Goal: Task Accomplishment & Management: Use online tool/utility

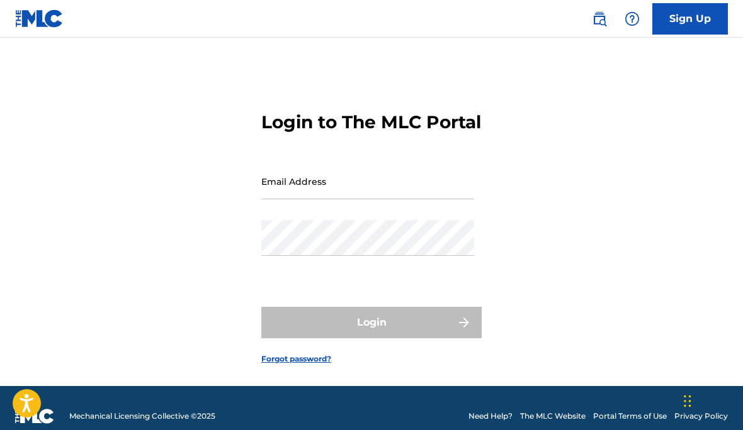
click at [284, 199] on input "Email Address" at bounding box center [367, 182] width 213 height 36
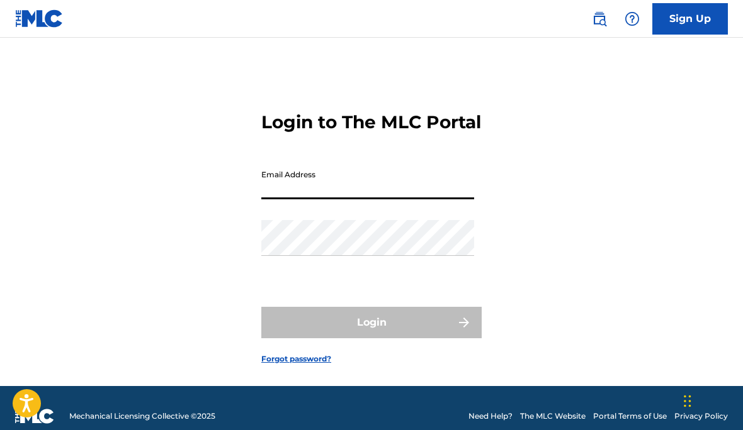
click at [338, 199] on input "Email Address" at bounding box center [367, 182] width 213 height 36
click at [186, 172] on div "Login to The MLC Portal Email Address Password Login Forgot password?" at bounding box center [371, 227] width 743 height 317
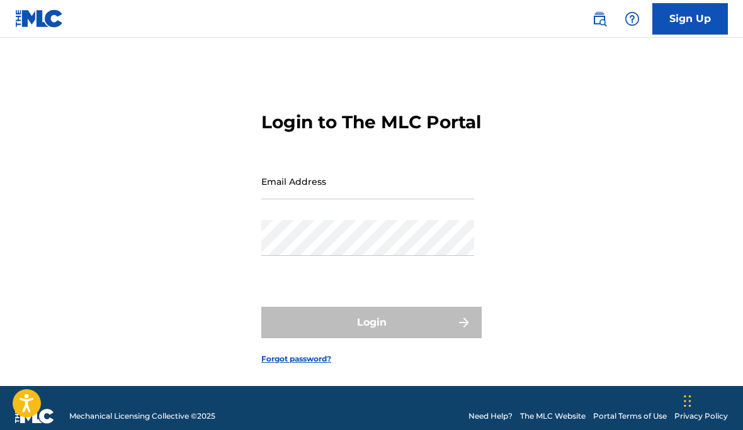
click at [347, 199] on input "Email Address" at bounding box center [367, 182] width 213 height 36
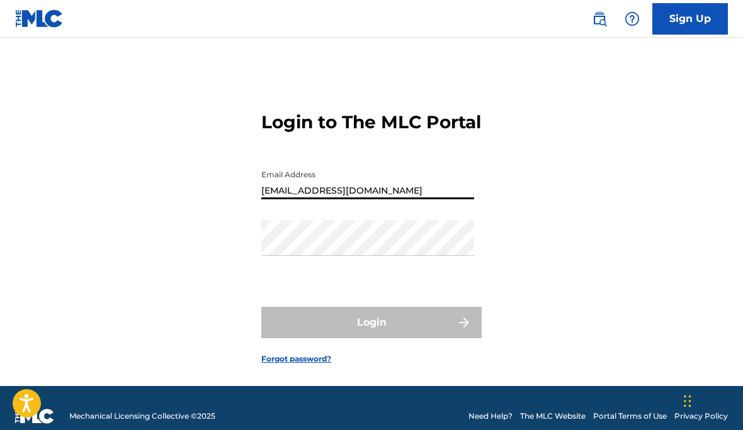
type input "[EMAIL_ADDRESS][DOMAIN_NAME]"
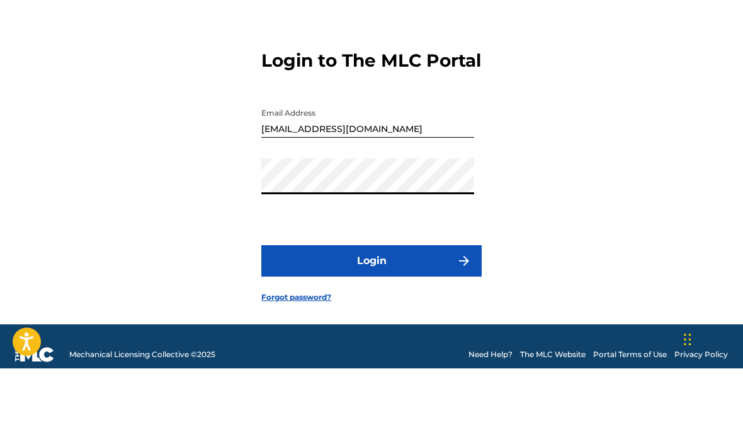
click at [381, 307] on button "Login" at bounding box center [371, 322] width 220 height 31
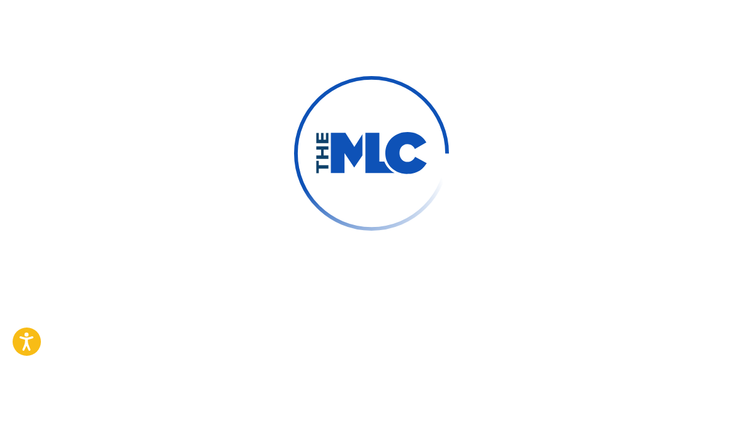
scroll to position [62, 0]
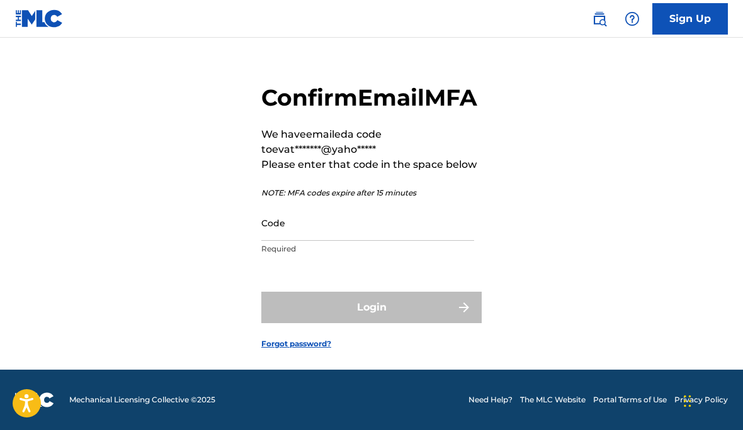
click at [335, 223] on input "Code" at bounding box center [367, 223] width 213 height 36
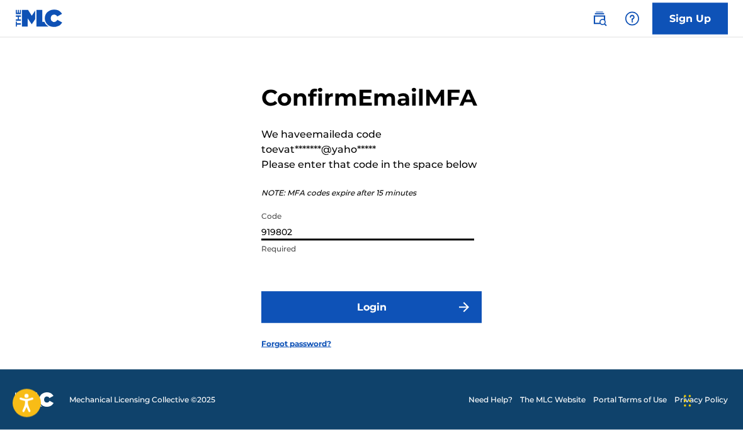
type input "919802"
click at [413, 298] on button "Login" at bounding box center [371, 307] width 220 height 31
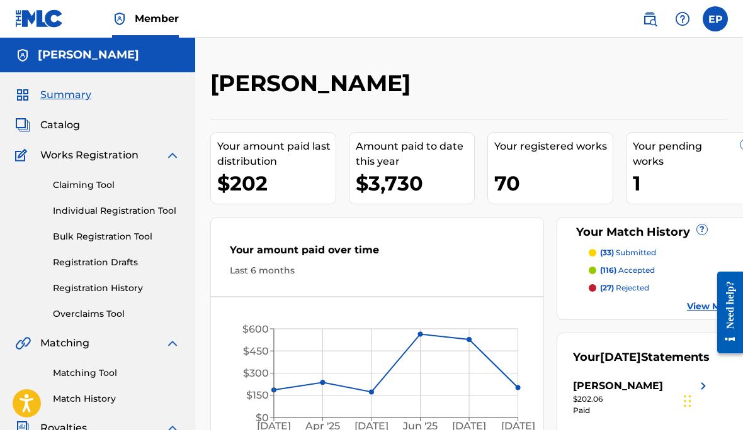
click at [78, 376] on link "Matching Tool" at bounding box center [116, 373] width 127 height 13
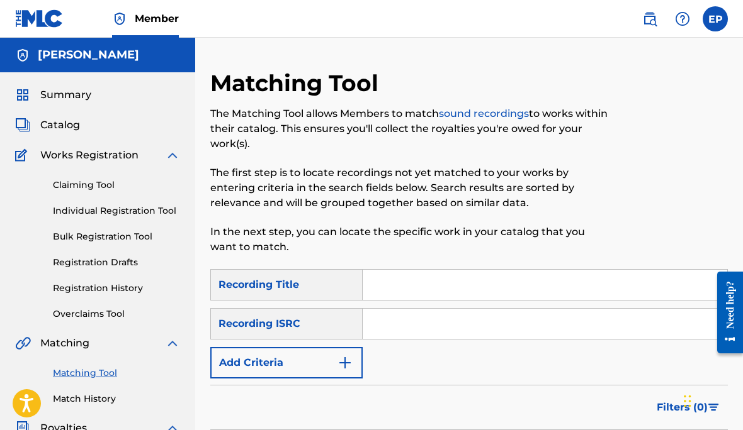
click at [429, 279] on input "Search Form" at bounding box center [544, 285] width 364 height 30
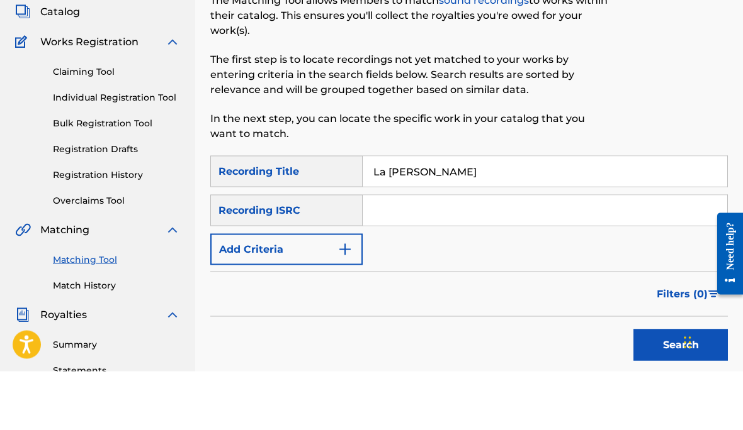
type input "La [PERSON_NAME]"
click at [663, 388] on button "Search" at bounding box center [680, 403] width 94 height 31
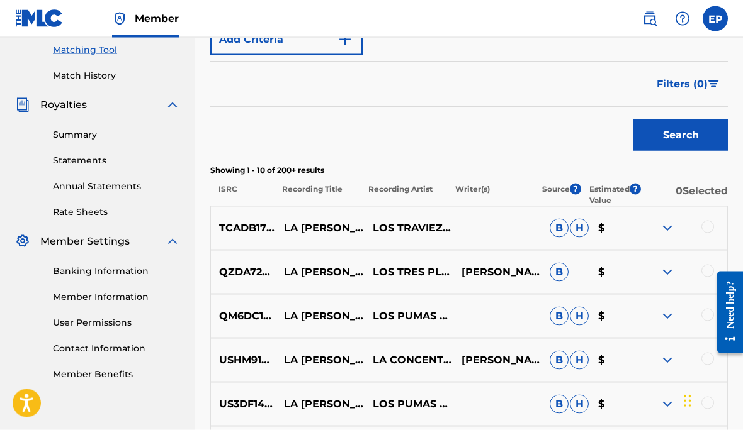
scroll to position [324, 0]
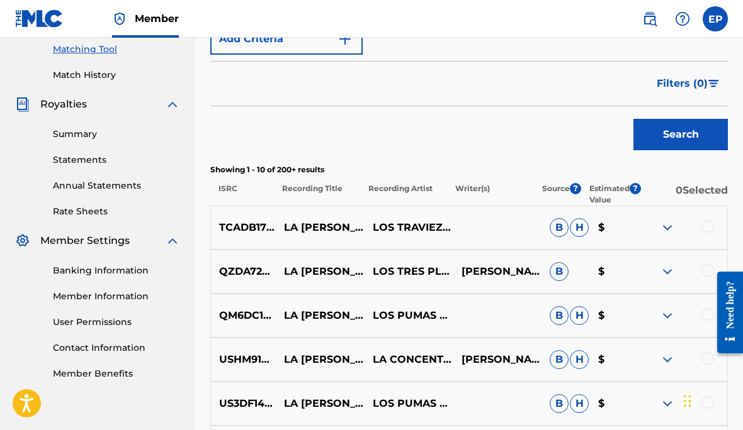
click at [698, 225] on div at bounding box center [682, 227] width 89 height 15
click at [700, 230] on div at bounding box center [682, 227] width 89 height 15
click at [705, 225] on div at bounding box center [707, 226] width 13 height 13
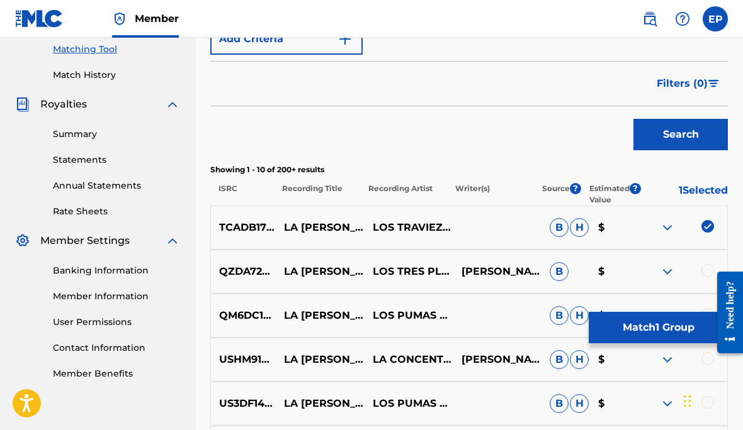
click at [708, 228] on img at bounding box center [707, 226] width 13 height 13
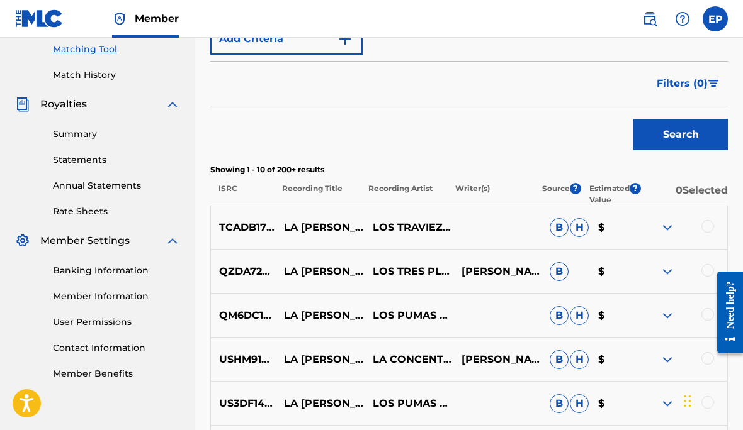
click at [712, 230] on div at bounding box center [707, 226] width 13 height 13
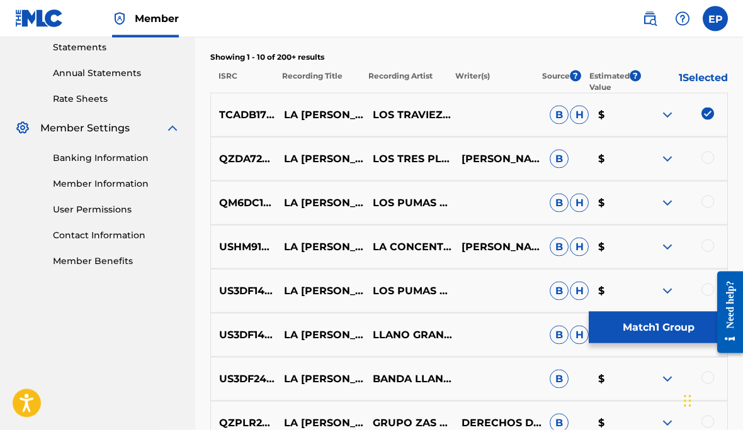
scroll to position [442, 0]
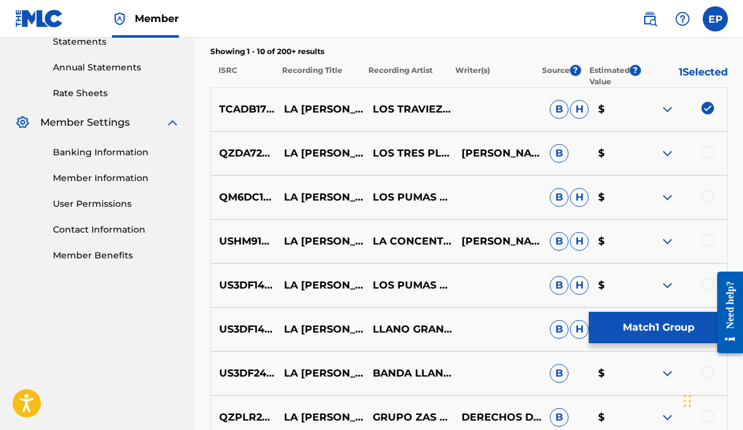
click at [707, 156] on div at bounding box center [707, 152] width 13 height 13
click at [704, 195] on div at bounding box center [707, 196] width 13 height 13
click at [710, 239] on div at bounding box center [707, 240] width 13 height 13
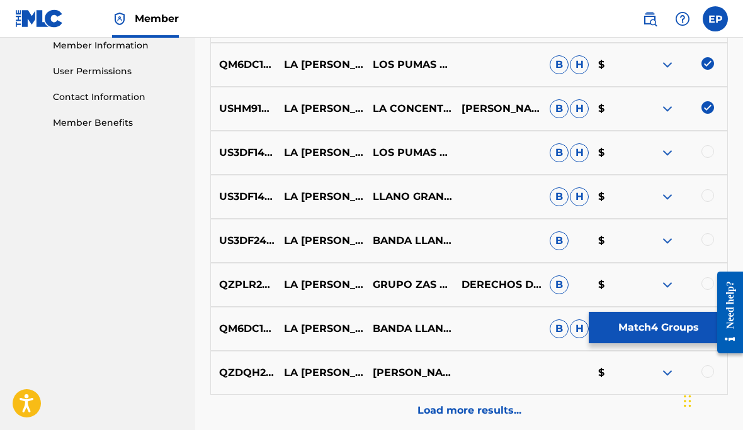
scroll to position [586, 0]
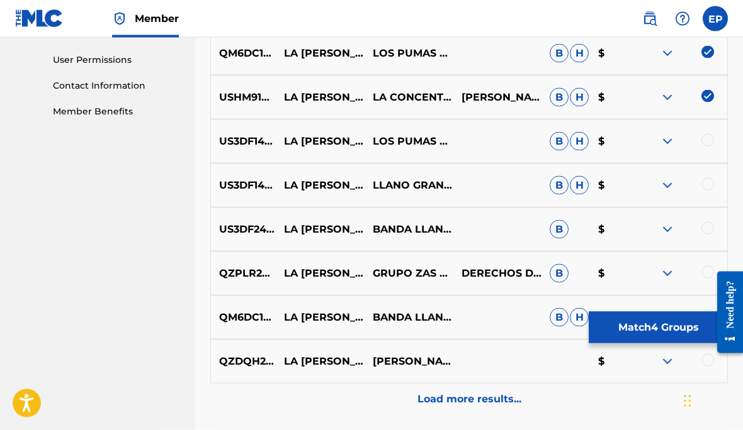
click at [710, 142] on div at bounding box center [707, 140] width 13 height 13
click at [705, 184] on div at bounding box center [707, 183] width 13 height 13
click at [704, 228] on div at bounding box center [707, 227] width 13 height 13
click at [705, 272] on div at bounding box center [707, 272] width 13 height 13
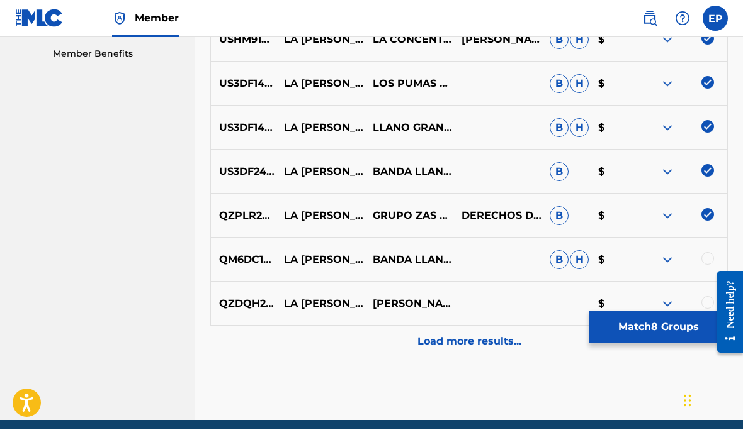
scroll to position [640, 0]
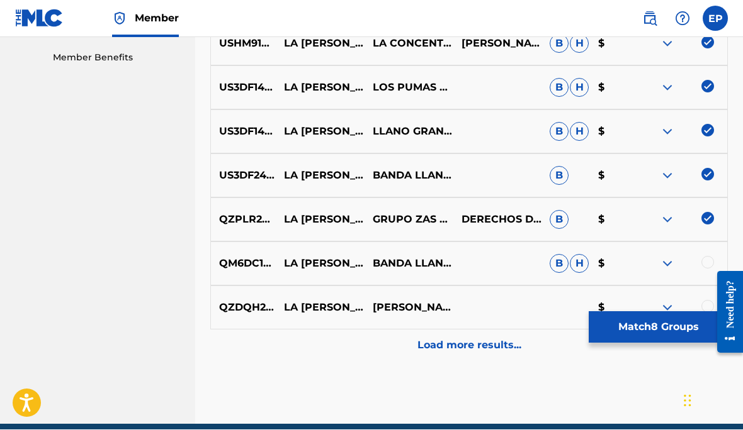
click at [708, 257] on div at bounding box center [707, 263] width 13 height 13
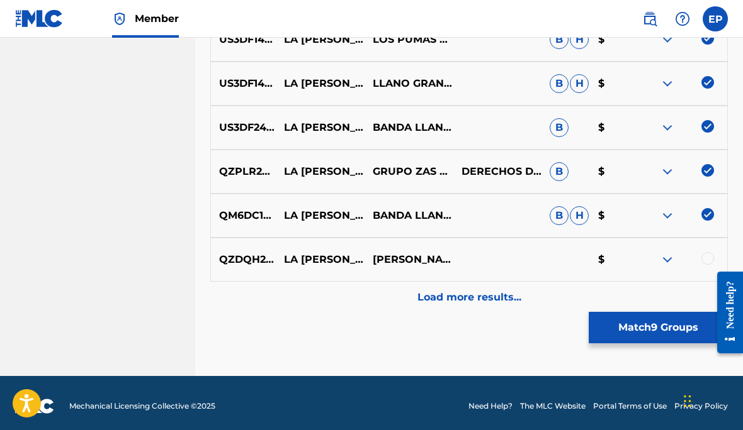
scroll to position [688, 0]
click at [707, 264] on div at bounding box center [707, 259] width 13 height 13
click at [484, 296] on p "Load more results..." at bounding box center [469, 297] width 104 height 15
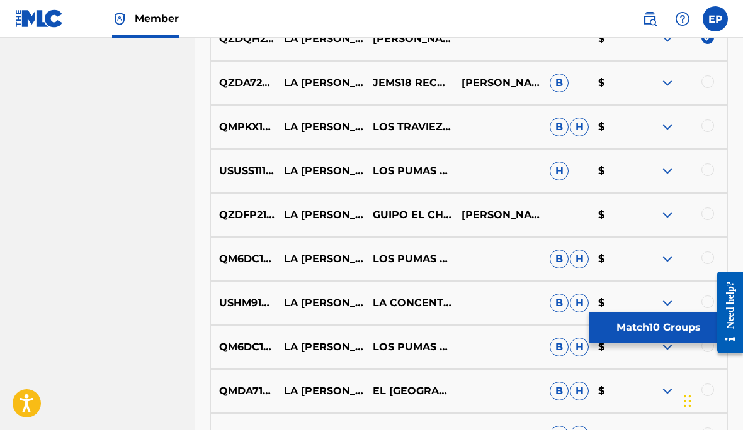
scroll to position [893, 0]
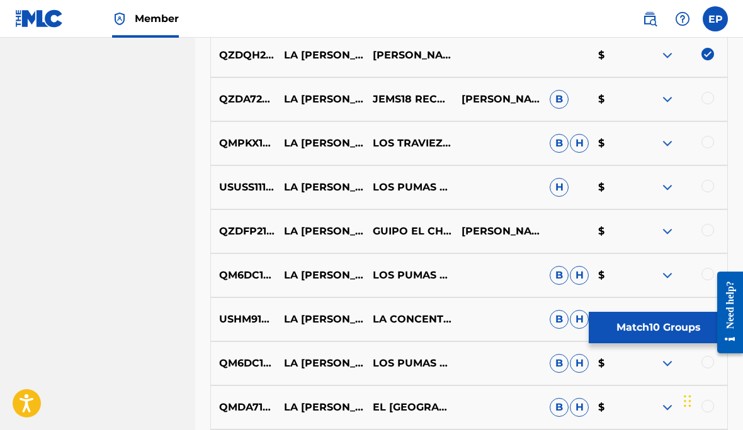
click at [702, 99] on div at bounding box center [707, 98] width 13 height 13
click at [705, 139] on div at bounding box center [707, 142] width 13 height 13
click at [701, 184] on div at bounding box center [707, 186] width 13 height 13
click at [702, 229] on div at bounding box center [707, 230] width 13 height 13
click at [704, 275] on div at bounding box center [707, 274] width 13 height 13
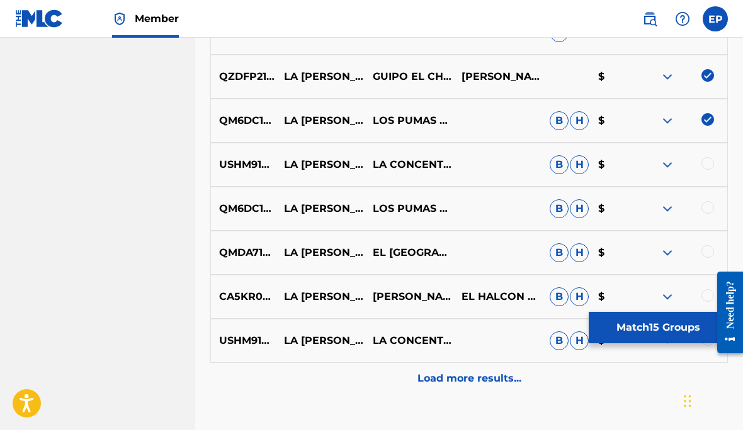
scroll to position [1048, 0]
click at [705, 162] on div at bounding box center [707, 163] width 13 height 13
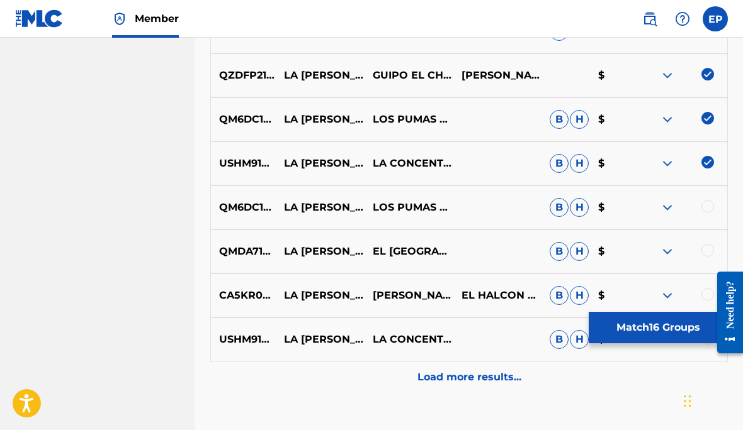
click at [709, 208] on div at bounding box center [707, 206] width 13 height 13
click at [704, 247] on div at bounding box center [707, 250] width 13 height 13
click at [702, 295] on div at bounding box center [707, 294] width 13 height 13
click at [698, 340] on div at bounding box center [682, 339] width 89 height 15
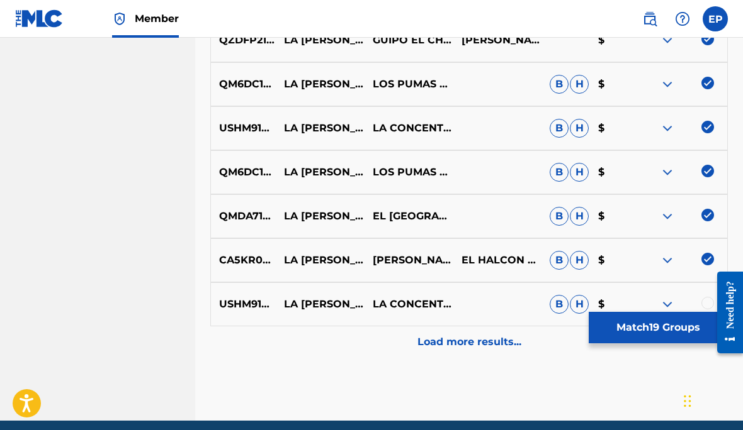
scroll to position [1080, 0]
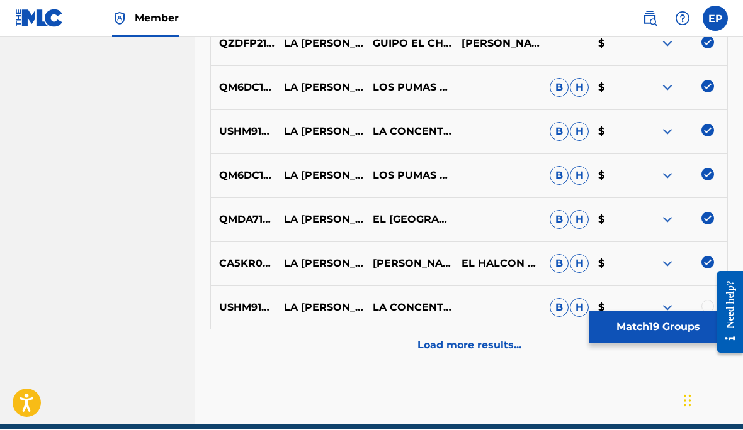
click at [699, 312] on div at bounding box center [682, 308] width 89 height 15
click at [705, 301] on div at bounding box center [707, 307] width 13 height 13
click at [481, 350] on p "Load more results..." at bounding box center [469, 346] width 104 height 15
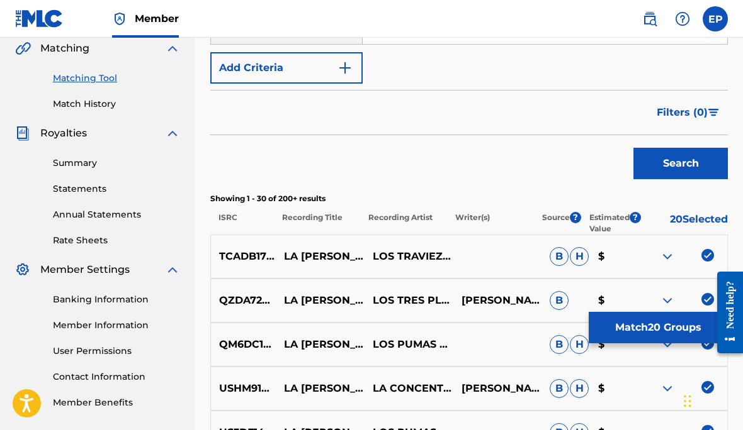
click at [664, 257] on img at bounding box center [666, 256] width 15 height 15
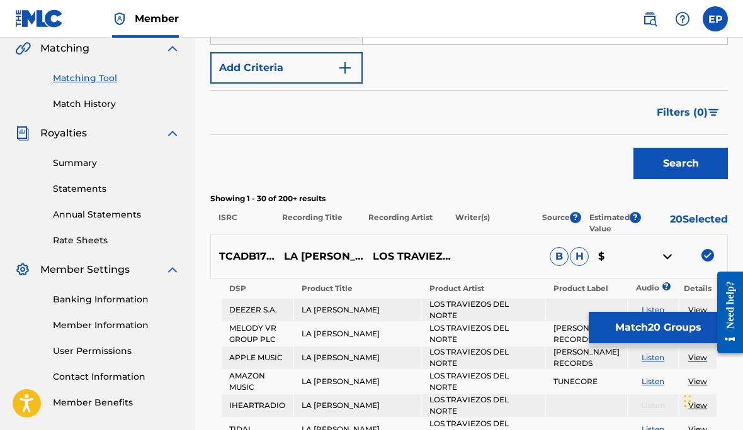
click at [656, 306] on link "Listen" at bounding box center [652, 309] width 23 height 9
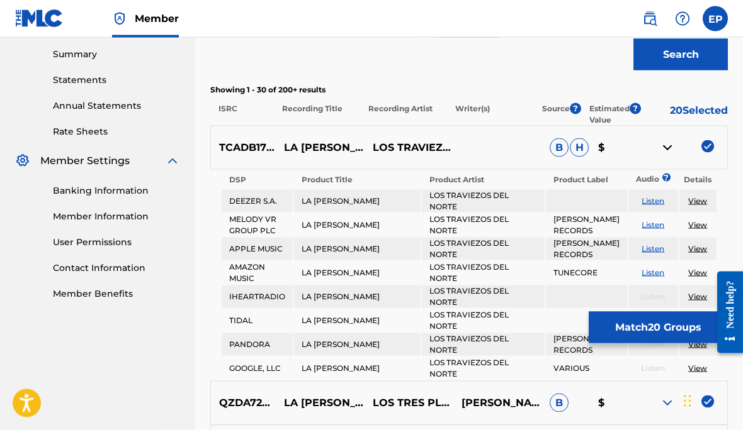
scroll to position [405, 0]
click at [647, 244] on link "Listen" at bounding box center [652, 248] width 23 height 9
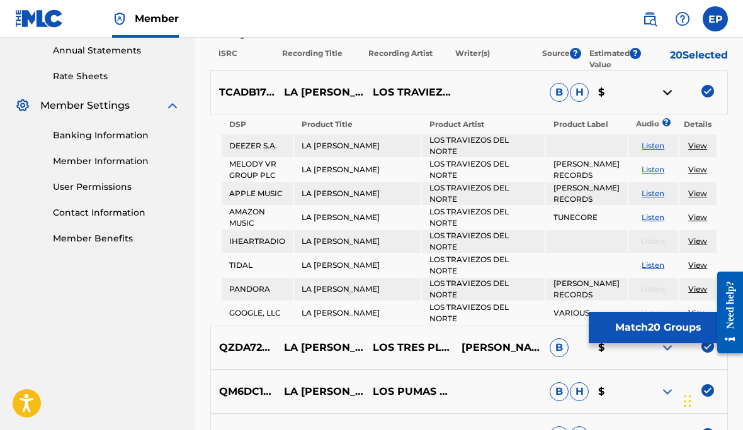
click at [668, 95] on img at bounding box center [666, 92] width 15 height 15
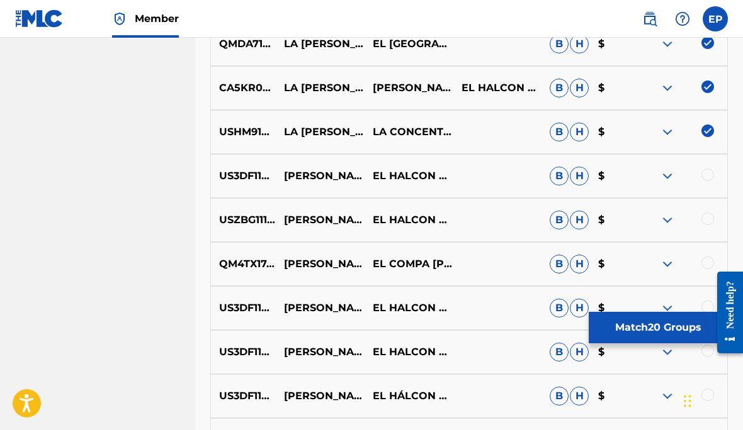
scroll to position [1261, 0]
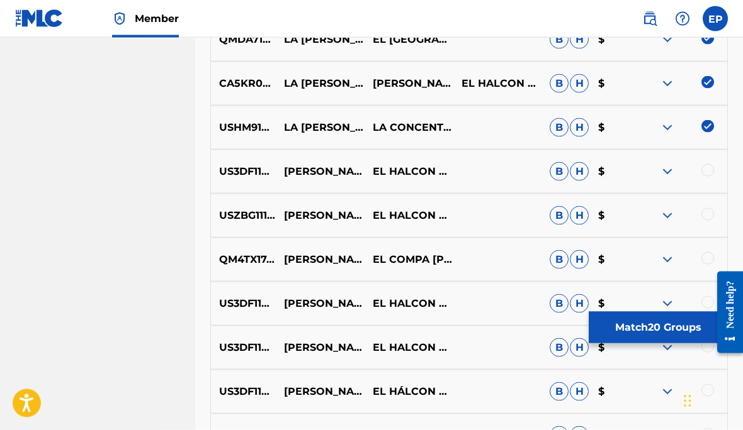
click at [708, 168] on div at bounding box center [707, 170] width 13 height 13
click at [702, 221] on div at bounding box center [682, 215] width 89 height 15
click at [701, 257] on div at bounding box center [707, 258] width 13 height 13
click at [701, 212] on div at bounding box center [707, 214] width 13 height 13
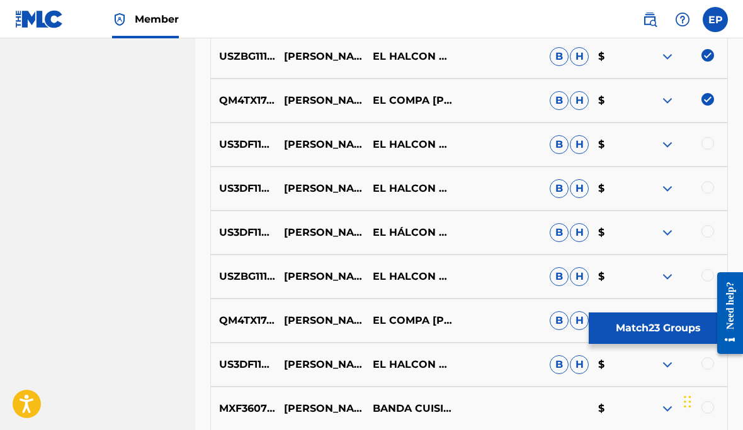
click at [702, 148] on div at bounding box center [707, 143] width 13 height 13
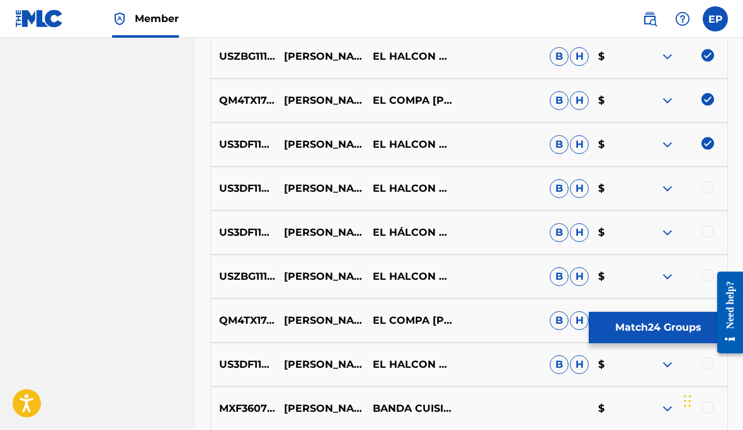
click at [702, 189] on div at bounding box center [707, 187] width 13 height 13
click at [704, 234] on div at bounding box center [707, 231] width 13 height 13
click at [702, 280] on div at bounding box center [682, 276] width 89 height 15
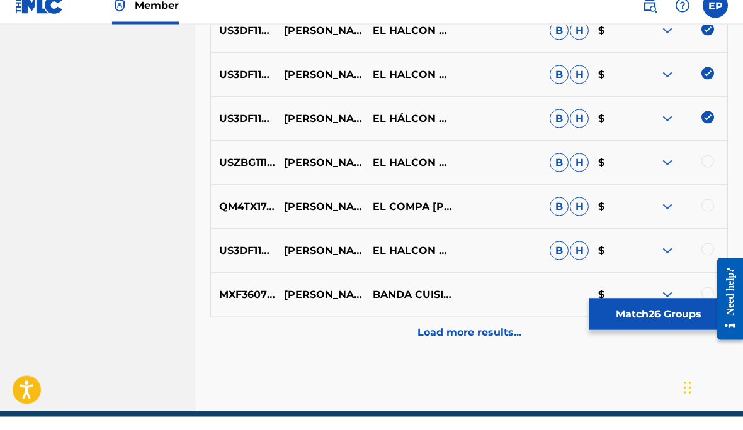
scroll to position [1521, 0]
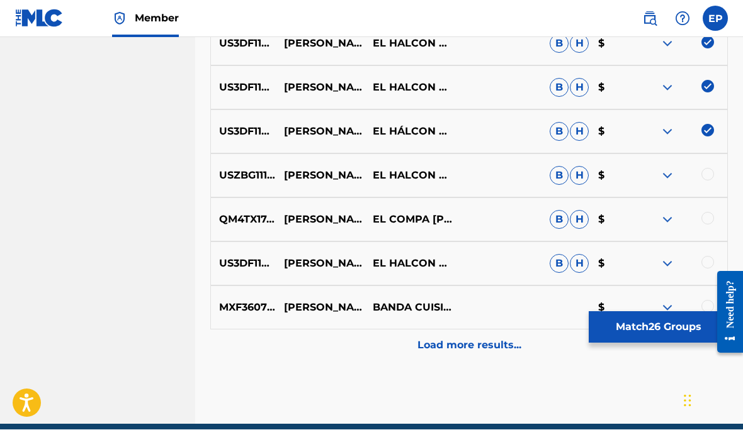
click at [705, 216] on div at bounding box center [707, 219] width 13 height 13
click at [708, 175] on div at bounding box center [707, 175] width 13 height 13
click at [705, 262] on div at bounding box center [707, 263] width 13 height 13
click at [493, 347] on p "Load more results..." at bounding box center [469, 346] width 104 height 15
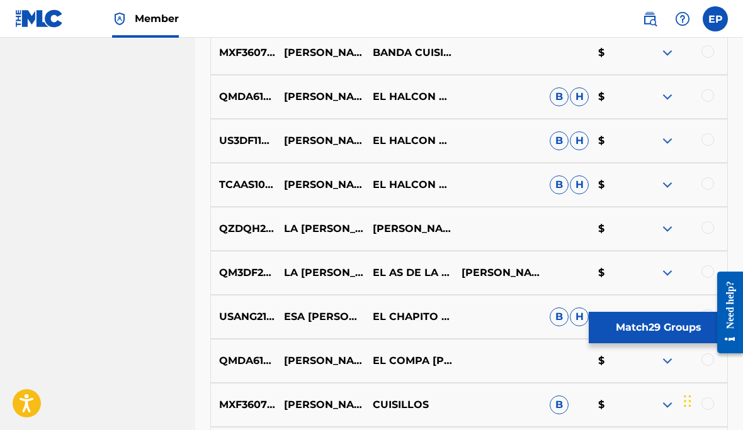
scroll to position [1751, 0]
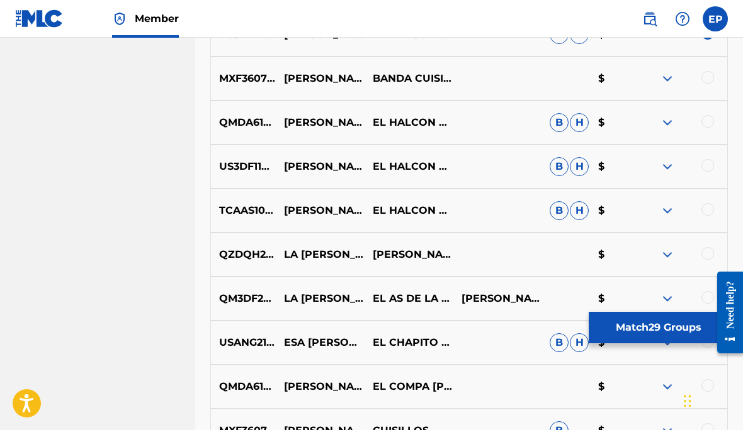
click at [705, 121] on div at bounding box center [707, 121] width 13 height 13
click at [701, 164] on div at bounding box center [707, 165] width 13 height 13
click at [704, 205] on div at bounding box center [707, 209] width 13 height 13
click at [704, 254] on div at bounding box center [707, 253] width 13 height 13
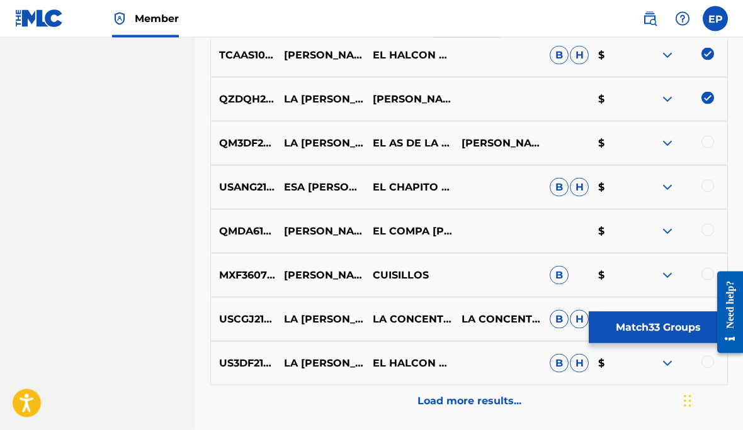
scroll to position [1907, 0]
click at [705, 143] on div at bounding box center [707, 141] width 13 height 13
click at [666, 232] on img at bounding box center [666, 230] width 15 height 15
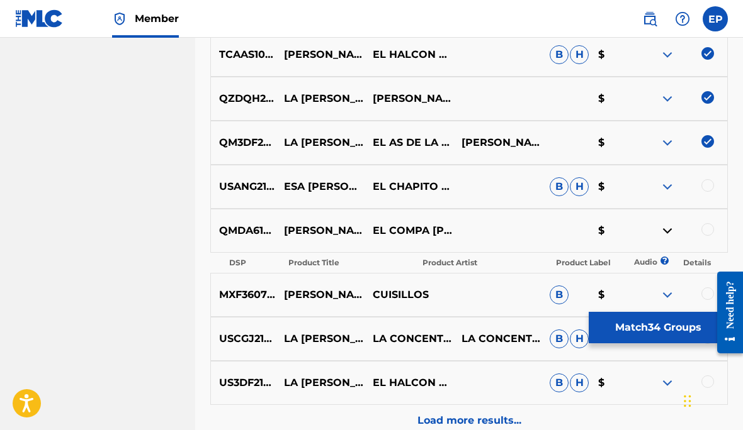
click at [664, 230] on img at bounding box center [666, 230] width 15 height 15
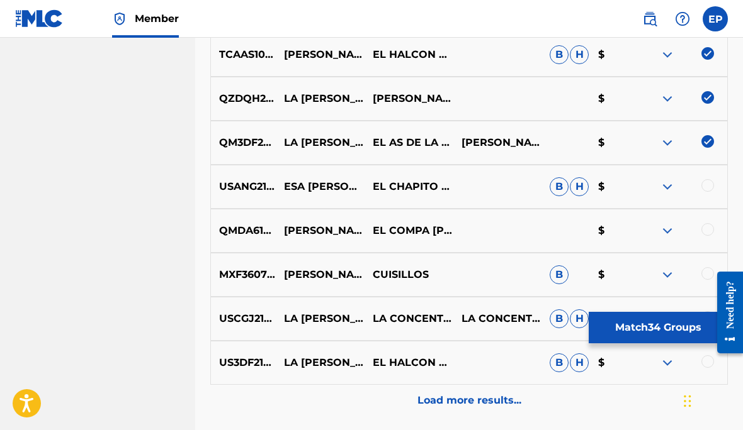
click at [702, 232] on div at bounding box center [707, 229] width 13 height 13
click at [701, 315] on div at bounding box center [707, 317] width 13 height 13
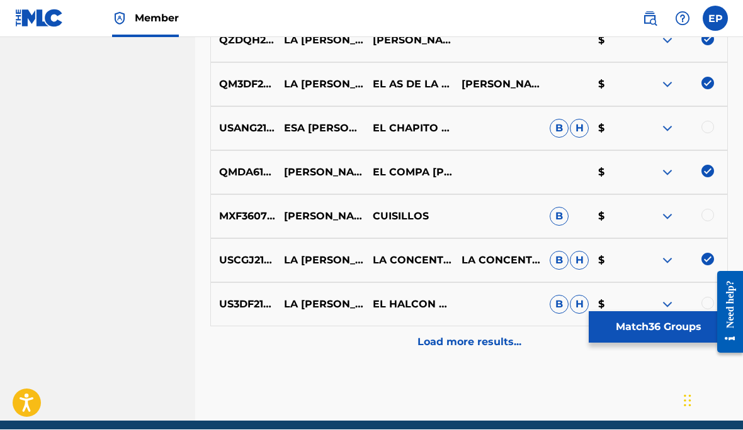
scroll to position [1961, 0]
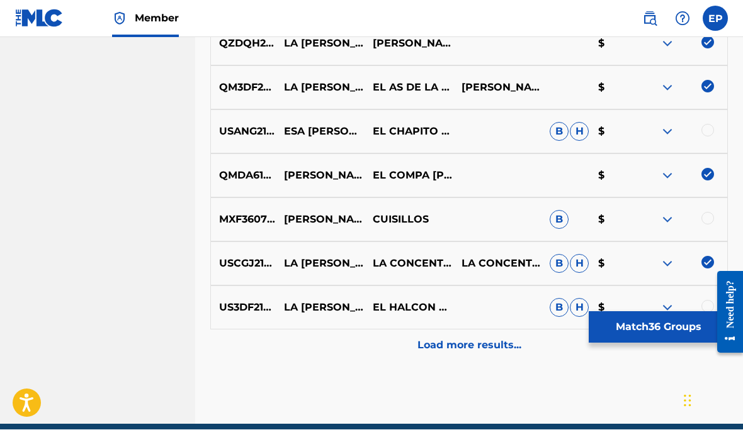
click at [704, 311] on div at bounding box center [707, 307] width 13 height 13
click at [479, 345] on p "Load more results..." at bounding box center [469, 346] width 104 height 15
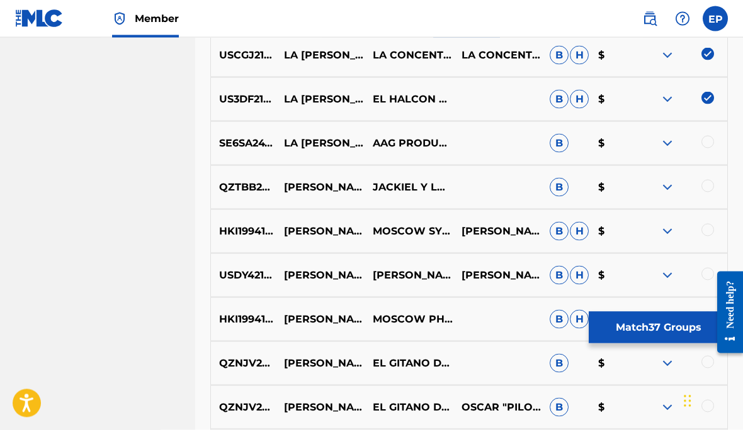
scroll to position [2172, 0]
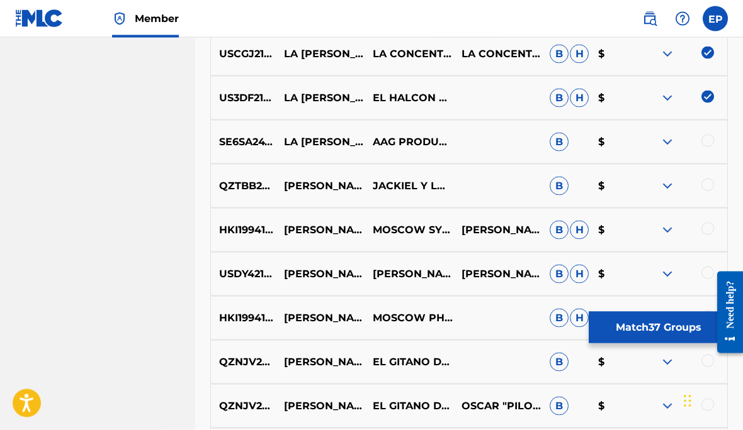
click at [670, 140] on img at bounding box center [666, 142] width 15 height 15
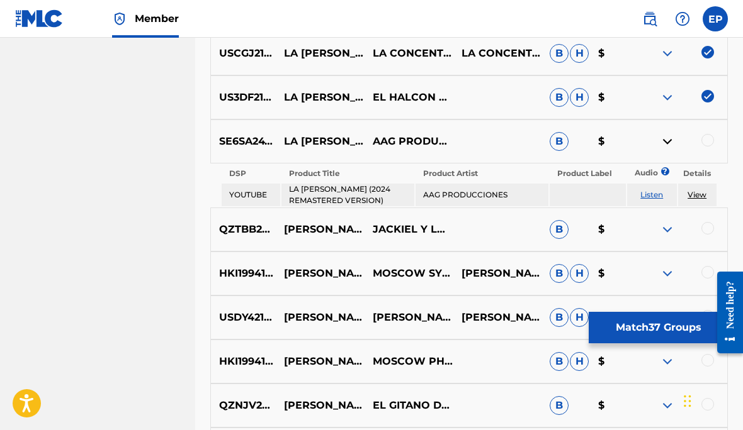
click at [656, 196] on link "Listen" at bounding box center [651, 194] width 23 height 9
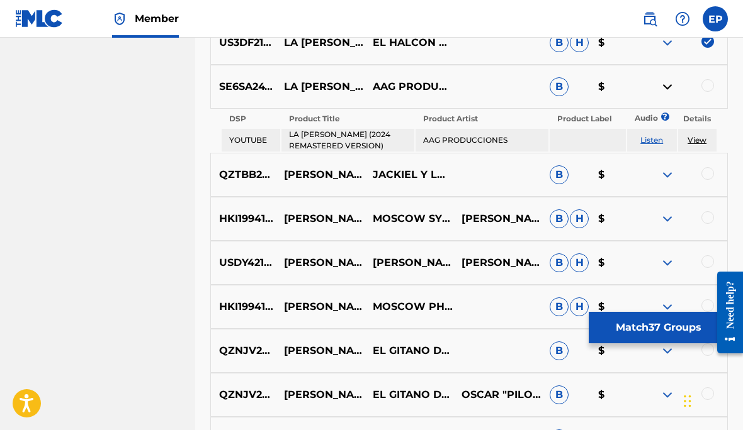
click at [702, 90] on div at bounding box center [707, 85] width 13 height 13
click at [663, 91] on img at bounding box center [666, 86] width 15 height 15
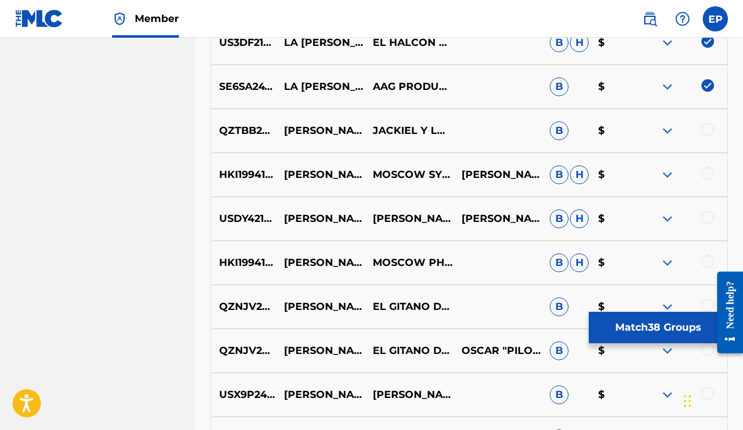
click at [653, 323] on button "Match 38 Groups" at bounding box center [657, 327] width 139 height 31
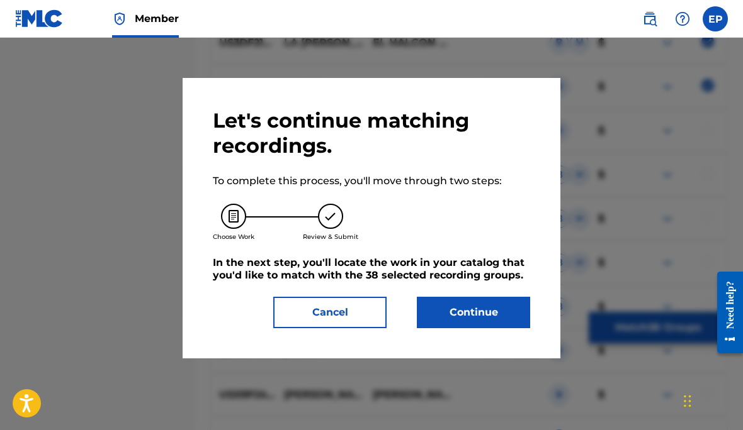
click at [483, 311] on button "Continue" at bounding box center [473, 312] width 113 height 31
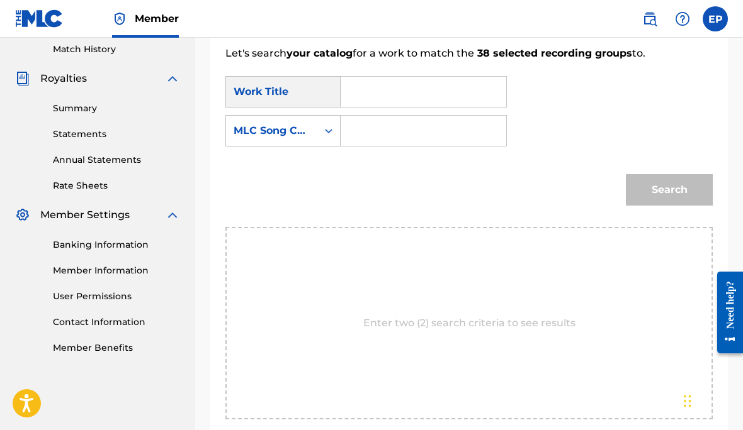
click at [400, 88] on input "Search Form" at bounding box center [423, 92] width 144 height 30
type input "La [PERSON_NAME]"
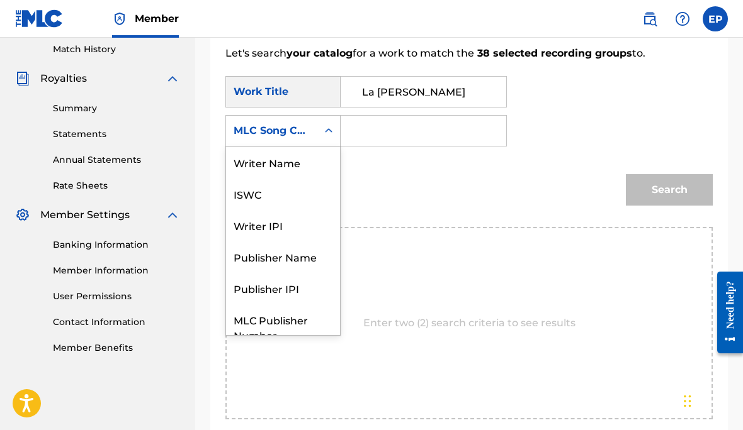
scroll to position [0, 0]
click at [290, 166] on div "Writer Name" at bounding box center [283, 162] width 114 height 31
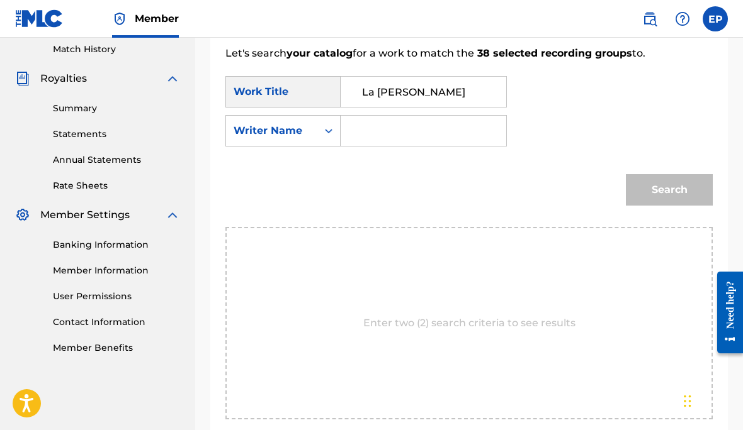
click at [385, 125] on input "Search Form" at bounding box center [423, 131] width 144 height 30
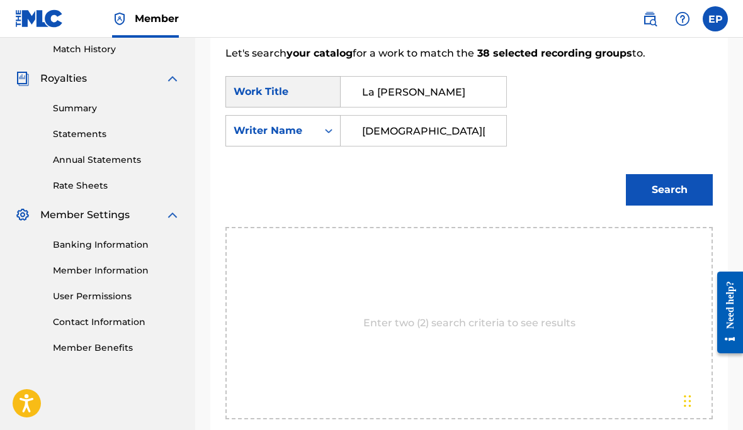
type input "[DEMOGRAPHIC_DATA][PERSON_NAME]"
click at [675, 191] on button "Search" at bounding box center [668, 189] width 87 height 31
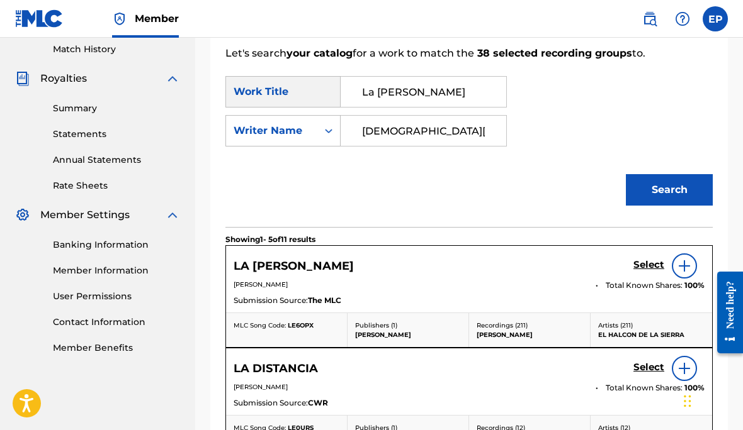
click at [639, 264] on h5 "Select" at bounding box center [648, 265] width 31 height 12
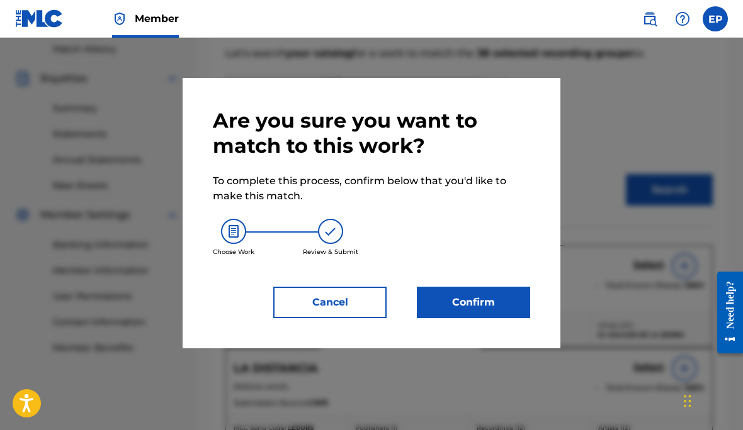
click at [495, 302] on button "Confirm" at bounding box center [473, 302] width 113 height 31
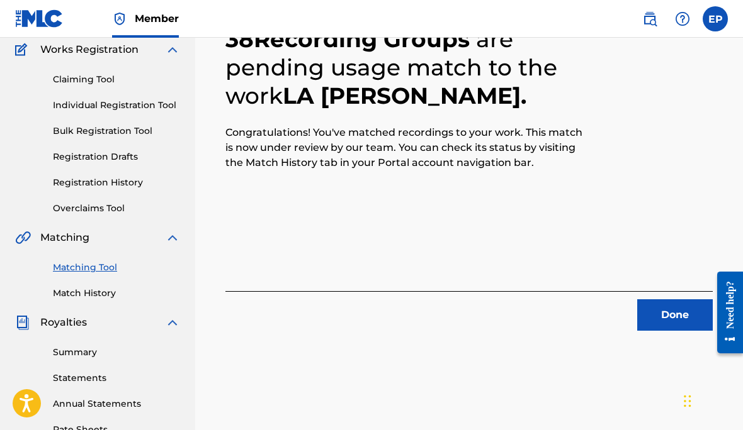
scroll to position [89, 0]
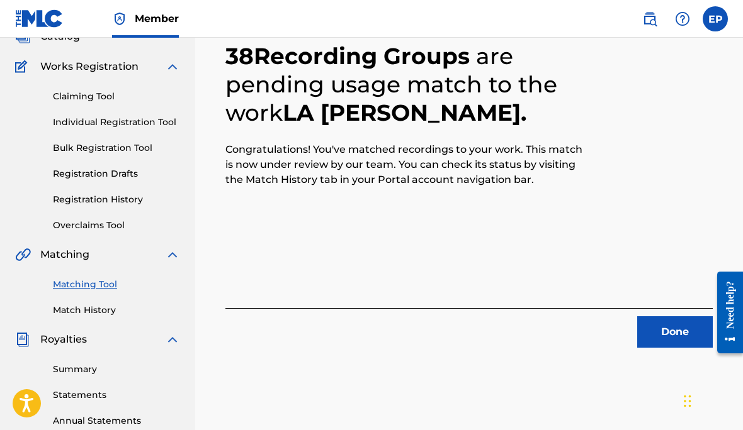
click at [668, 348] on button "Done" at bounding box center [675, 332] width 76 height 31
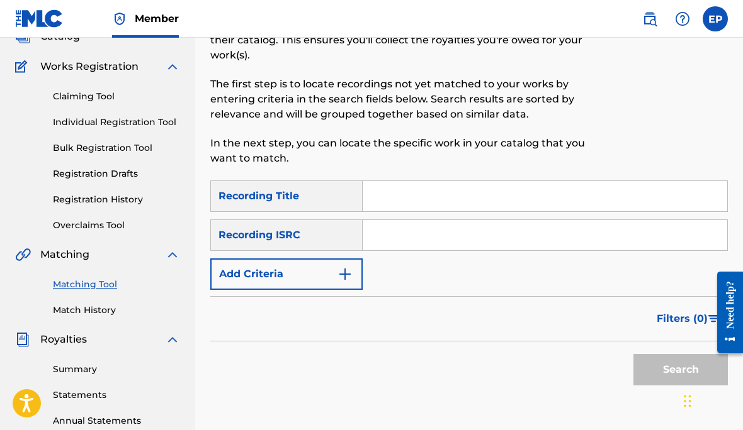
click at [98, 310] on link "Match History" at bounding box center [116, 310] width 127 height 13
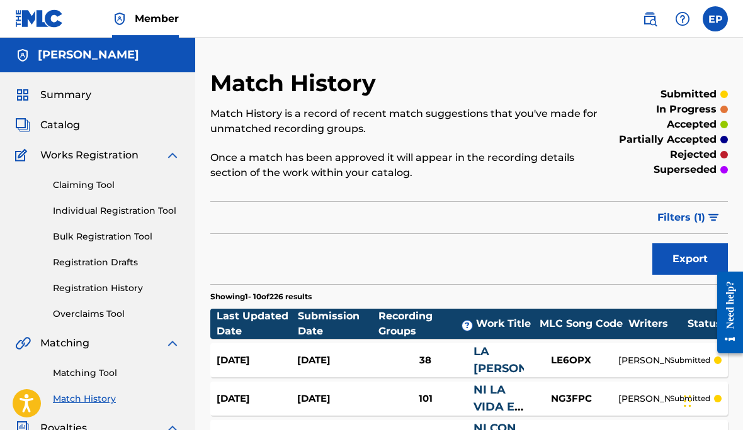
click at [101, 371] on link "Matching Tool" at bounding box center [116, 373] width 127 height 13
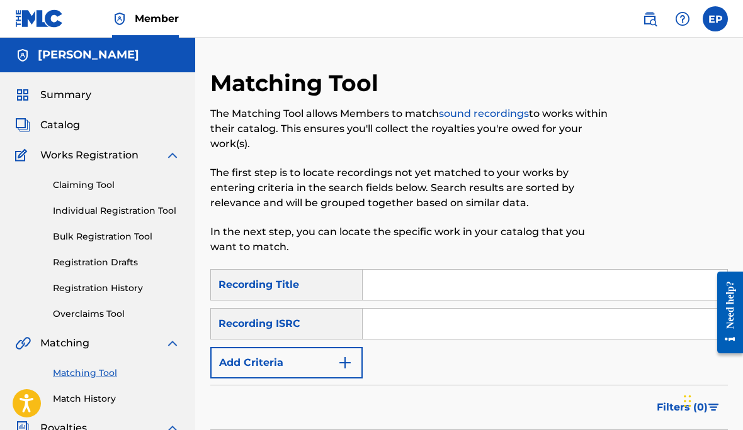
click at [426, 279] on input "Search Form" at bounding box center [544, 285] width 364 height 30
type input "Ni la vida es [PERSON_NAME]"
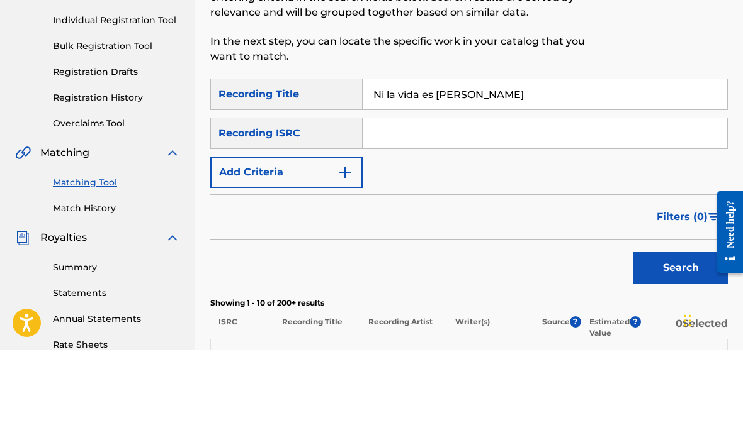
scroll to position [129, 0]
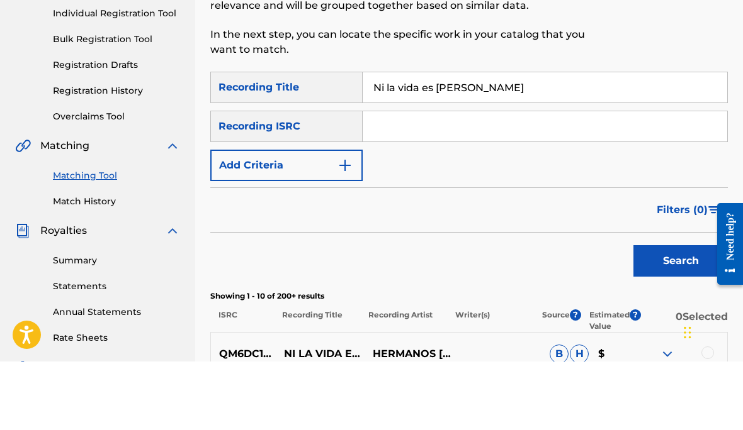
click at [669, 314] on button "Search" at bounding box center [680, 329] width 94 height 31
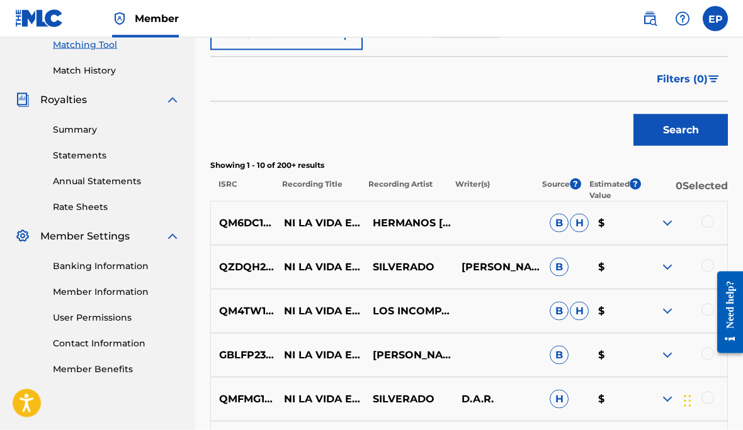
scroll to position [337, 0]
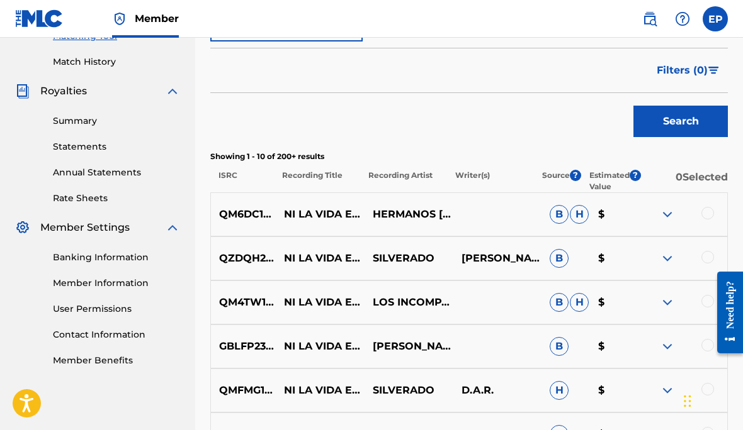
click at [704, 216] on div at bounding box center [707, 213] width 13 height 13
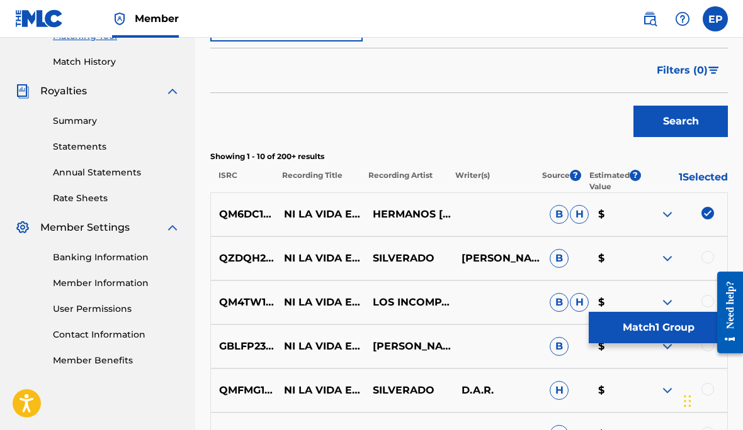
click at [708, 262] on div at bounding box center [707, 257] width 13 height 13
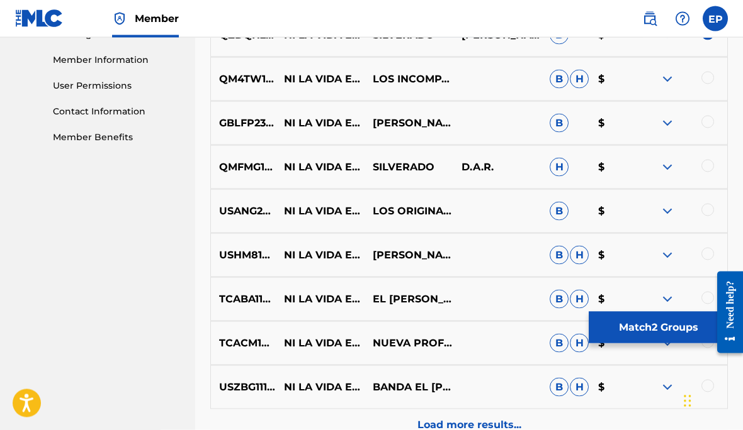
scroll to position [562, 0]
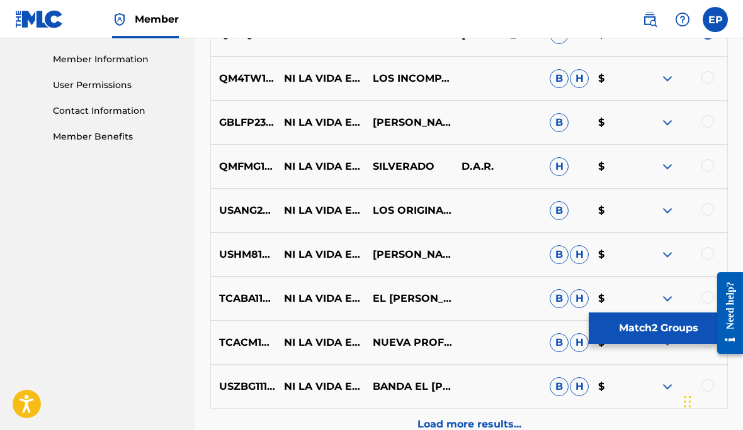
click at [705, 79] on div at bounding box center [707, 76] width 13 height 13
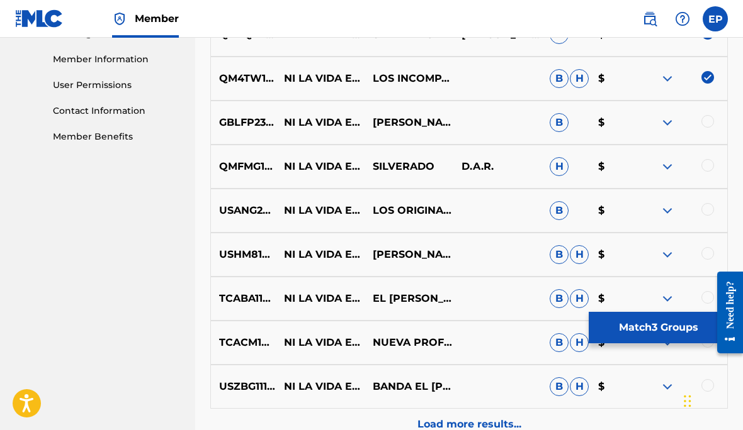
click at [705, 121] on div at bounding box center [707, 121] width 13 height 13
click at [702, 172] on div at bounding box center [682, 166] width 89 height 15
click at [703, 164] on div at bounding box center [707, 165] width 13 height 13
click at [704, 212] on div at bounding box center [707, 209] width 13 height 13
click at [712, 249] on div at bounding box center [707, 253] width 13 height 13
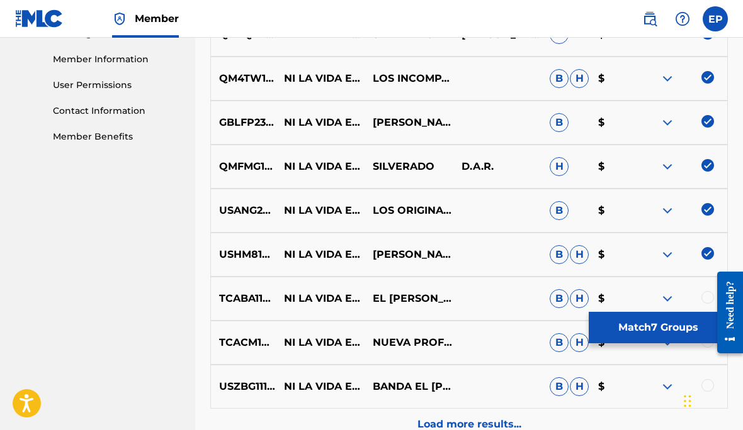
click at [702, 299] on div at bounding box center [707, 297] width 13 height 13
click at [705, 342] on div at bounding box center [707, 341] width 13 height 13
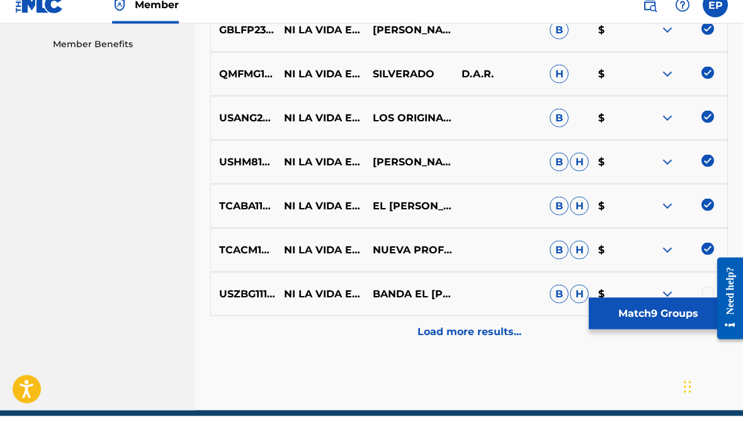
scroll to position [640, 0]
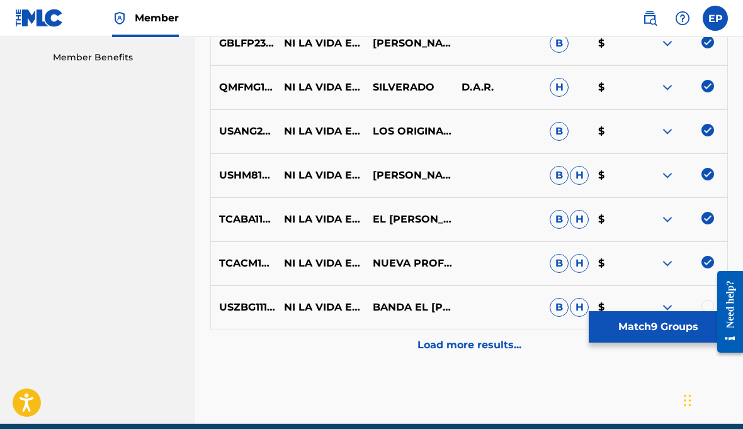
click at [703, 307] on div at bounding box center [707, 307] width 13 height 13
click at [484, 344] on p "Load more results..." at bounding box center [469, 346] width 104 height 15
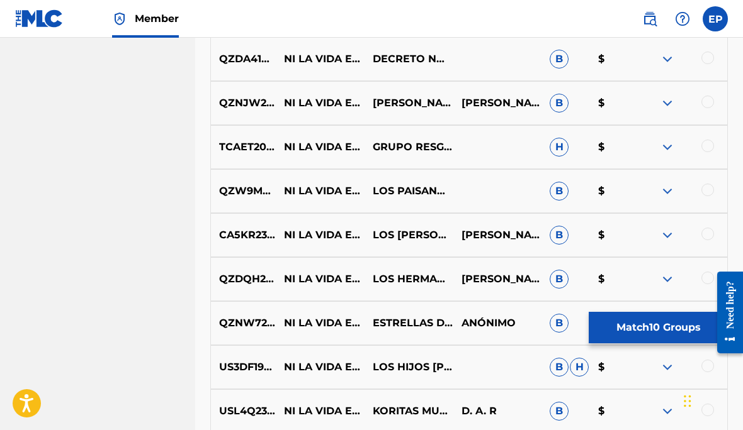
scroll to position [912, 0]
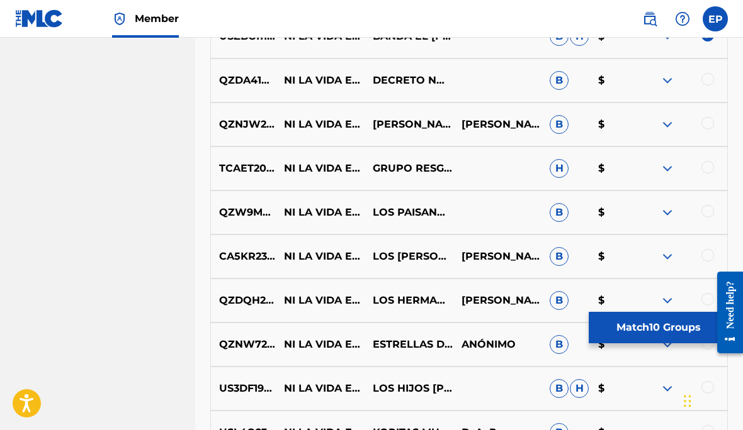
click at [706, 80] on div at bounding box center [707, 79] width 13 height 13
click at [702, 121] on div at bounding box center [707, 123] width 13 height 13
click at [704, 164] on div at bounding box center [707, 167] width 13 height 13
click at [704, 213] on div at bounding box center [707, 211] width 13 height 13
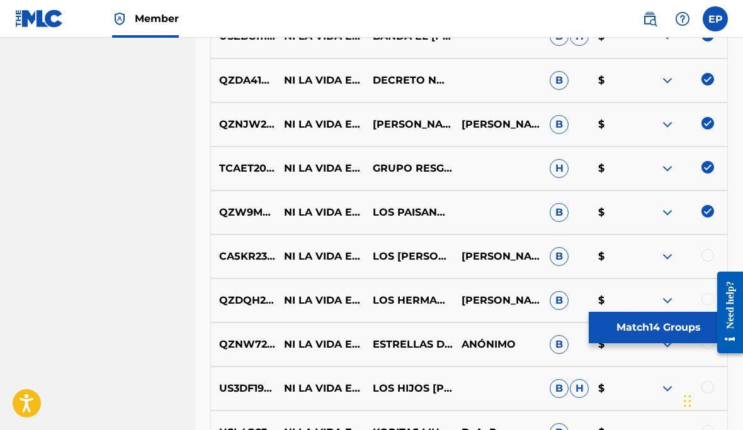
click at [702, 260] on div at bounding box center [682, 256] width 89 height 15
click at [702, 257] on div at bounding box center [707, 255] width 13 height 13
click at [701, 301] on div at bounding box center [707, 299] width 13 height 13
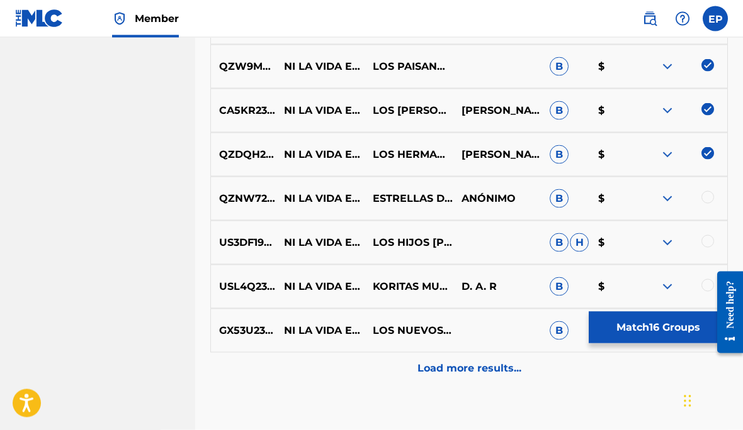
scroll to position [1058, 0]
click at [704, 198] on div at bounding box center [707, 197] width 13 height 13
click at [705, 240] on div at bounding box center [707, 241] width 13 height 13
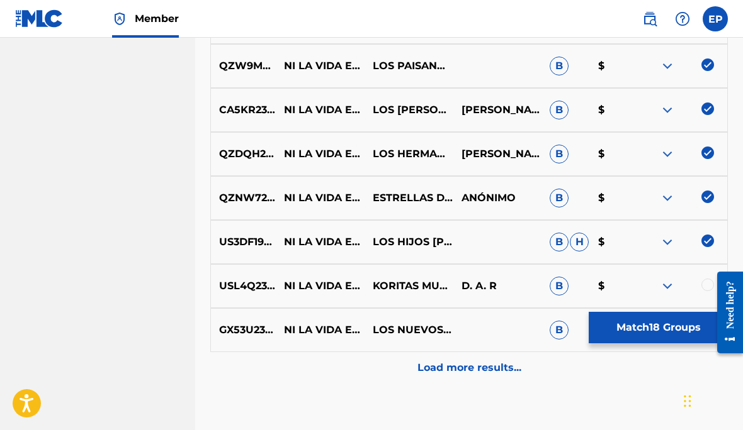
click at [705, 288] on div at bounding box center [707, 285] width 13 height 13
click at [705, 330] on div at bounding box center [707, 329] width 13 height 13
click at [459, 363] on p "Load more results..." at bounding box center [469, 368] width 104 height 15
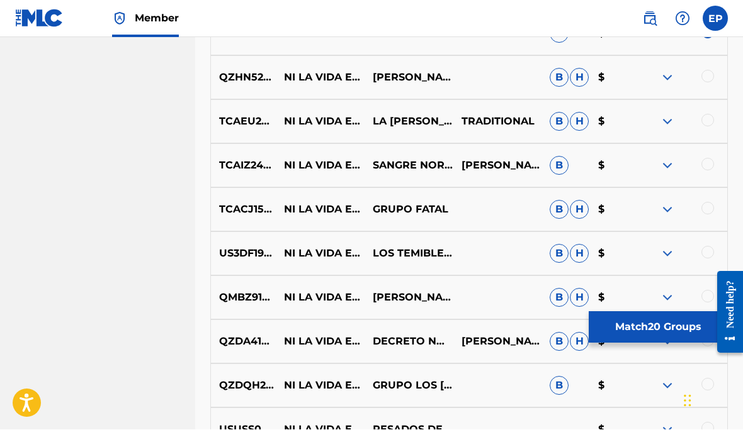
scroll to position [1355, 0]
click at [704, 77] on div at bounding box center [707, 76] width 13 height 13
click at [702, 116] on div at bounding box center [707, 120] width 13 height 13
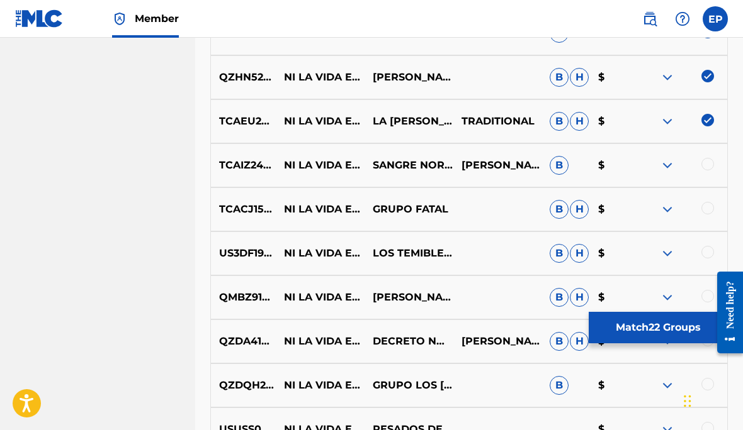
click at [704, 169] on div at bounding box center [707, 164] width 13 height 13
click at [704, 213] on div at bounding box center [707, 208] width 13 height 13
click at [704, 257] on div at bounding box center [707, 252] width 13 height 13
click at [708, 296] on div at bounding box center [707, 296] width 13 height 13
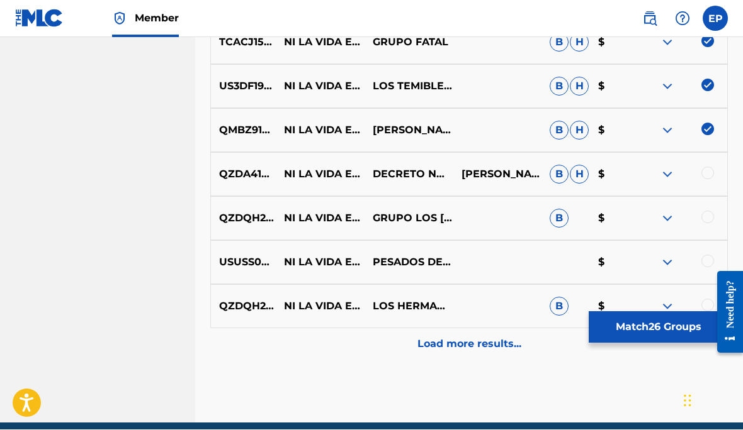
scroll to position [1521, 0]
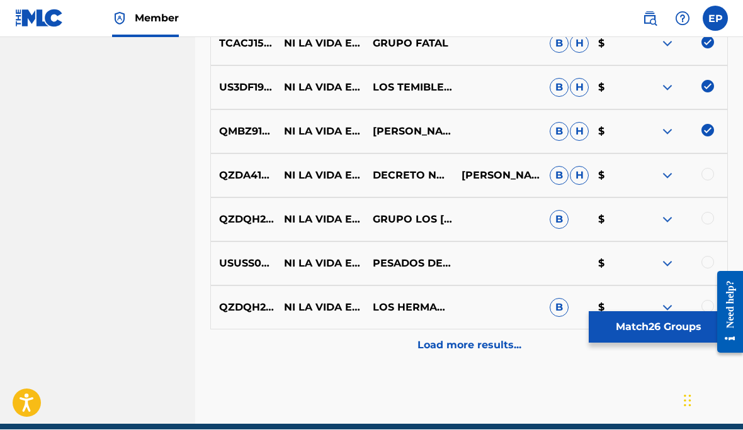
click at [698, 176] on div at bounding box center [682, 176] width 89 height 15
click at [705, 176] on div at bounding box center [707, 175] width 13 height 13
click at [704, 217] on div at bounding box center [707, 219] width 13 height 13
click at [703, 263] on div at bounding box center [707, 263] width 13 height 13
click at [702, 311] on div at bounding box center [707, 307] width 13 height 13
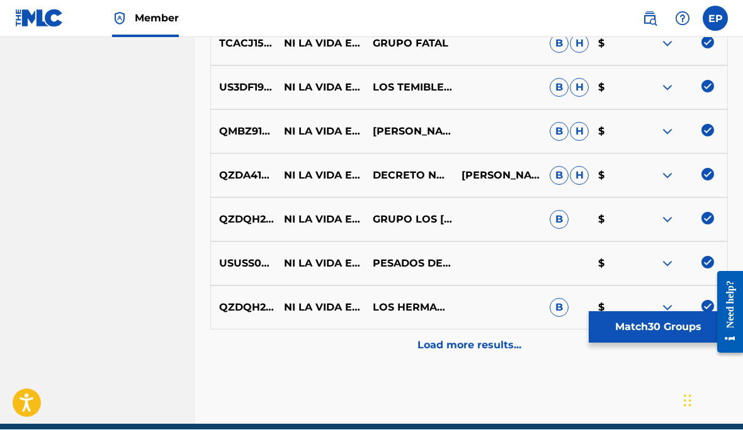
click at [481, 344] on p "Load more results..." at bounding box center [469, 346] width 104 height 15
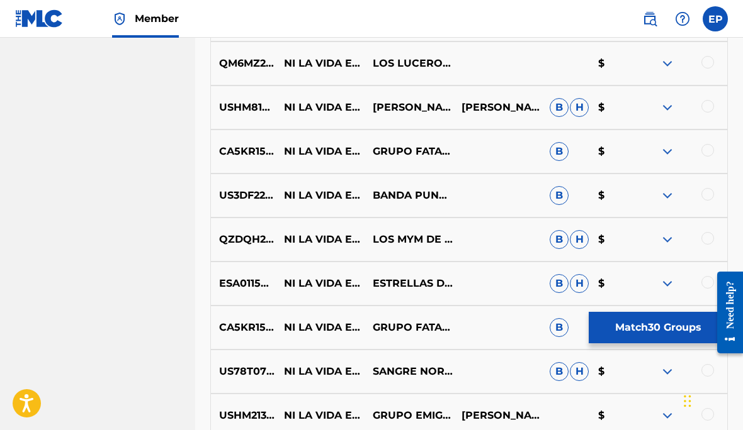
scroll to position [1791, 0]
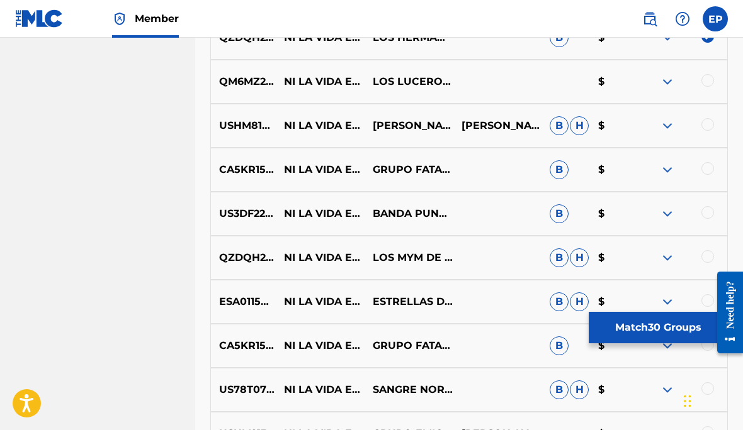
click at [704, 83] on div at bounding box center [707, 80] width 13 height 13
click at [709, 123] on div at bounding box center [707, 124] width 13 height 13
click at [698, 169] on div at bounding box center [682, 169] width 89 height 15
click at [702, 172] on div at bounding box center [707, 168] width 13 height 13
click at [702, 215] on div at bounding box center [707, 212] width 13 height 13
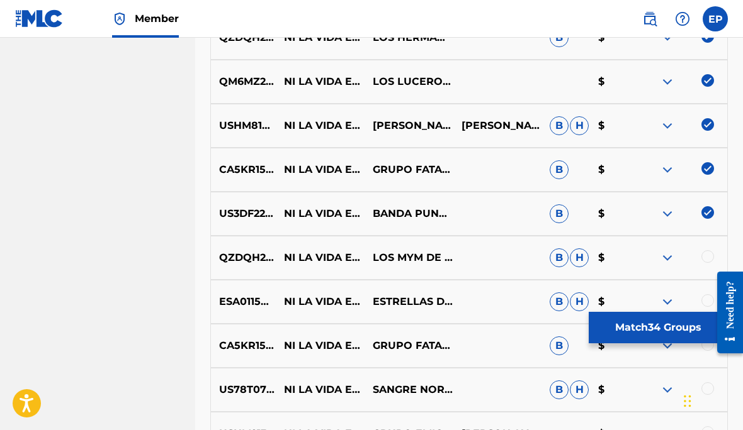
click at [707, 255] on div at bounding box center [707, 256] width 13 height 13
click at [701, 306] on div at bounding box center [682, 301] width 89 height 15
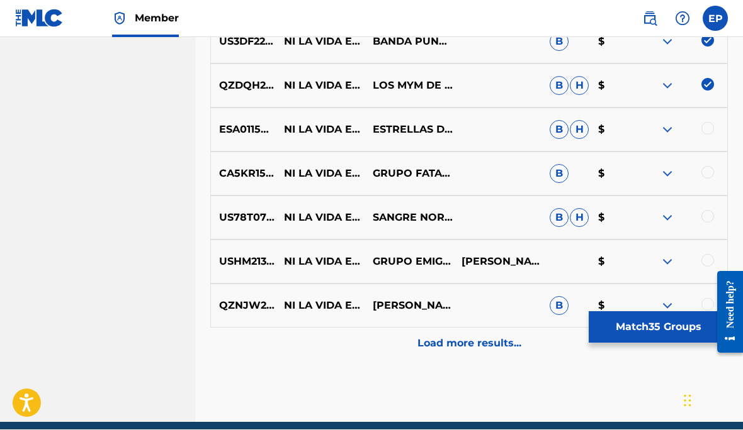
scroll to position [1961, 0]
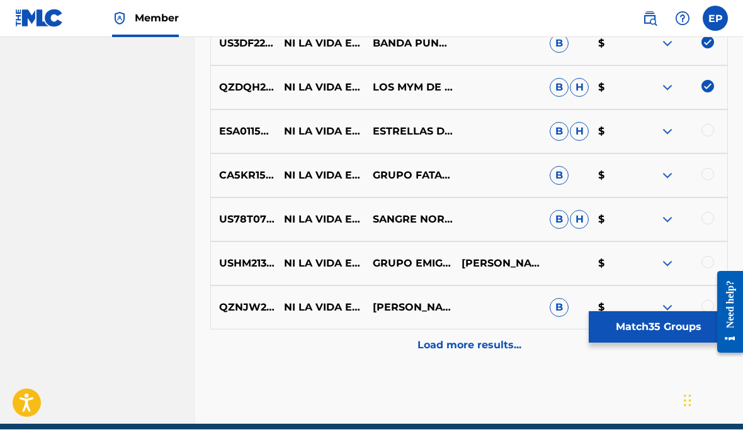
click at [704, 129] on div at bounding box center [707, 131] width 13 height 13
click at [705, 176] on div at bounding box center [707, 175] width 13 height 13
click at [704, 222] on div at bounding box center [707, 219] width 13 height 13
click at [702, 267] on div at bounding box center [682, 264] width 89 height 15
click at [701, 312] on div at bounding box center [682, 308] width 89 height 15
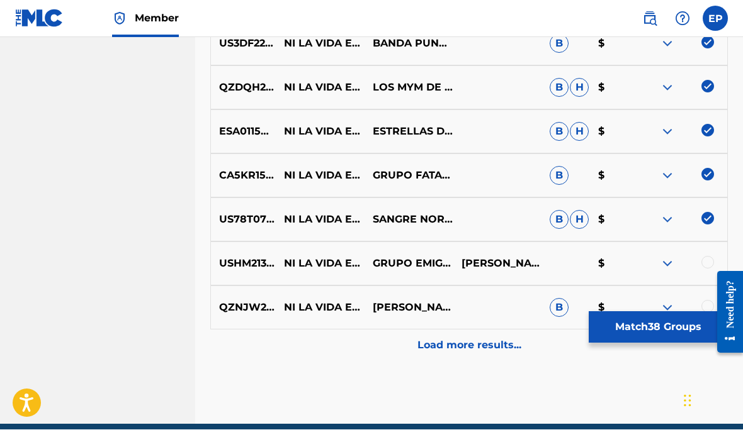
click at [704, 259] on div at bounding box center [707, 263] width 13 height 13
click at [705, 306] on div at bounding box center [707, 307] width 13 height 13
click at [481, 342] on p "Load more results..." at bounding box center [469, 346] width 104 height 15
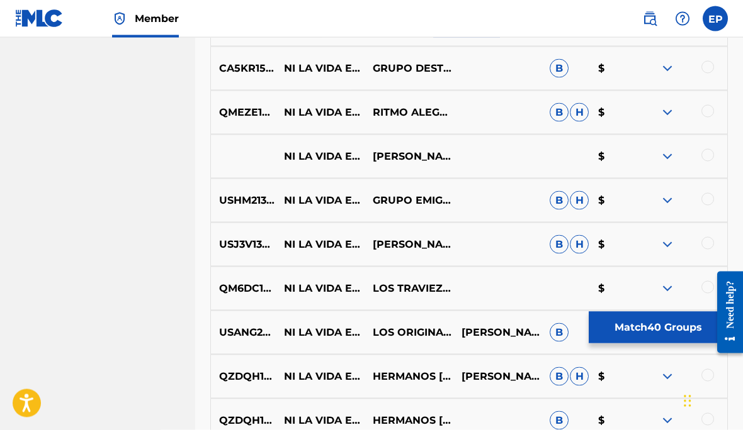
scroll to position [2258, 0]
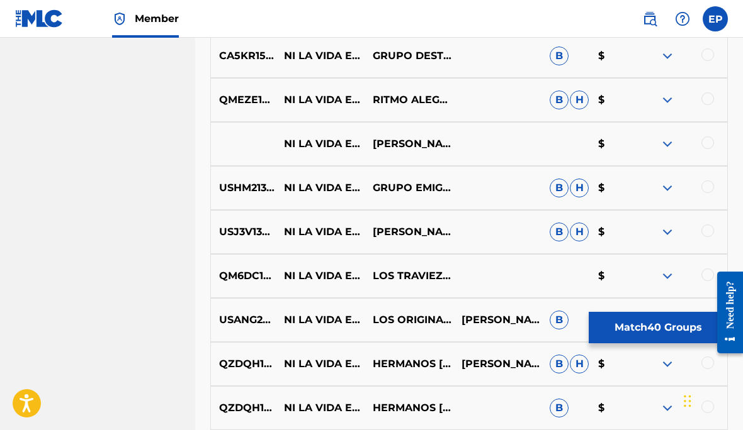
click at [702, 56] on div at bounding box center [707, 54] width 13 height 13
click at [702, 99] on div at bounding box center [707, 98] width 13 height 13
click at [697, 145] on div at bounding box center [682, 144] width 89 height 15
click at [702, 138] on div at bounding box center [707, 143] width 13 height 13
click at [702, 184] on div at bounding box center [707, 187] width 13 height 13
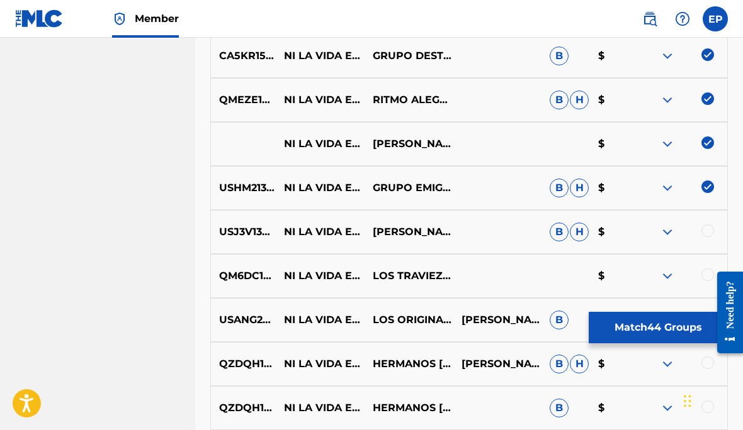
click at [702, 233] on div at bounding box center [707, 231] width 13 height 13
click at [704, 272] on div at bounding box center [707, 275] width 13 height 13
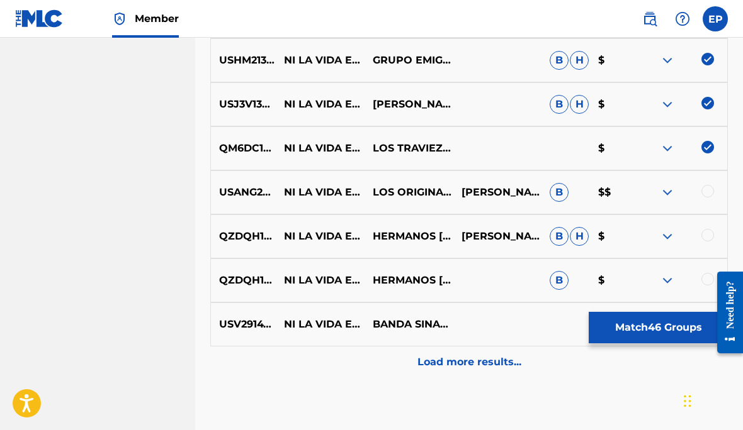
scroll to position [2392, 0]
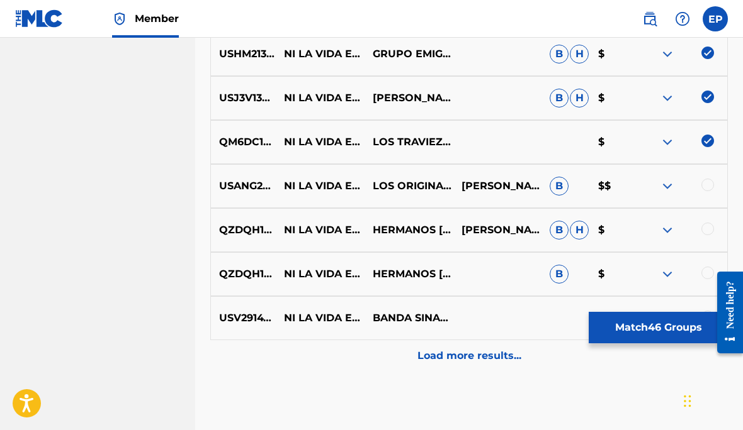
click at [710, 187] on div at bounding box center [707, 185] width 13 height 13
click at [707, 228] on div at bounding box center [707, 229] width 13 height 13
click at [701, 271] on div at bounding box center [707, 273] width 13 height 13
click at [698, 318] on div at bounding box center [682, 318] width 89 height 15
click at [702, 317] on div at bounding box center [707, 317] width 13 height 13
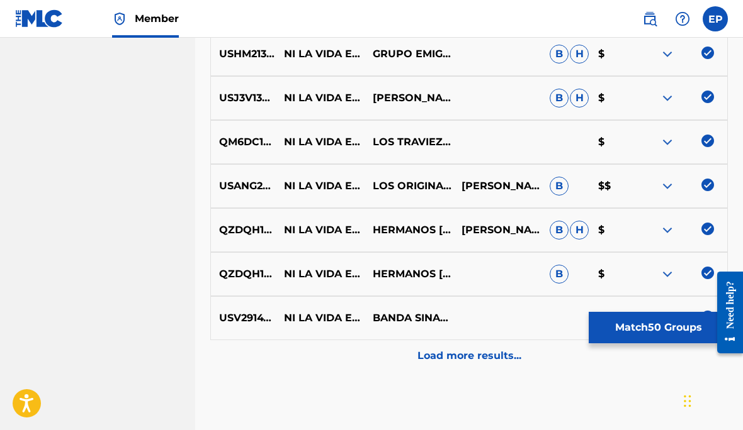
click at [491, 352] on p "Load more results..." at bounding box center [469, 356] width 104 height 15
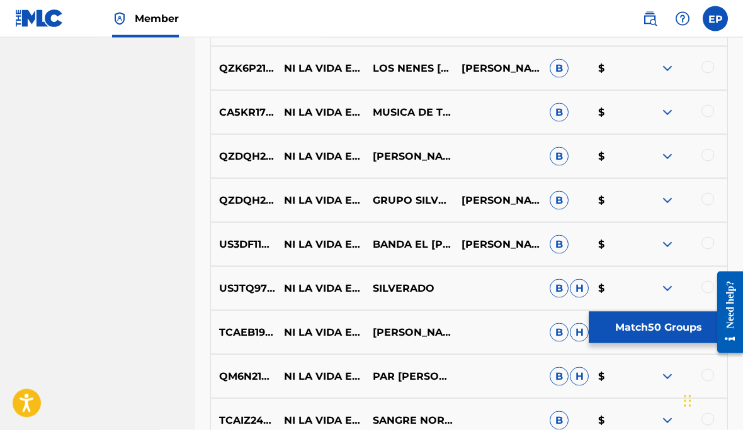
scroll to position [2686, 0]
click at [708, 63] on div at bounding box center [707, 66] width 13 height 13
click at [702, 113] on div at bounding box center [707, 110] width 13 height 13
click at [700, 161] on div at bounding box center [682, 156] width 89 height 15
click at [707, 152] on div at bounding box center [707, 155] width 13 height 13
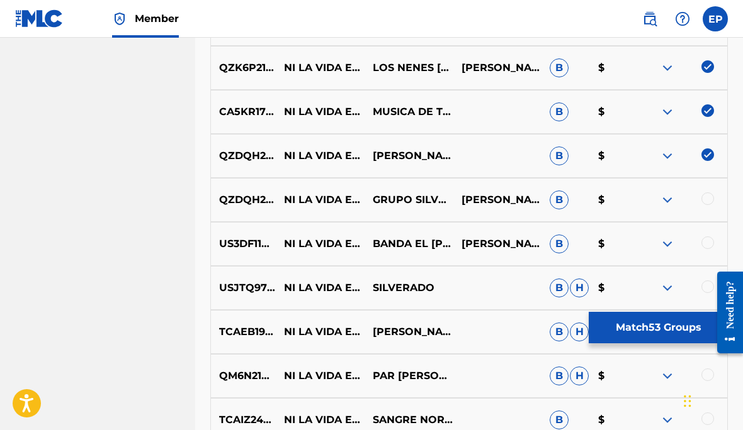
click at [704, 196] on div at bounding box center [707, 199] width 13 height 13
click at [705, 245] on div at bounding box center [707, 243] width 13 height 13
click at [706, 288] on div at bounding box center [707, 287] width 13 height 13
click at [702, 335] on div at bounding box center [682, 332] width 89 height 15
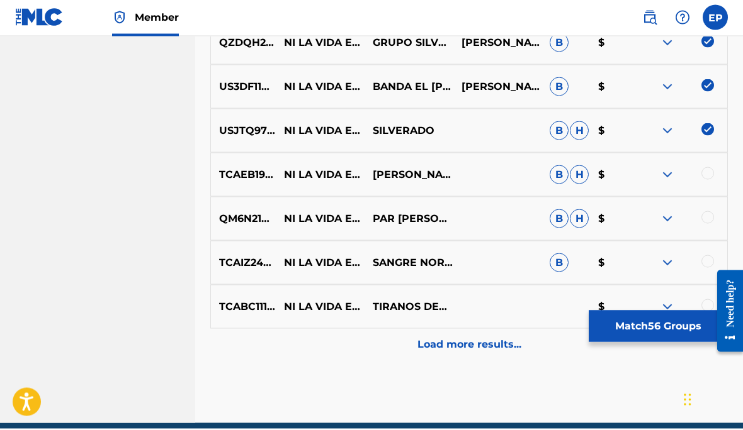
scroll to position [2842, 0]
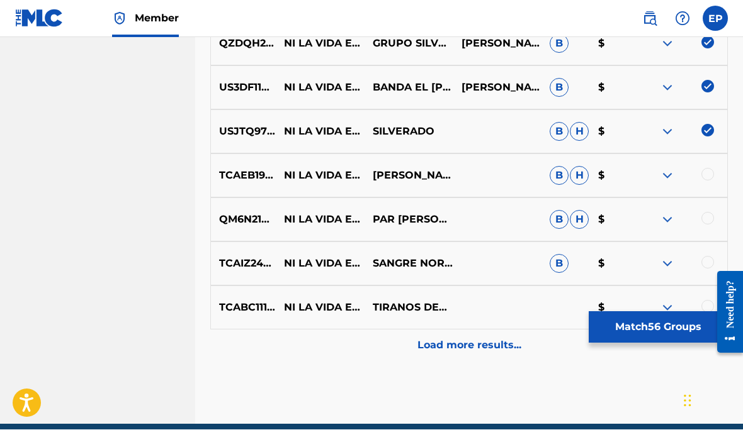
click at [706, 169] on div at bounding box center [707, 175] width 13 height 13
click at [705, 220] on div at bounding box center [707, 219] width 13 height 13
click at [700, 265] on div at bounding box center [682, 264] width 89 height 15
click at [703, 261] on div at bounding box center [707, 263] width 13 height 13
click at [702, 310] on div at bounding box center [707, 307] width 13 height 13
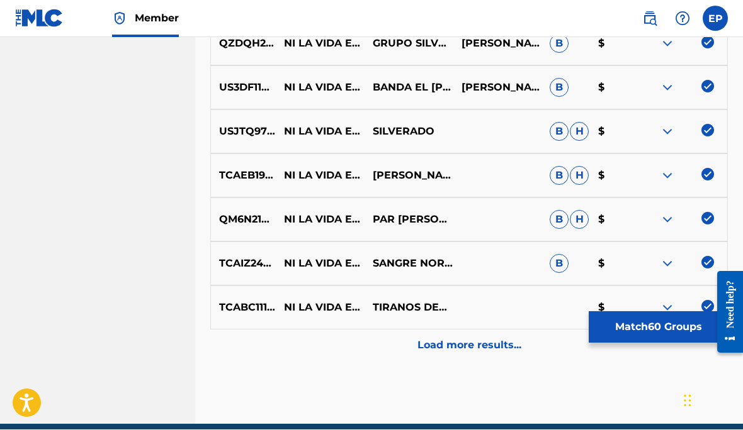
click at [486, 345] on p "Load more results..." at bounding box center [469, 346] width 104 height 15
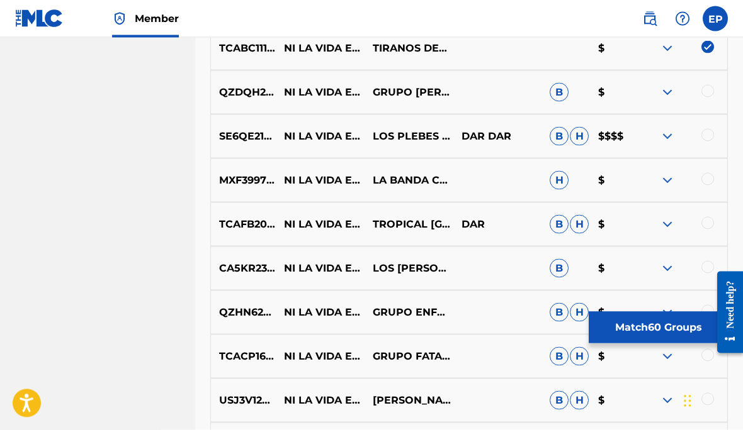
scroll to position [3102, 0]
click at [706, 92] on div at bounding box center [707, 92] width 13 height 13
click at [663, 135] on img at bounding box center [666, 136] width 15 height 15
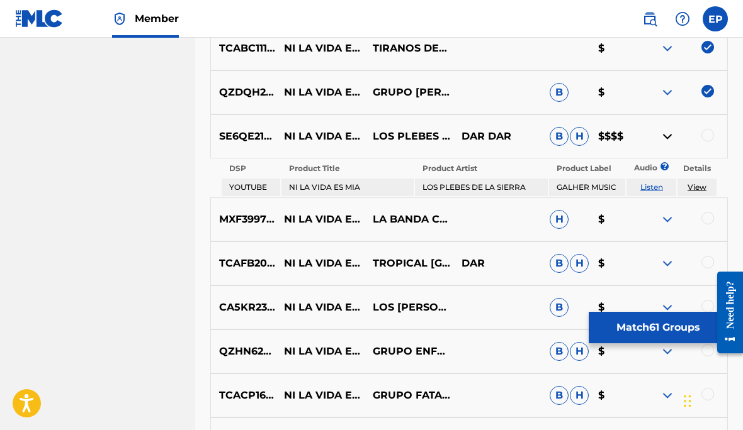
click at [653, 186] on link "Listen" at bounding box center [651, 186] width 23 height 9
click at [666, 135] on img at bounding box center [666, 136] width 15 height 15
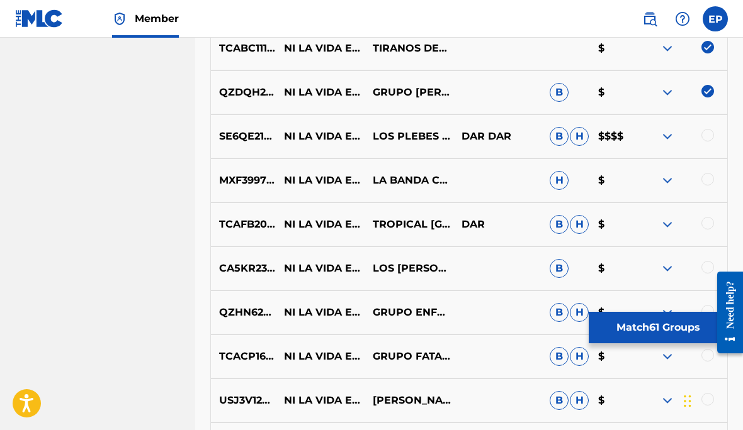
click at [699, 139] on div at bounding box center [682, 136] width 89 height 15
click at [696, 135] on div at bounding box center [682, 136] width 89 height 15
click at [704, 133] on div at bounding box center [707, 135] width 13 height 13
click at [704, 179] on div at bounding box center [707, 179] width 13 height 13
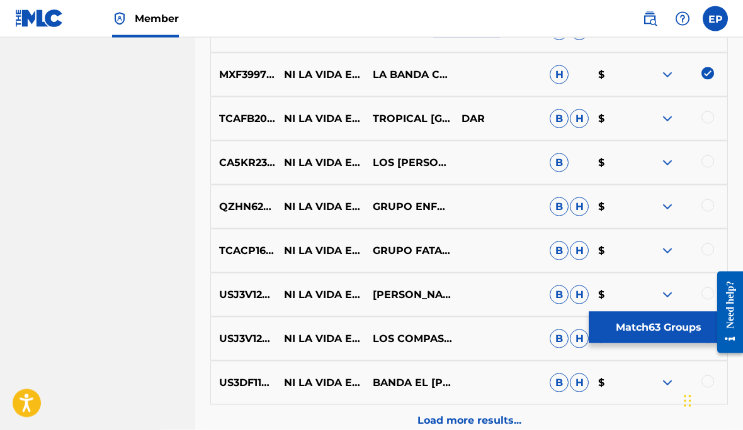
scroll to position [3209, 0]
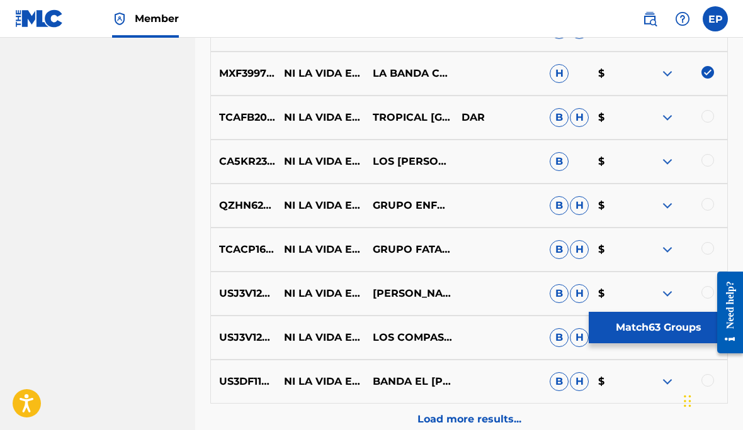
click at [707, 113] on div at bounding box center [707, 116] width 13 height 13
click at [704, 160] on div at bounding box center [707, 160] width 13 height 13
click at [705, 205] on div at bounding box center [707, 204] width 13 height 13
click at [709, 250] on div at bounding box center [707, 248] width 13 height 13
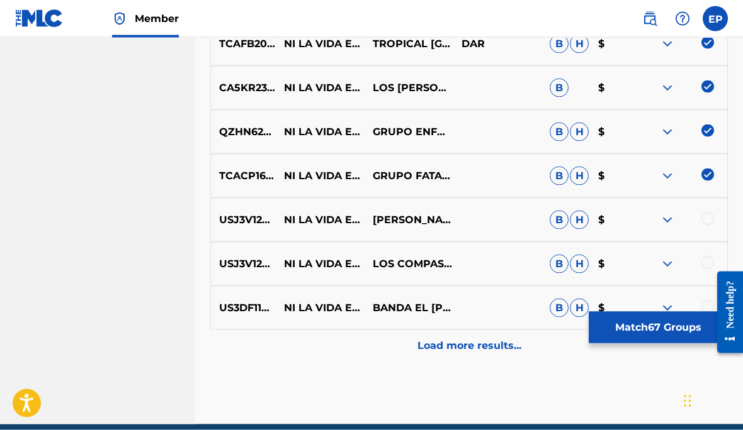
click at [702, 216] on div at bounding box center [707, 219] width 13 height 13
click at [707, 260] on div at bounding box center [707, 263] width 13 height 13
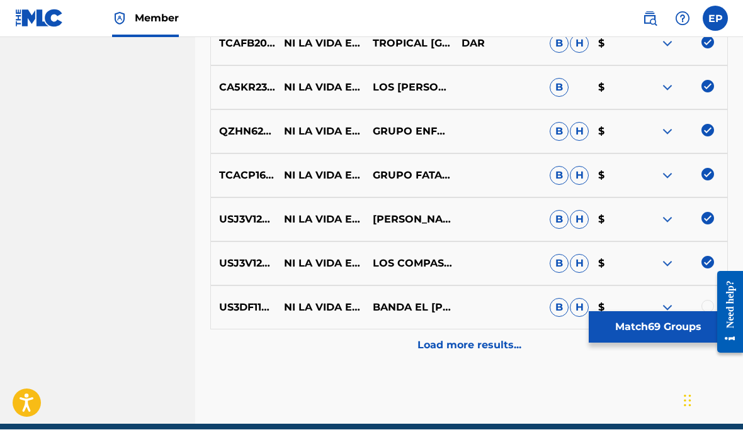
click at [704, 302] on div at bounding box center [707, 307] width 13 height 13
click at [487, 348] on p "Load more results..." at bounding box center [469, 346] width 104 height 15
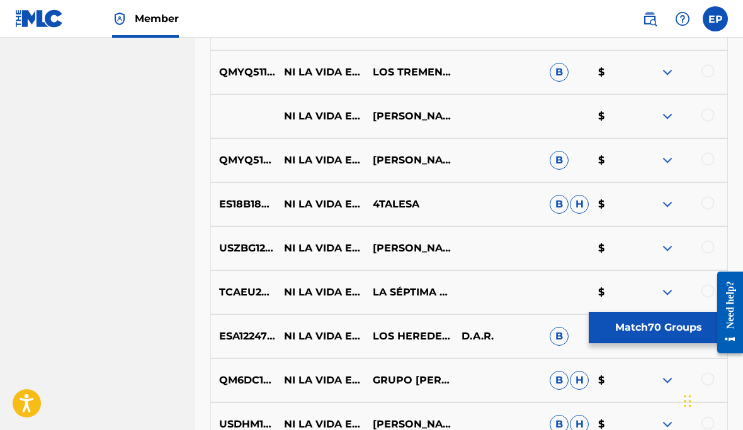
scroll to position [3565, 0]
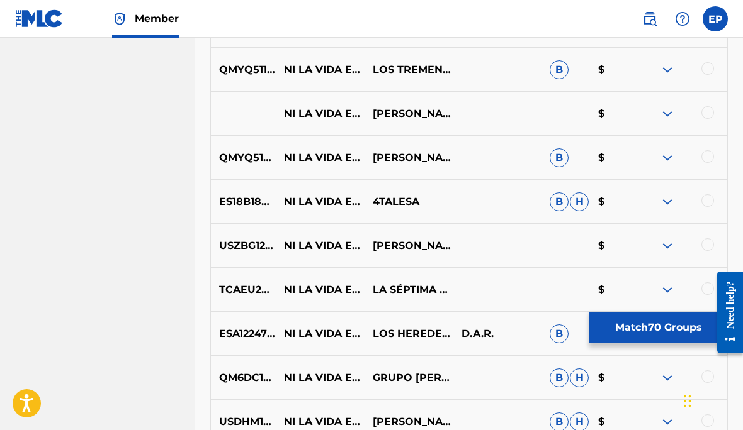
click at [703, 70] on div at bounding box center [707, 68] width 13 height 13
click at [699, 116] on div at bounding box center [682, 113] width 89 height 15
click at [707, 108] on div at bounding box center [707, 112] width 13 height 13
click at [704, 160] on div at bounding box center [707, 156] width 13 height 13
click at [705, 204] on div at bounding box center [707, 200] width 13 height 13
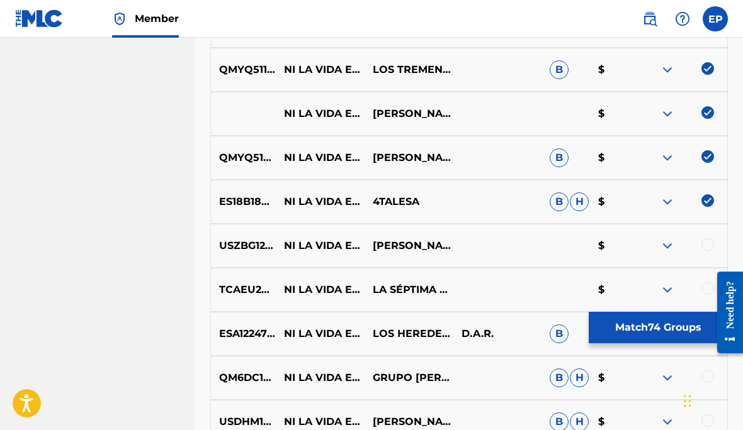
click at [707, 242] on div at bounding box center [707, 244] width 13 height 13
click at [705, 290] on div at bounding box center [707, 289] width 13 height 13
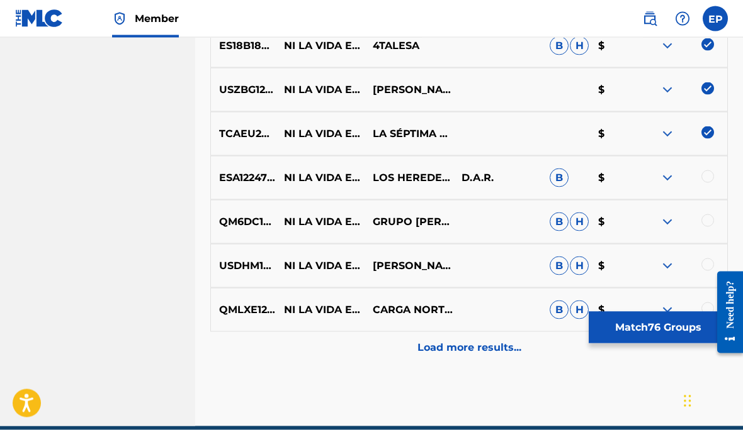
scroll to position [3723, 0]
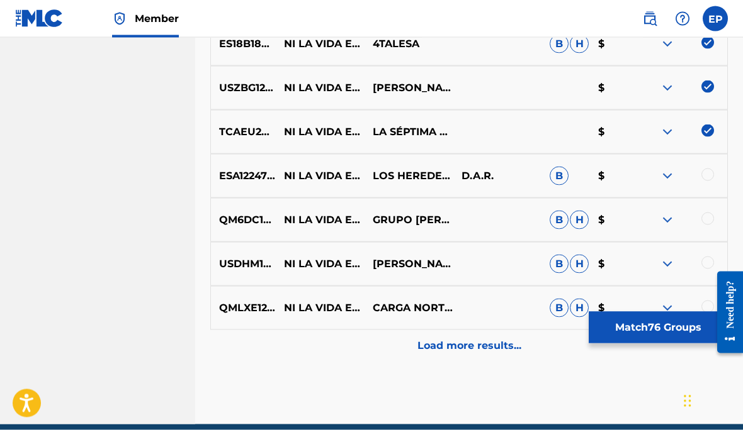
click at [699, 179] on div at bounding box center [682, 176] width 89 height 15
click at [707, 173] on div at bounding box center [707, 175] width 13 height 13
click at [702, 221] on div at bounding box center [707, 219] width 13 height 13
click at [707, 261] on div at bounding box center [707, 263] width 13 height 13
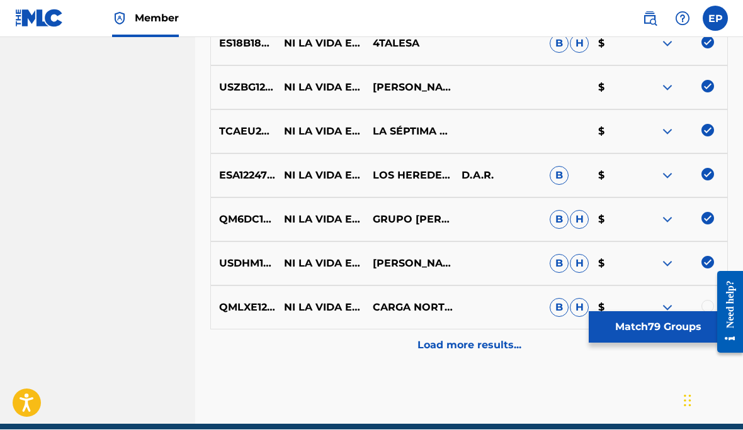
click at [704, 310] on div at bounding box center [707, 307] width 13 height 13
click at [474, 344] on p "Load more results..." at bounding box center [469, 346] width 104 height 15
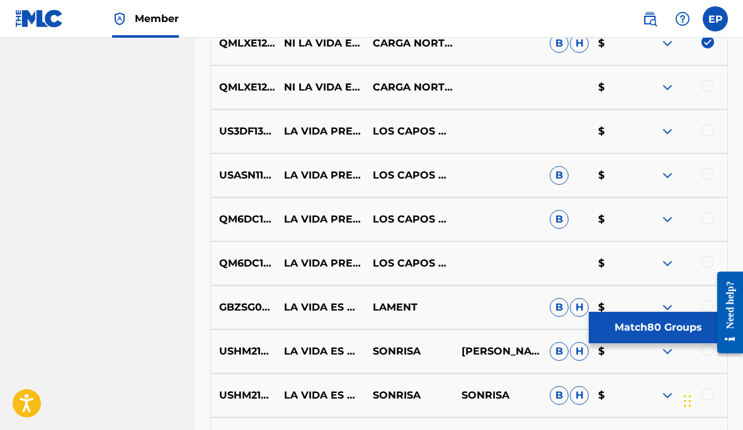
scroll to position [3988, 0]
click at [709, 86] on div at bounding box center [707, 87] width 13 height 13
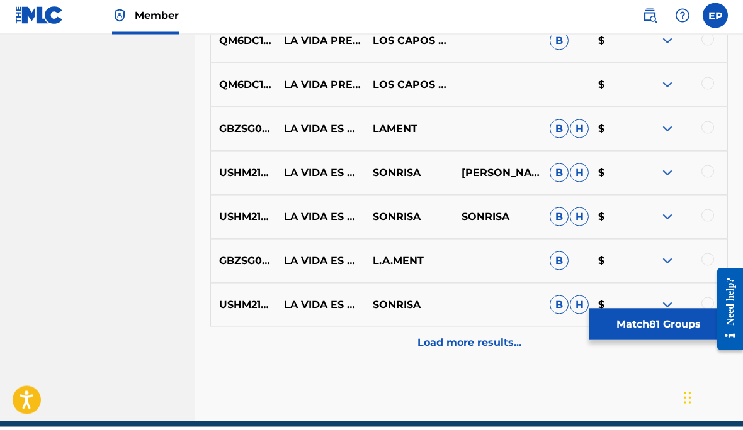
scroll to position [4164, 0]
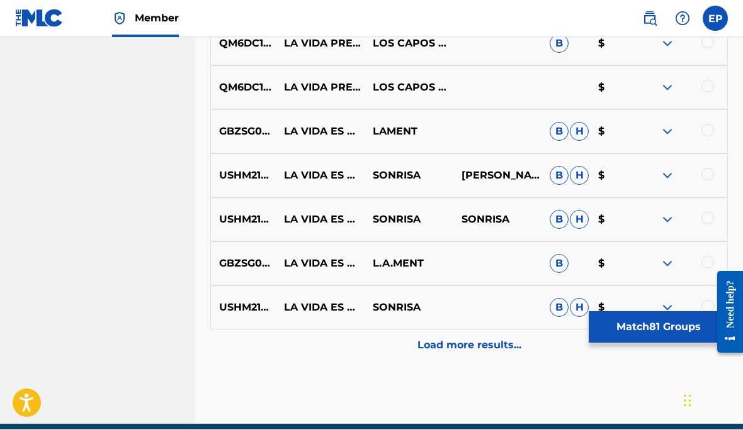
click at [655, 344] on button "Match 81 Groups" at bounding box center [657, 327] width 139 height 31
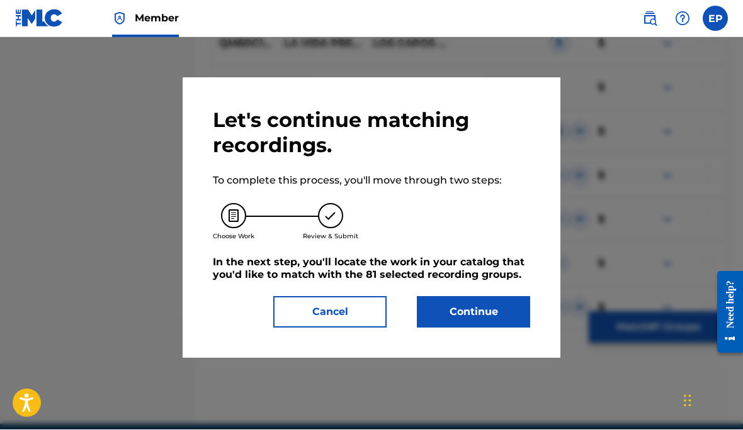
click at [479, 301] on button "Continue" at bounding box center [473, 312] width 113 height 31
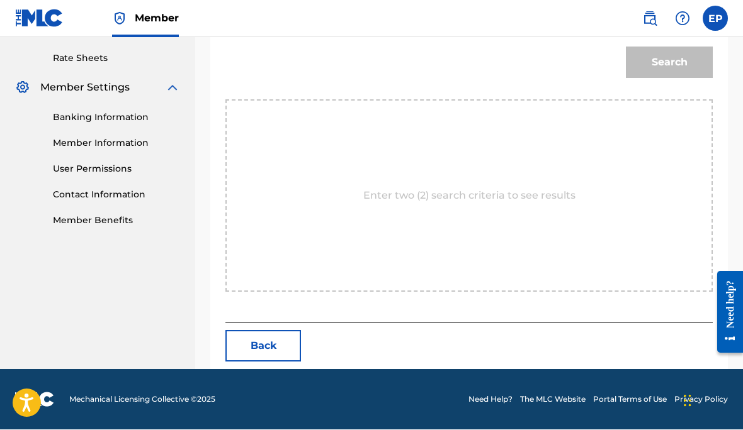
scroll to position [295, 0]
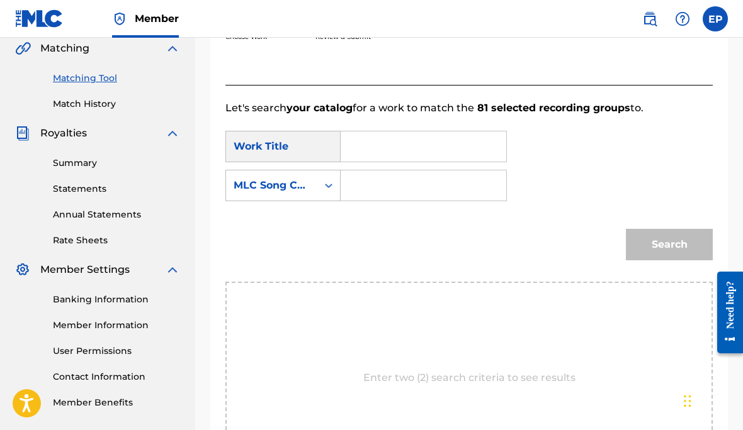
click at [396, 140] on input "Search Form" at bounding box center [423, 147] width 144 height 30
type input "Ni la vida es mia"
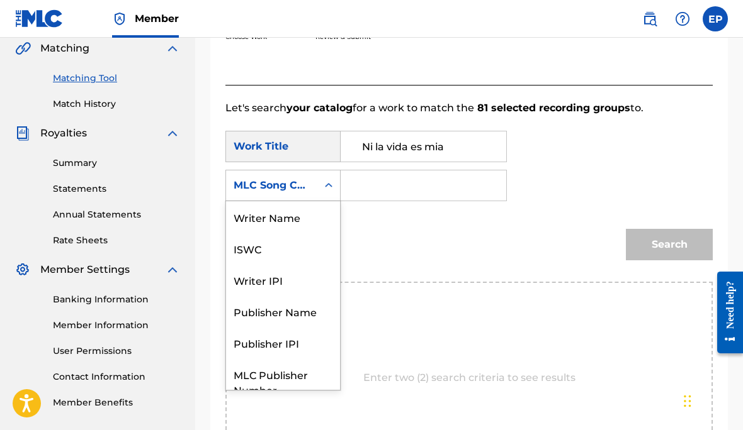
scroll to position [0, 0]
click at [293, 217] on div "Writer Name" at bounding box center [283, 216] width 114 height 31
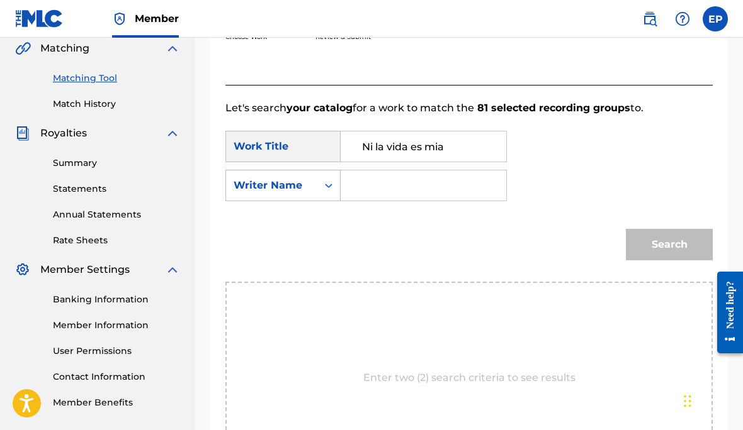
click at [389, 183] on input "Search Form" at bounding box center [423, 186] width 144 height 30
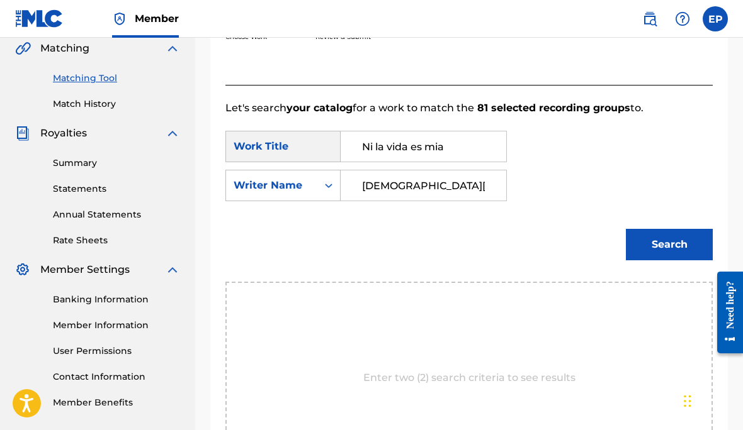
type input "[DEMOGRAPHIC_DATA][PERSON_NAME]"
click at [179, 221] on link "Annual Statements" at bounding box center [116, 214] width 127 height 13
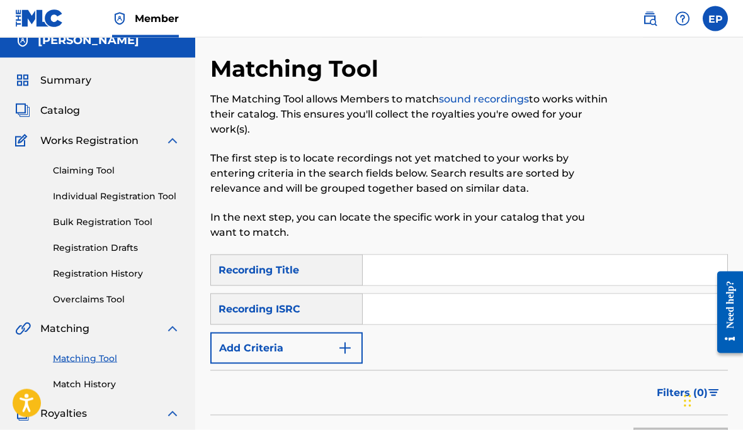
scroll to position [23, 0]
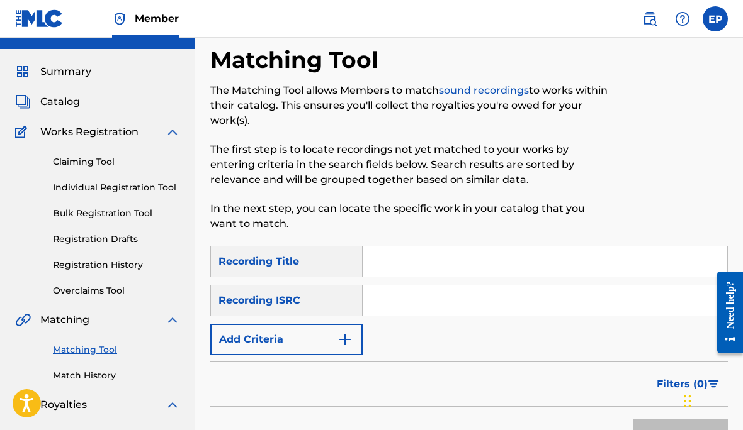
click at [89, 344] on link "Matching Tool" at bounding box center [116, 350] width 127 height 13
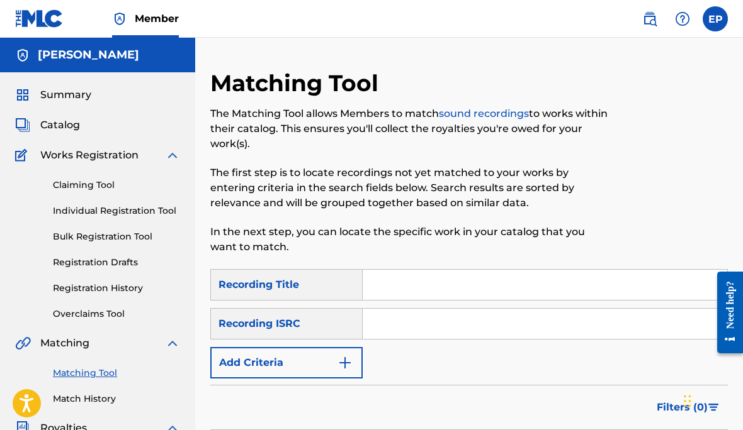
click at [98, 379] on link "Matching Tool" at bounding box center [116, 373] width 127 height 13
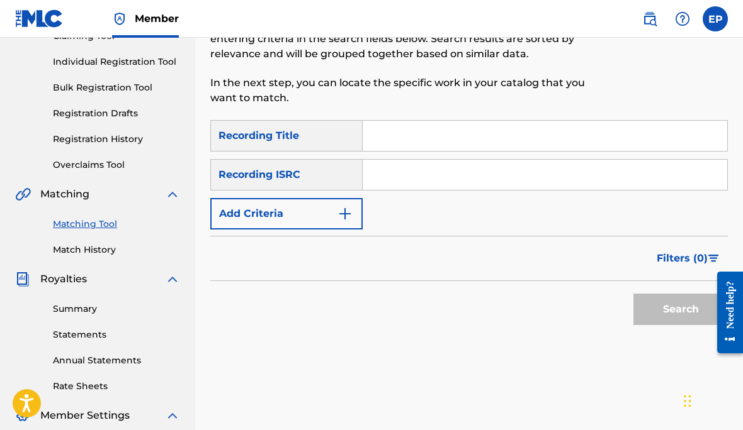
scroll to position [144, 0]
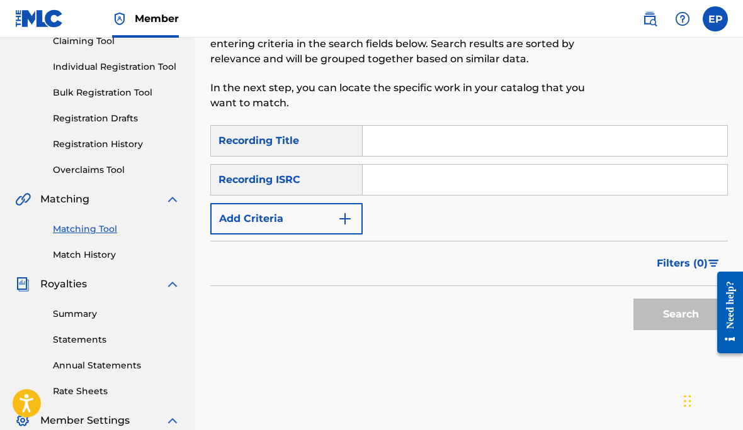
click at [89, 226] on link "Matching Tool" at bounding box center [116, 229] width 127 height 13
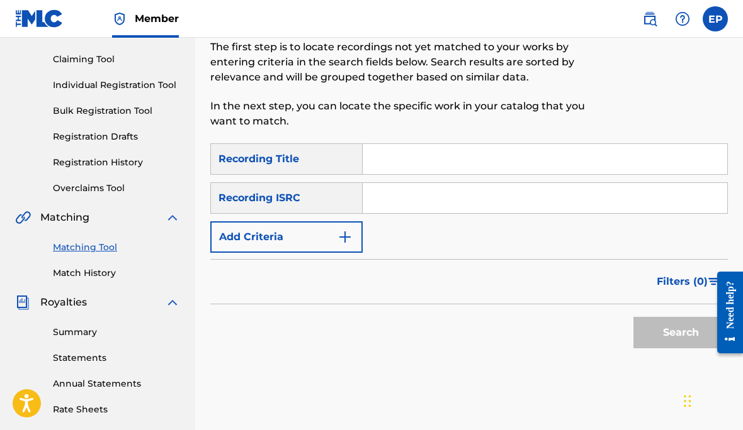
scroll to position [137, 0]
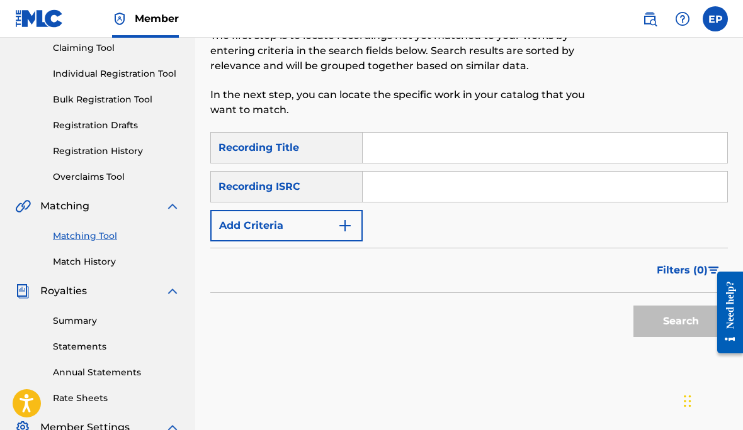
click at [92, 260] on link "Match History" at bounding box center [116, 261] width 127 height 13
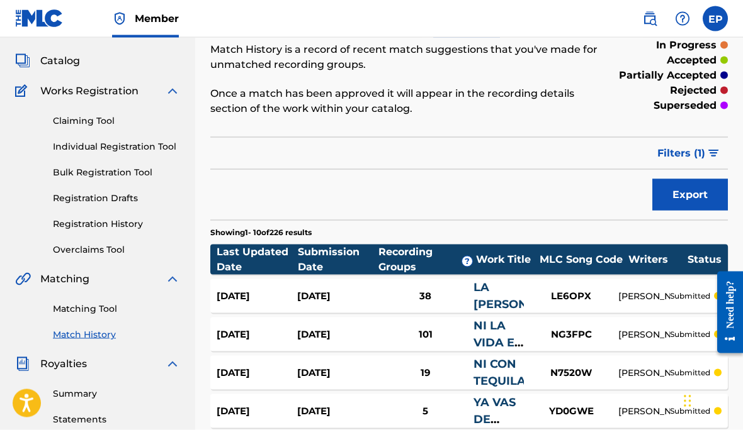
scroll to position [66, 0]
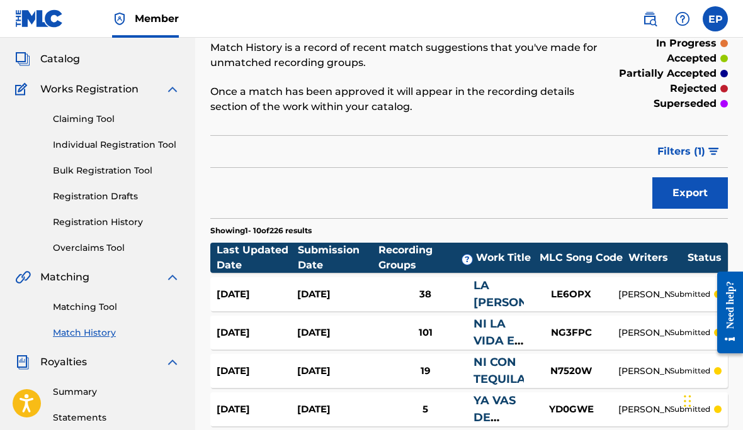
click at [91, 302] on link "Matching Tool" at bounding box center [116, 307] width 127 height 13
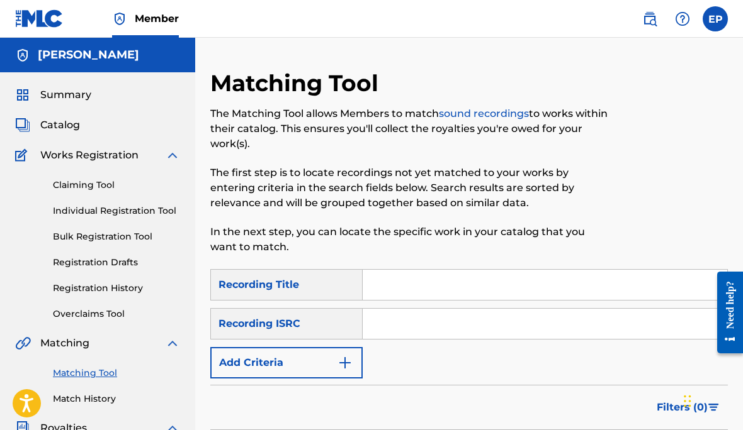
click at [405, 279] on input "Search Form" at bounding box center [544, 285] width 364 height 30
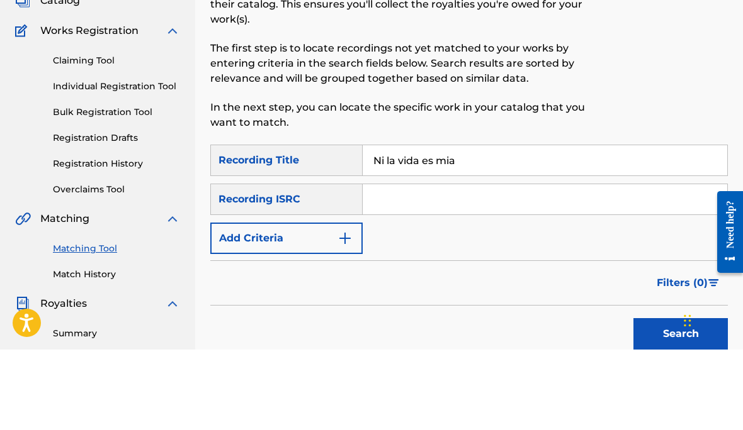
scroll to position [45, 0]
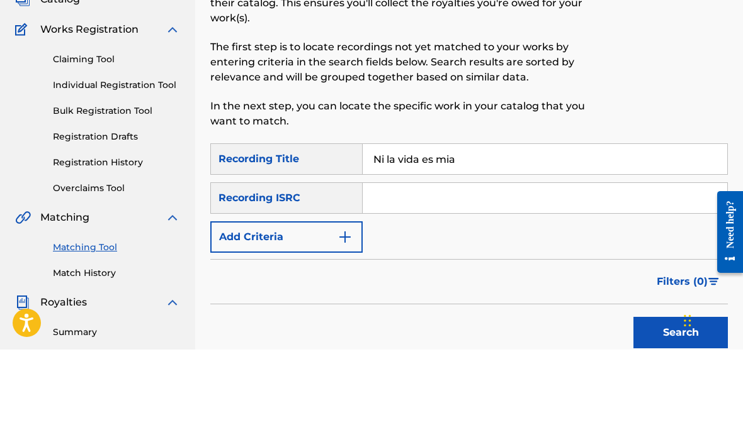
type input "Ni la vida es mia"
click at [676, 398] on button "Search" at bounding box center [680, 413] width 94 height 31
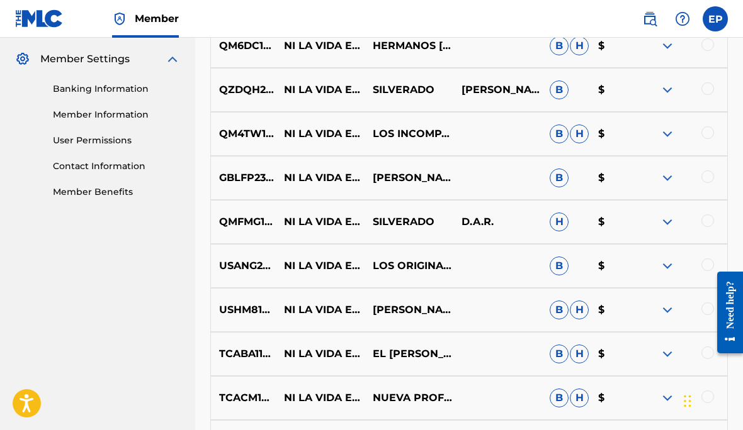
scroll to position [494, 0]
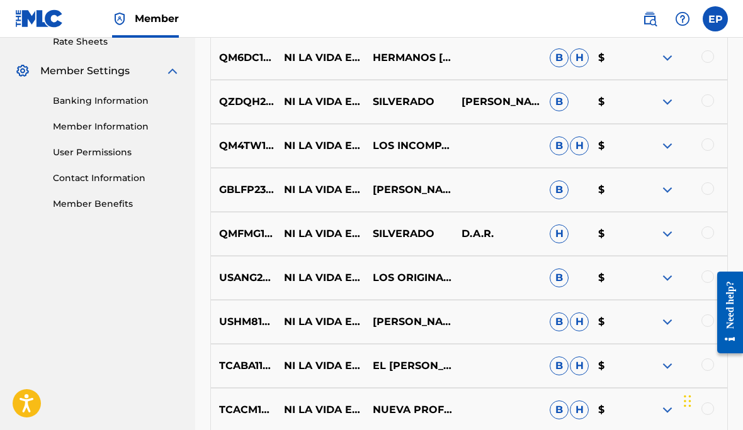
click at [702, 58] on div at bounding box center [707, 56] width 13 height 13
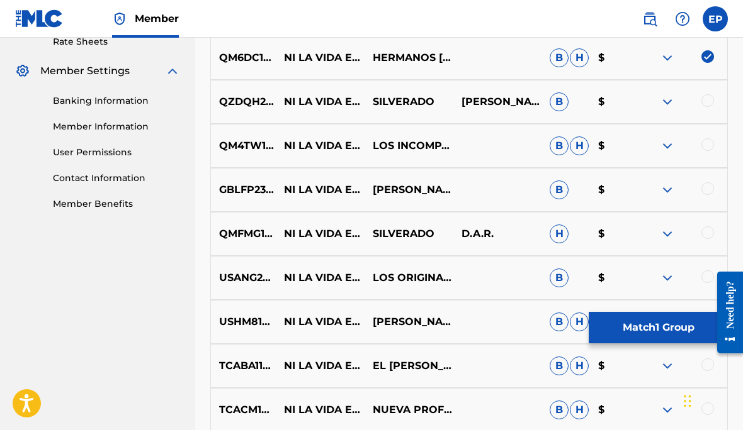
click at [705, 104] on div at bounding box center [707, 100] width 13 height 13
click at [703, 149] on div at bounding box center [707, 144] width 13 height 13
click at [704, 194] on div at bounding box center [707, 188] width 13 height 13
click at [706, 245] on div "QMFMG1576779 NI LA VIDA ES MIA SILVERADO D.A.R. H $" at bounding box center [468, 234] width 517 height 44
click at [700, 291] on div "USANG2439378 NI LA VIDA ES MIA LOS ORIGINALES DE SAN [PERSON_NAME] B $" at bounding box center [468, 278] width 517 height 44
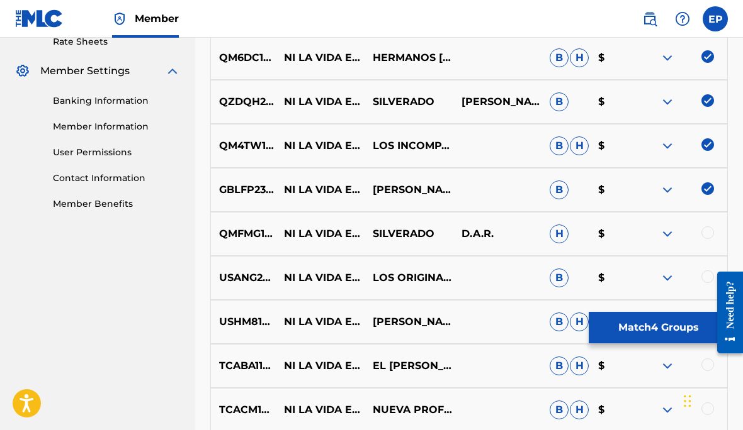
click at [704, 230] on div at bounding box center [707, 233] width 13 height 13
click at [702, 284] on div at bounding box center [682, 278] width 89 height 15
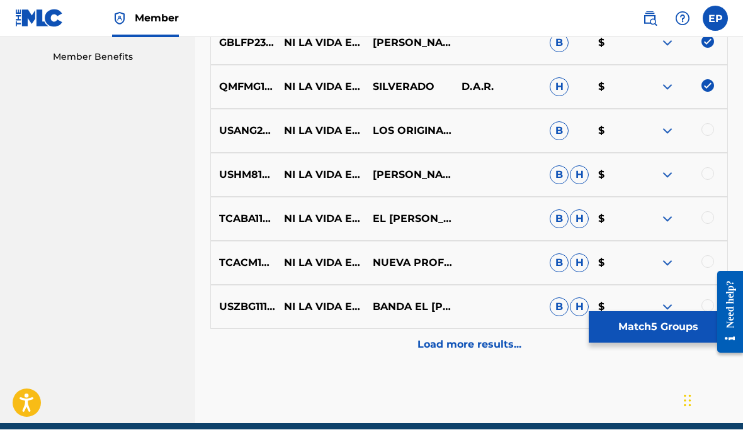
scroll to position [640, 0]
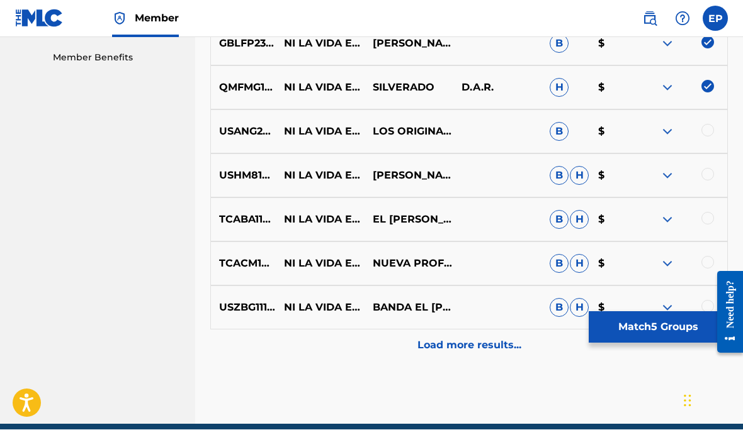
click at [699, 132] on div at bounding box center [682, 132] width 89 height 15
click at [702, 132] on div at bounding box center [707, 131] width 13 height 13
click at [708, 175] on div at bounding box center [707, 175] width 13 height 13
click at [704, 221] on div at bounding box center [707, 219] width 13 height 13
click at [704, 265] on div at bounding box center [707, 263] width 13 height 13
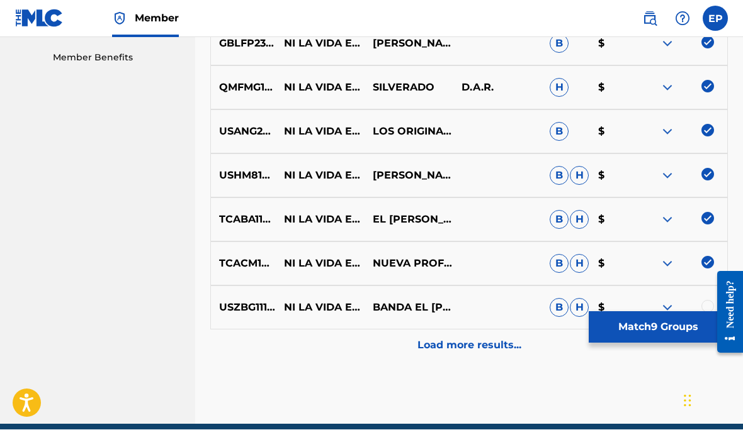
click at [703, 310] on div at bounding box center [707, 307] width 13 height 13
click at [486, 340] on p "Load more results..." at bounding box center [469, 346] width 104 height 15
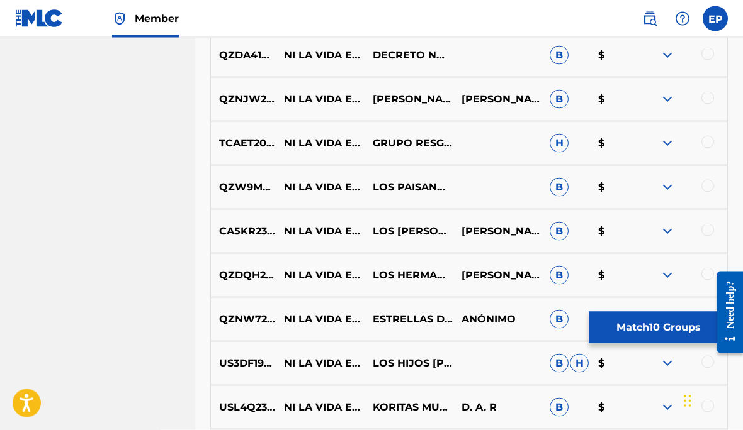
scroll to position [938, 0]
click at [702, 57] on div at bounding box center [707, 53] width 13 height 13
click at [706, 106] on div at bounding box center [682, 98] width 89 height 15
click at [710, 103] on div at bounding box center [707, 97] width 13 height 13
click at [704, 145] on div at bounding box center [707, 141] width 13 height 13
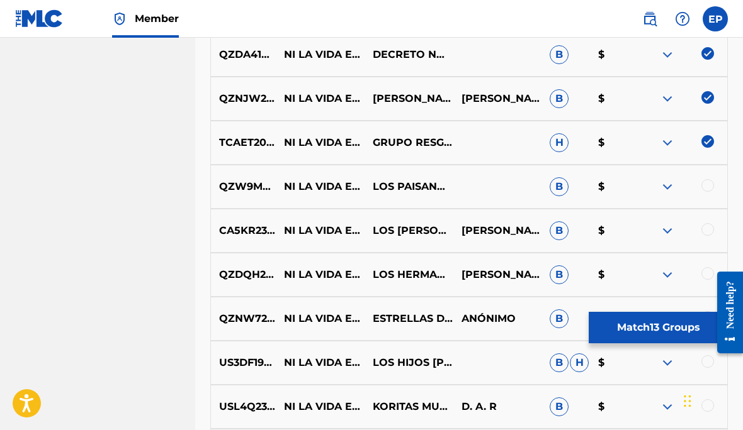
click at [703, 189] on div at bounding box center [707, 185] width 13 height 13
click at [697, 233] on div at bounding box center [682, 230] width 89 height 15
click at [704, 237] on div at bounding box center [682, 230] width 89 height 15
click at [705, 224] on div at bounding box center [707, 229] width 13 height 13
click at [702, 276] on div at bounding box center [707, 273] width 13 height 13
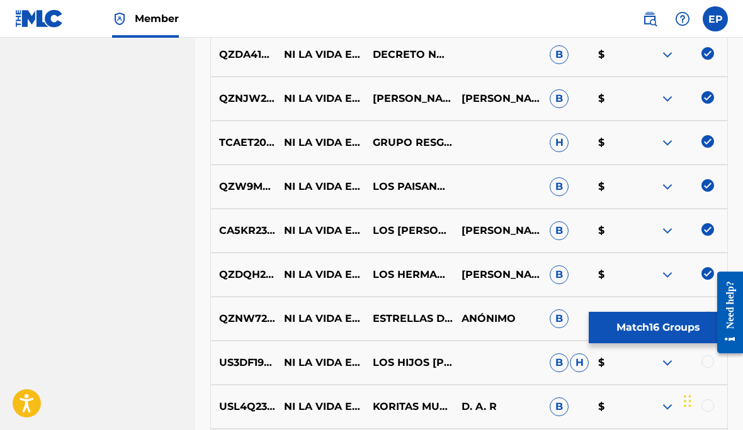
click at [702, 319] on div at bounding box center [707, 317] width 13 height 13
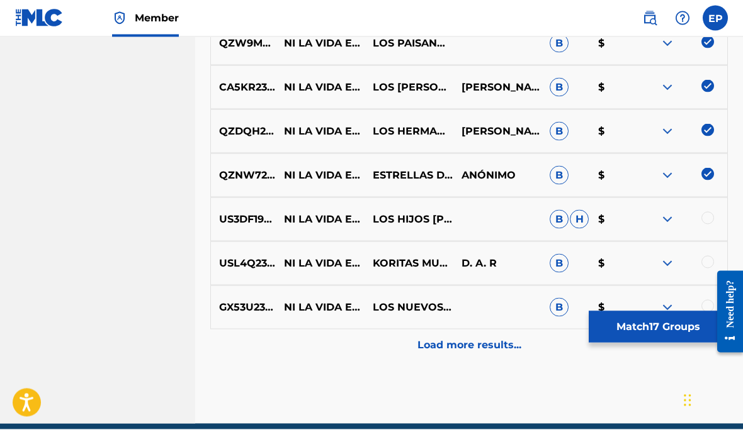
scroll to position [1080, 0]
click at [703, 217] on div at bounding box center [707, 219] width 13 height 13
click at [707, 262] on div at bounding box center [707, 263] width 13 height 13
click at [698, 307] on div at bounding box center [682, 308] width 89 height 15
click at [698, 306] on div at bounding box center [682, 308] width 89 height 15
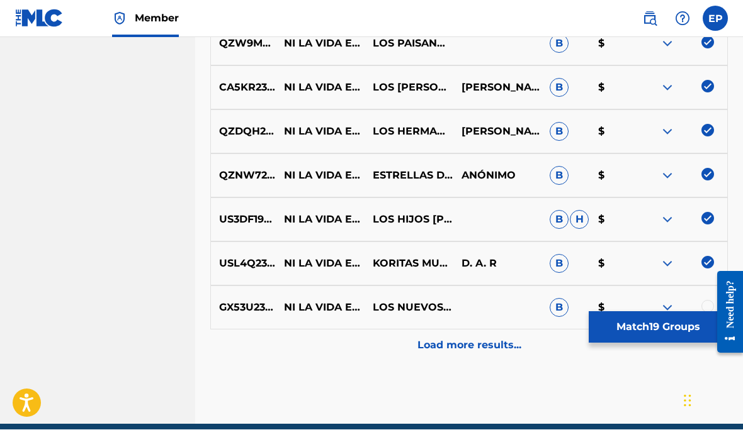
click at [705, 311] on div at bounding box center [707, 307] width 13 height 13
click at [481, 344] on p "Load more results..." at bounding box center [469, 346] width 104 height 15
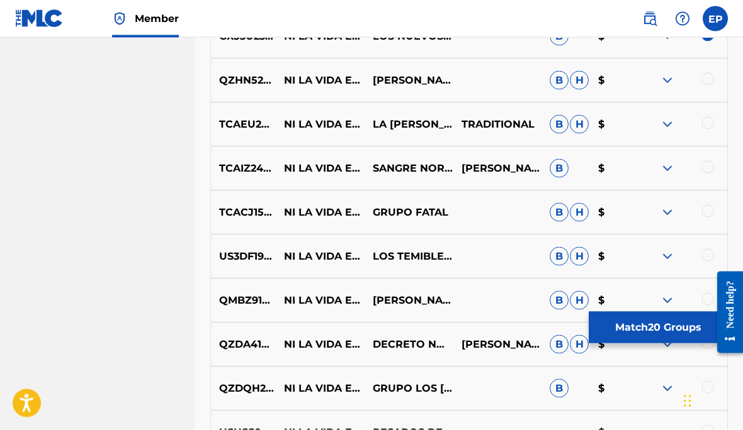
click at [711, 73] on div at bounding box center [707, 79] width 13 height 13
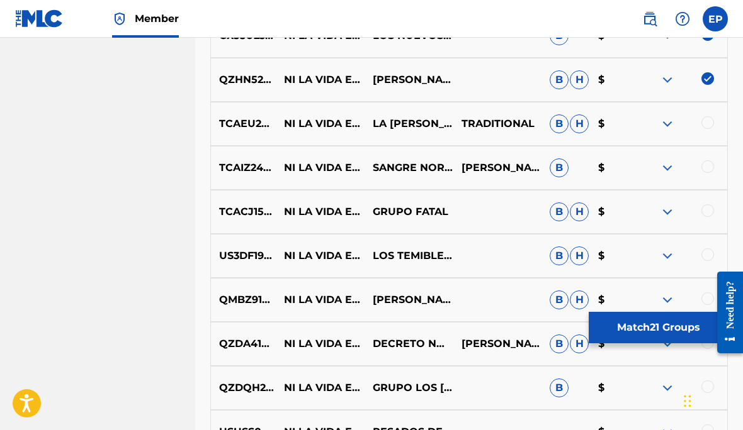
click at [708, 123] on div at bounding box center [707, 122] width 13 height 13
click at [706, 172] on div at bounding box center [707, 166] width 13 height 13
click at [707, 216] on div at bounding box center [707, 211] width 13 height 13
click at [704, 255] on div at bounding box center [707, 255] width 13 height 13
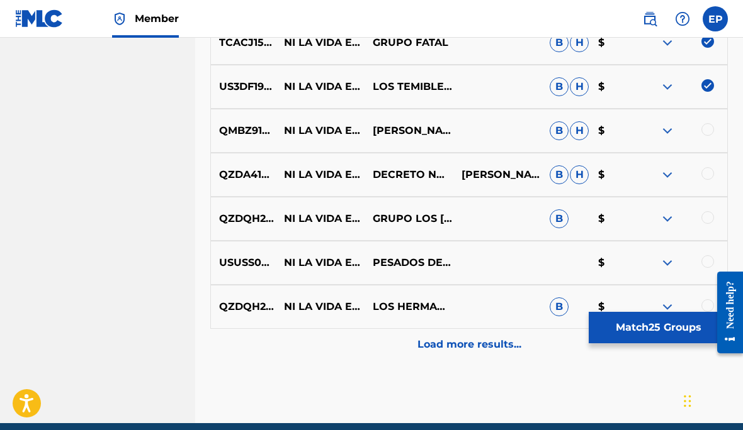
scroll to position [1521, 0]
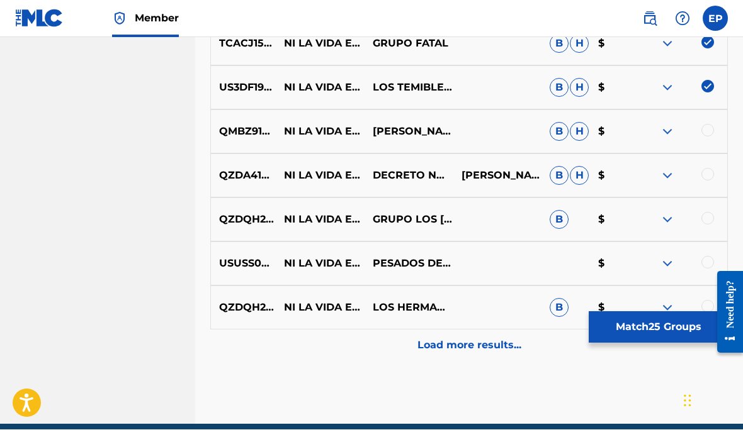
click at [705, 133] on div at bounding box center [707, 131] width 13 height 13
click at [710, 173] on div at bounding box center [707, 175] width 13 height 13
click at [712, 211] on div "QZDQH2265449 NI LA VIDA ES MIA GRUPO LOS [PERSON_NAME] B $" at bounding box center [468, 220] width 517 height 44
click at [707, 219] on div at bounding box center [707, 219] width 13 height 13
click at [700, 267] on div at bounding box center [682, 264] width 89 height 15
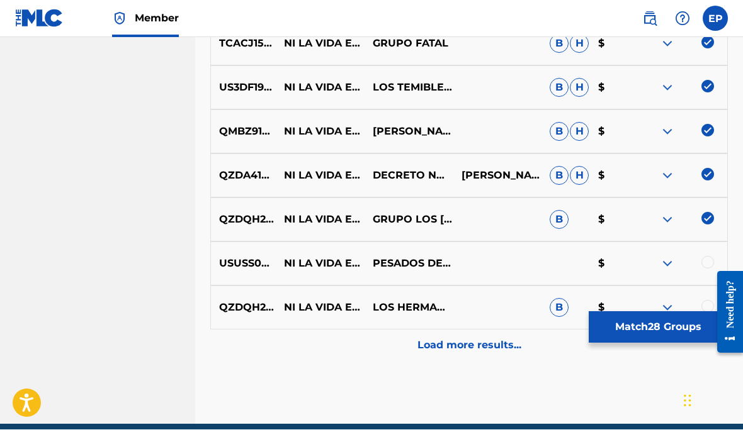
click at [709, 258] on div at bounding box center [707, 263] width 13 height 13
click at [484, 349] on p "Load more results..." at bounding box center [469, 346] width 104 height 15
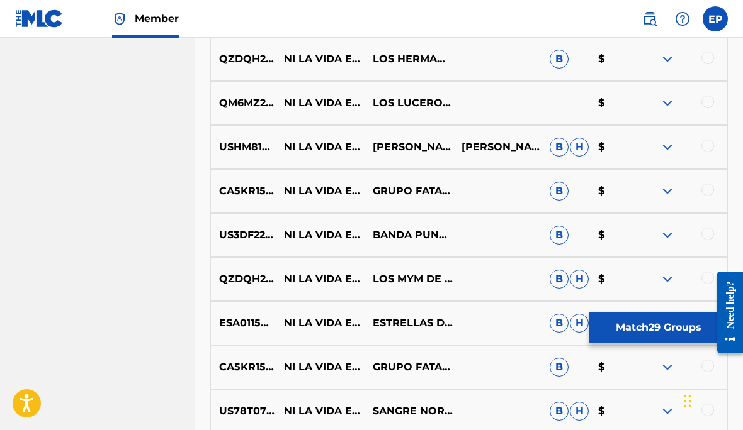
scroll to position [1769, 0]
click at [712, 53] on div at bounding box center [707, 58] width 13 height 13
click at [707, 102] on div at bounding box center [707, 102] width 13 height 13
click at [700, 151] on div at bounding box center [682, 147] width 89 height 15
click at [707, 143] on div at bounding box center [707, 146] width 13 height 13
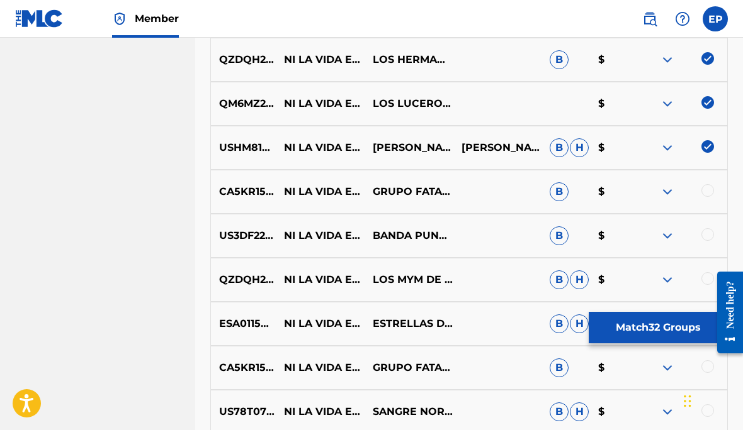
click at [704, 191] on div at bounding box center [707, 190] width 13 height 13
click at [702, 235] on div at bounding box center [707, 234] width 13 height 13
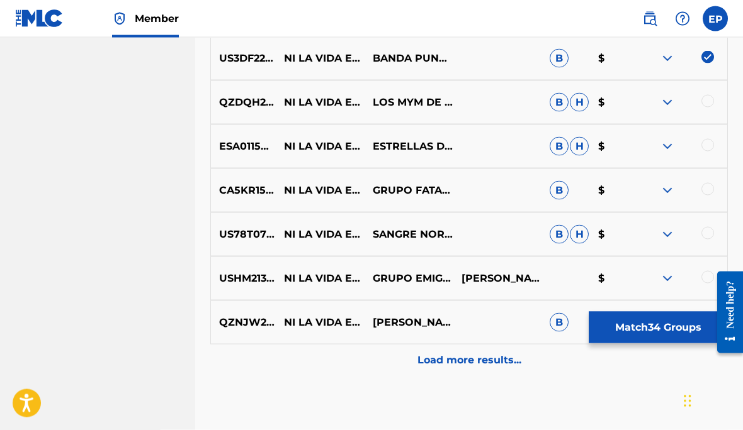
click at [712, 97] on div at bounding box center [707, 101] width 13 height 13
click at [719, 103] on div at bounding box center [682, 102] width 89 height 15
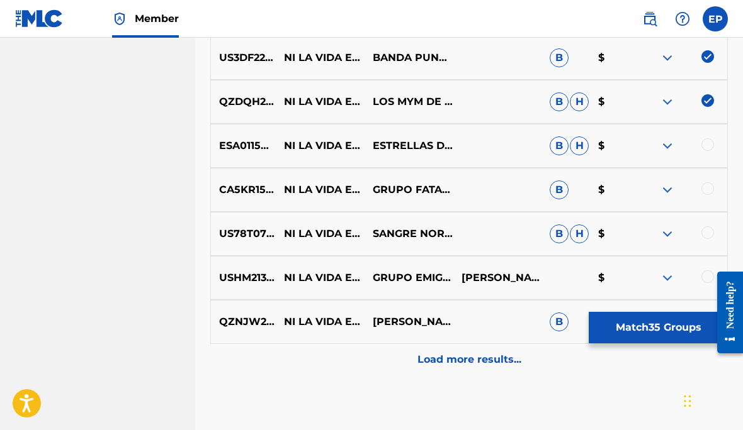
click at [703, 155] on div "ESA011580493 NI LA VIDA ES MIA ESTRELLAS DE TUZANTLA B H $" at bounding box center [468, 146] width 517 height 44
click at [707, 149] on div at bounding box center [707, 144] width 13 height 13
click at [711, 193] on div at bounding box center [707, 188] width 13 height 13
click at [702, 237] on div at bounding box center [707, 233] width 13 height 13
click at [707, 277] on div at bounding box center [707, 277] width 13 height 13
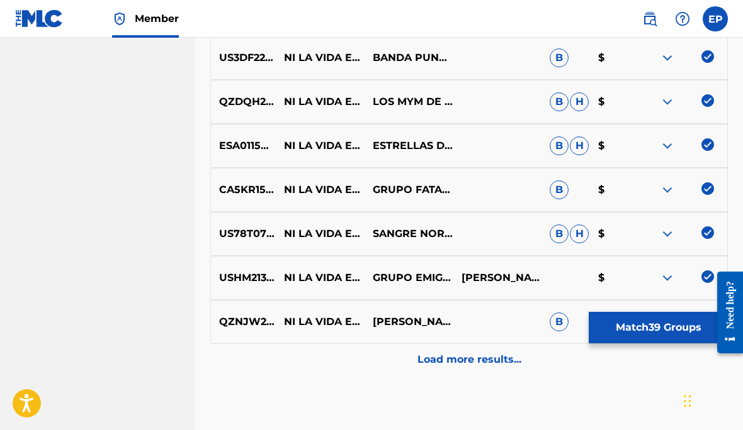
click at [478, 359] on p "Load more results..." at bounding box center [469, 359] width 104 height 15
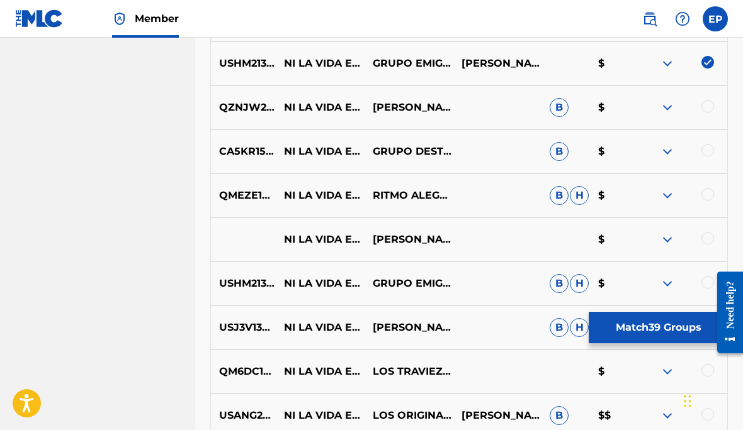
scroll to position [2163, 0]
click at [707, 104] on div at bounding box center [707, 105] width 13 height 13
click at [702, 148] on div at bounding box center [707, 149] width 13 height 13
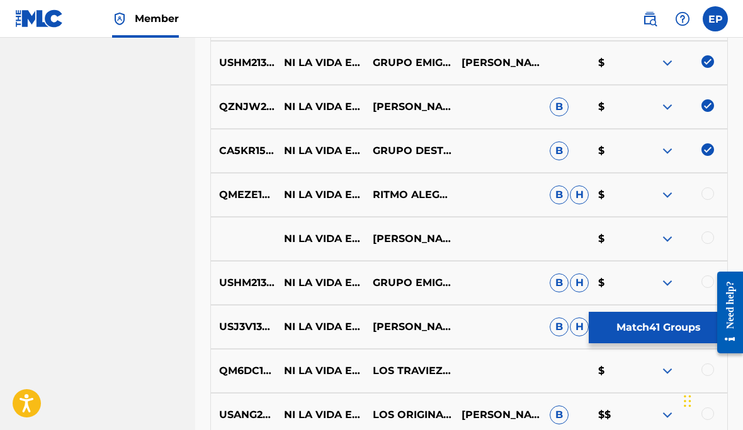
click at [703, 193] on div at bounding box center [707, 194] width 13 height 13
click at [704, 238] on div at bounding box center [707, 238] width 13 height 13
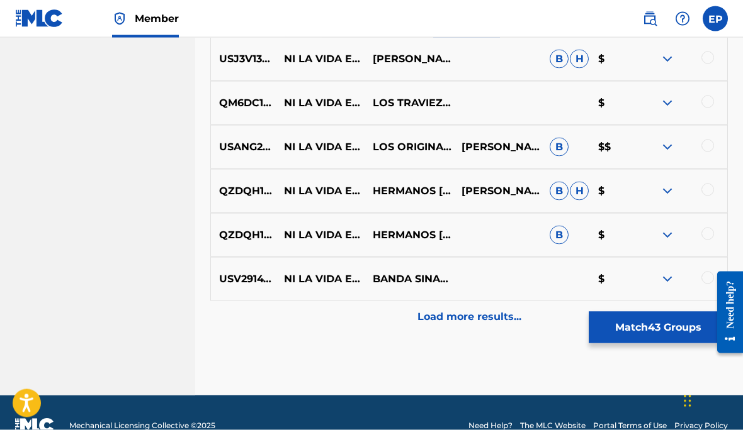
scroll to position [2426, 0]
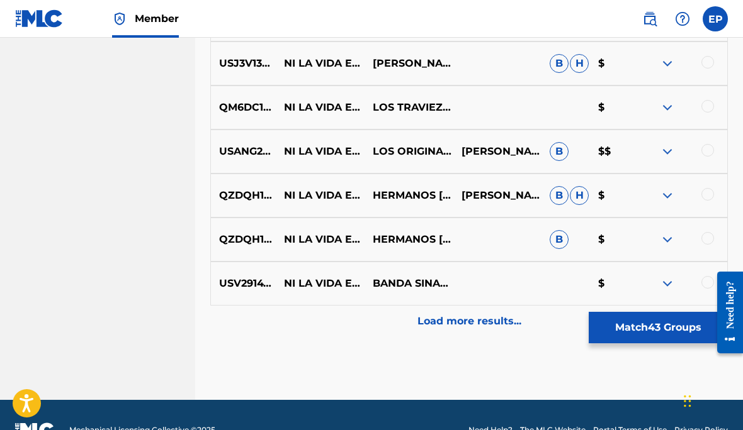
click at [707, 67] on div at bounding box center [707, 62] width 13 height 13
click at [707, 106] on div at bounding box center [707, 106] width 13 height 13
click at [704, 154] on div at bounding box center [707, 150] width 13 height 13
click at [708, 196] on div at bounding box center [707, 194] width 13 height 13
click at [704, 240] on div at bounding box center [707, 238] width 13 height 13
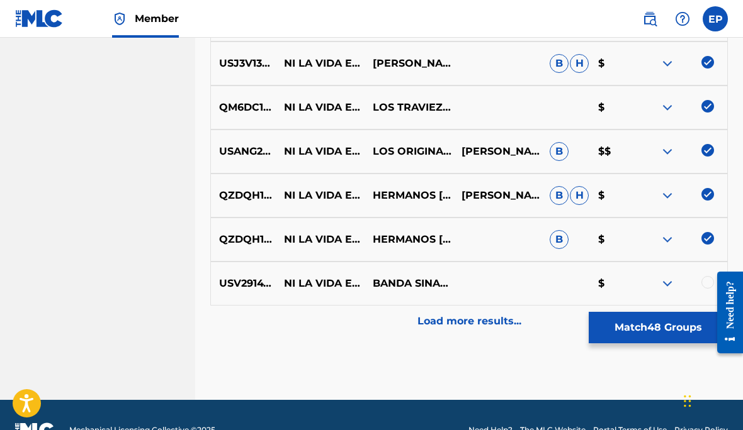
click at [481, 322] on p "Load more results..." at bounding box center [469, 321] width 104 height 15
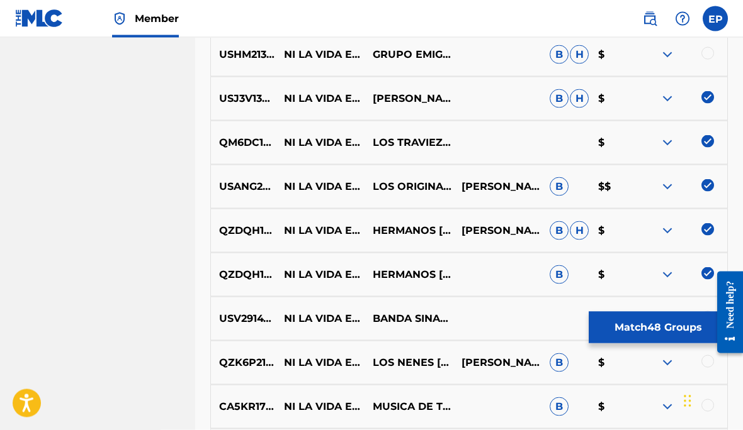
scroll to position [2392, 0]
click at [704, 55] on div at bounding box center [707, 53] width 13 height 13
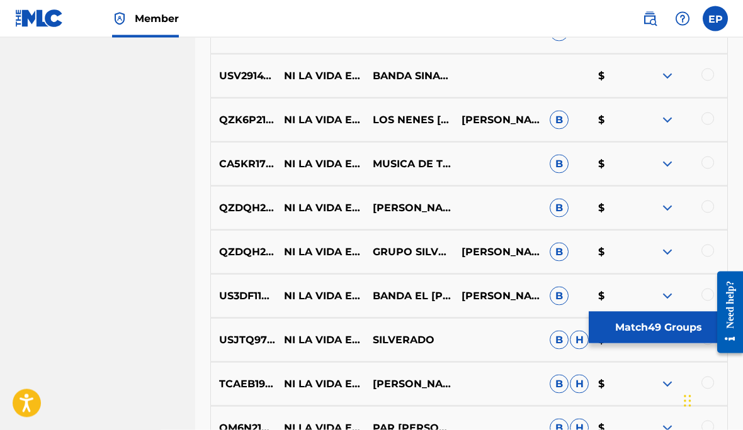
scroll to position [2635, 0]
click at [707, 77] on div at bounding box center [707, 74] width 13 height 13
click at [705, 123] on div at bounding box center [707, 118] width 13 height 13
click at [703, 169] on div at bounding box center [682, 163] width 89 height 15
click at [707, 160] on div at bounding box center [707, 162] width 13 height 13
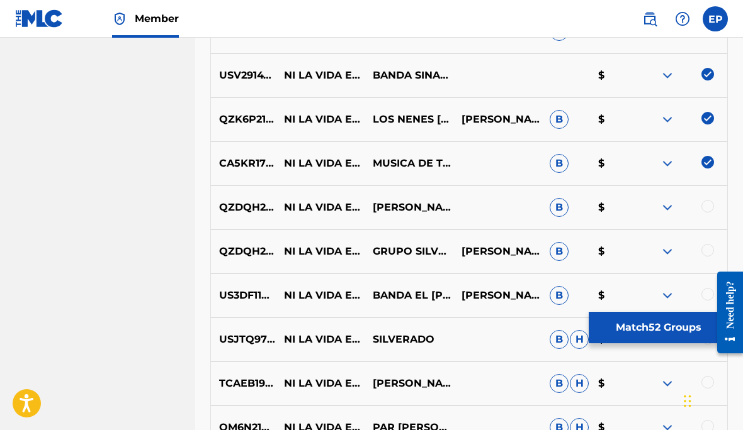
click at [705, 210] on div at bounding box center [707, 206] width 13 height 13
click at [708, 256] on div at bounding box center [707, 250] width 13 height 13
click at [704, 293] on div at bounding box center [707, 294] width 13 height 13
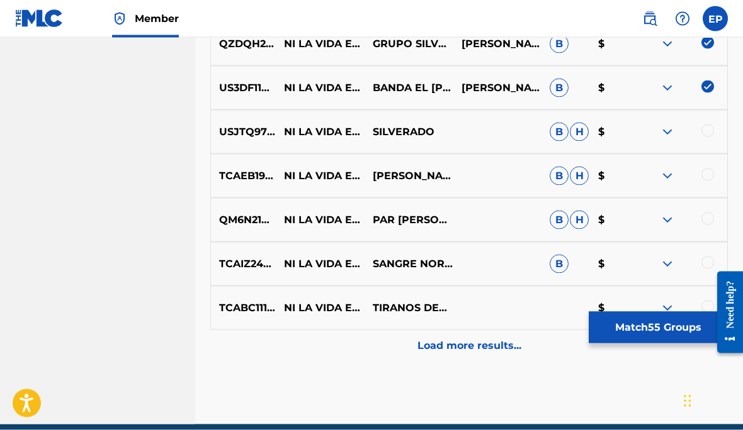
scroll to position [2842, 0]
click at [707, 132] on div at bounding box center [707, 131] width 13 height 13
click at [701, 175] on div at bounding box center [707, 175] width 13 height 13
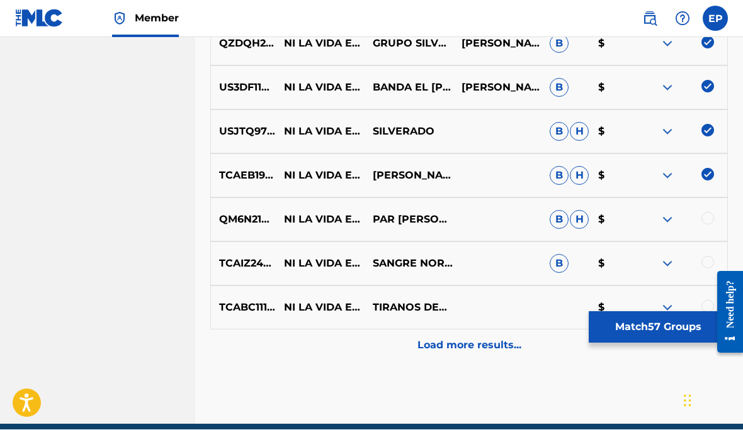
click at [701, 225] on div at bounding box center [682, 220] width 89 height 15
click at [704, 216] on div at bounding box center [707, 219] width 13 height 13
click at [703, 266] on div at bounding box center [707, 263] width 13 height 13
click at [490, 347] on p "Load more results..." at bounding box center [469, 346] width 104 height 15
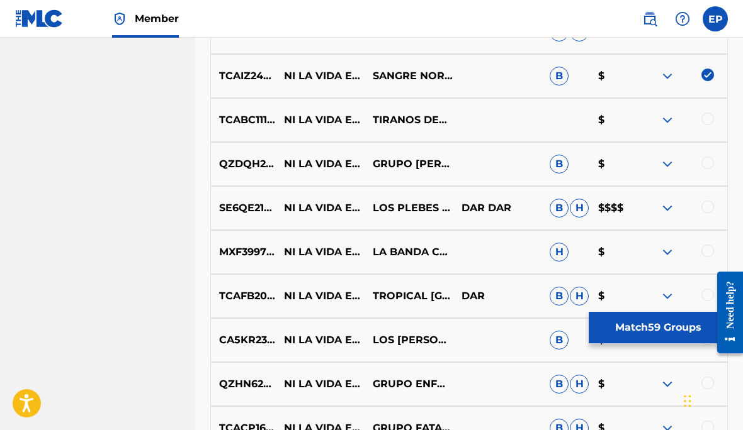
scroll to position [3021, 0]
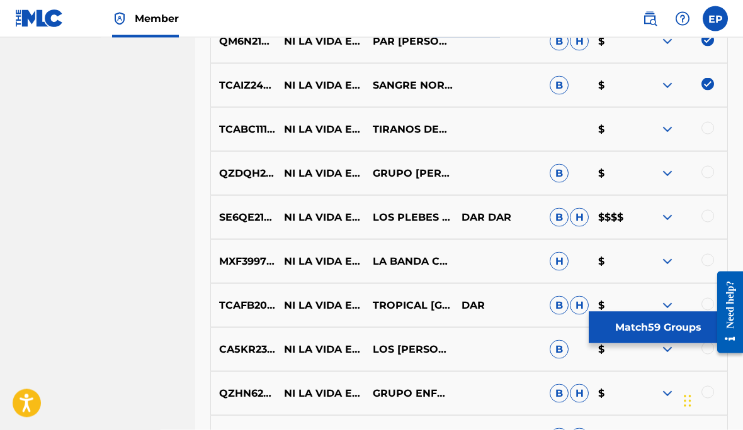
click at [704, 129] on div at bounding box center [707, 128] width 13 height 13
click at [704, 175] on div at bounding box center [707, 171] width 13 height 13
click at [704, 214] on div at bounding box center [707, 216] width 13 height 13
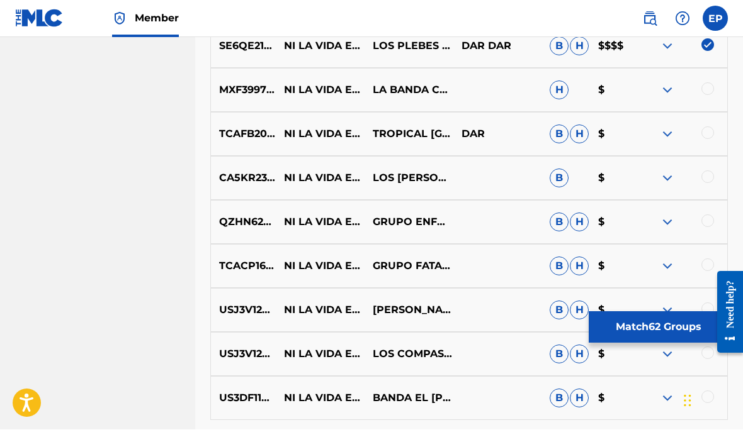
scroll to position [3193, 0]
click at [702, 89] on div at bounding box center [707, 88] width 13 height 13
click at [705, 138] on div at bounding box center [707, 132] width 13 height 13
click at [705, 181] on div at bounding box center [707, 177] width 13 height 13
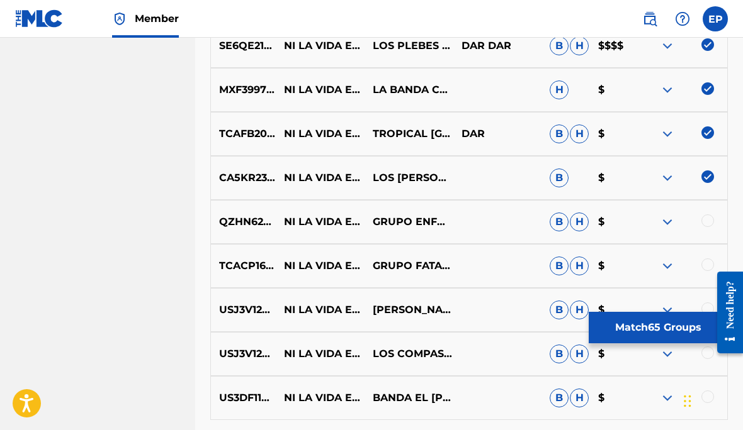
click at [705, 225] on div at bounding box center [707, 221] width 13 height 13
click at [709, 263] on div at bounding box center [707, 265] width 13 height 13
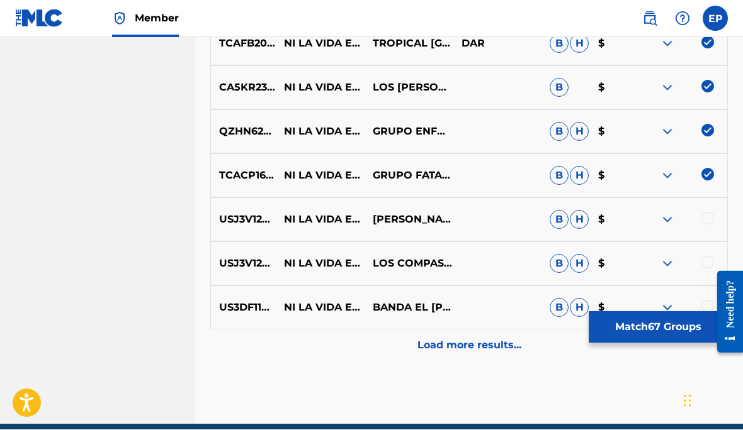
scroll to position [3283, 0]
click at [707, 216] on div at bounding box center [707, 219] width 13 height 13
click at [705, 260] on div at bounding box center [707, 263] width 13 height 13
click at [483, 349] on p "Load more results..." at bounding box center [469, 346] width 104 height 15
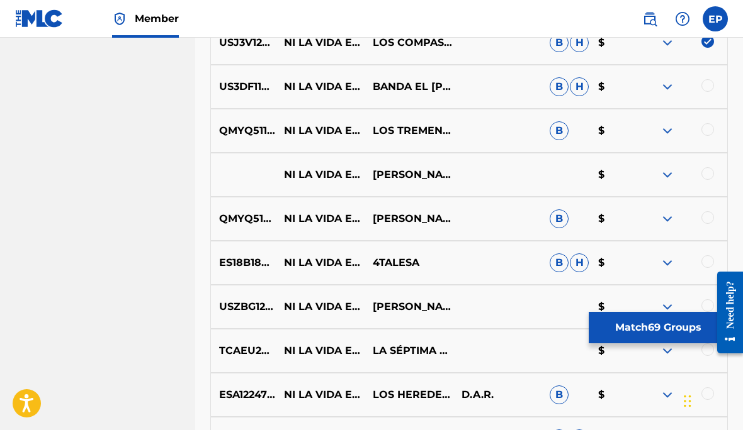
scroll to position [3525, 0]
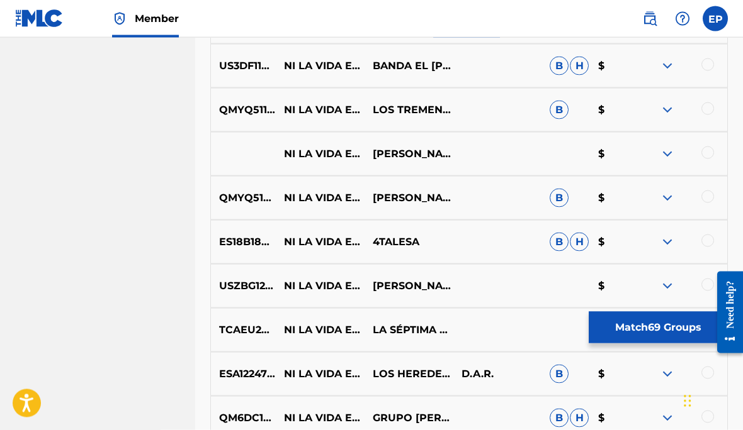
click at [705, 66] on div at bounding box center [707, 65] width 13 height 13
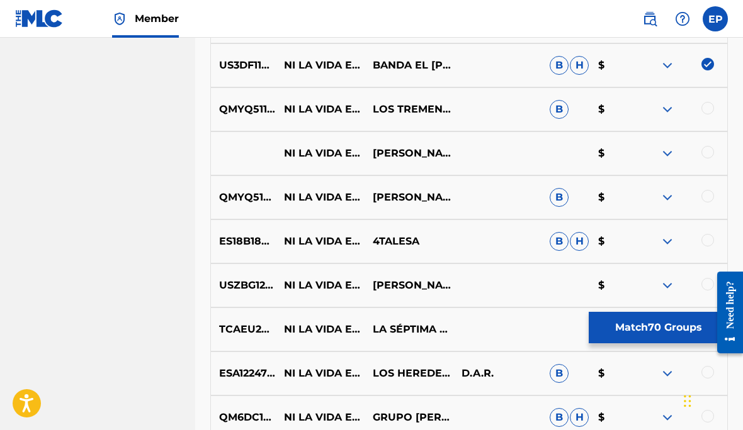
click at [706, 104] on div at bounding box center [707, 108] width 13 height 13
click at [704, 154] on div at bounding box center [707, 152] width 13 height 13
click at [702, 199] on div at bounding box center [707, 196] width 13 height 13
click at [705, 244] on div at bounding box center [707, 240] width 13 height 13
click at [709, 286] on div at bounding box center [707, 284] width 13 height 13
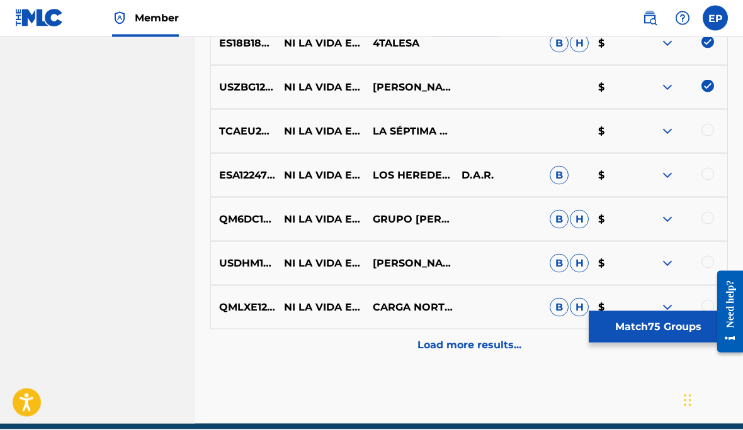
scroll to position [3723, 0]
click at [706, 133] on div at bounding box center [707, 131] width 13 height 13
click at [709, 171] on div at bounding box center [707, 175] width 13 height 13
click at [707, 223] on div at bounding box center [707, 219] width 13 height 13
click at [707, 262] on div at bounding box center [707, 263] width 13 height 13
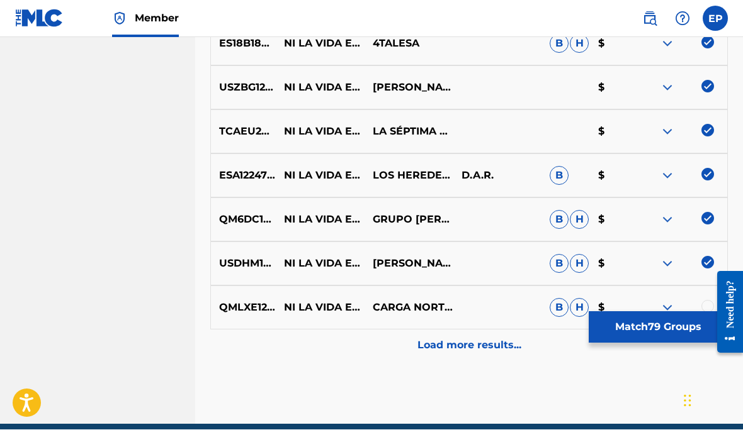
click at [478, 348] on p "Load more results..." at bounding box center [469, 346] width 104 height 15
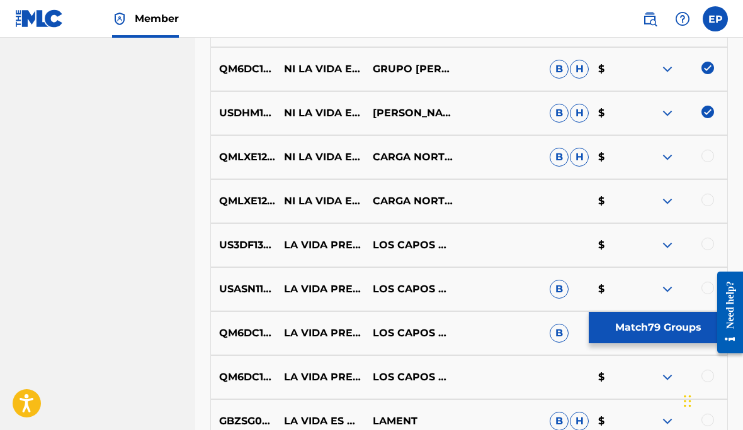
scroll to position [3873, 0]
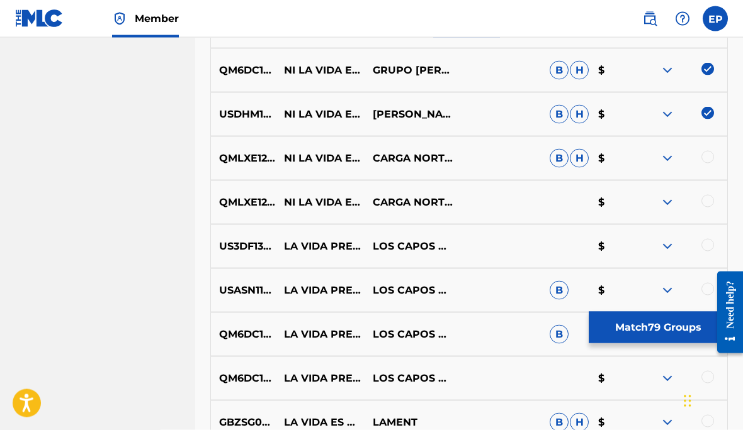
click at [706, 157] on div at bounding box center [707, 157] width 13 height 13
click at [707, 195] on div at bounding box center [707, 200] width 13 height 13
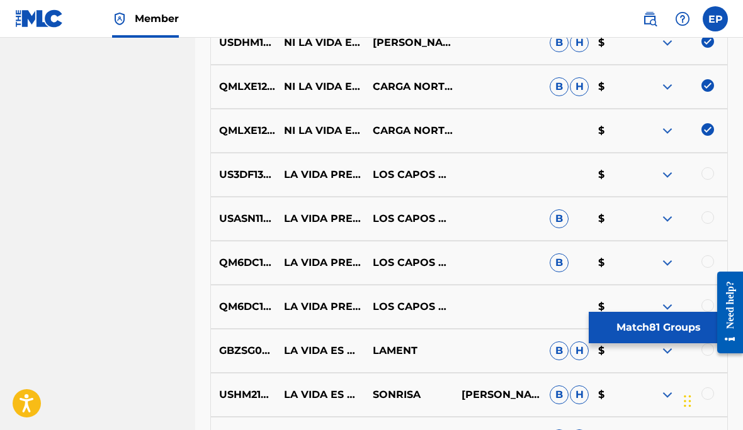
scroll to position [3948, 0]
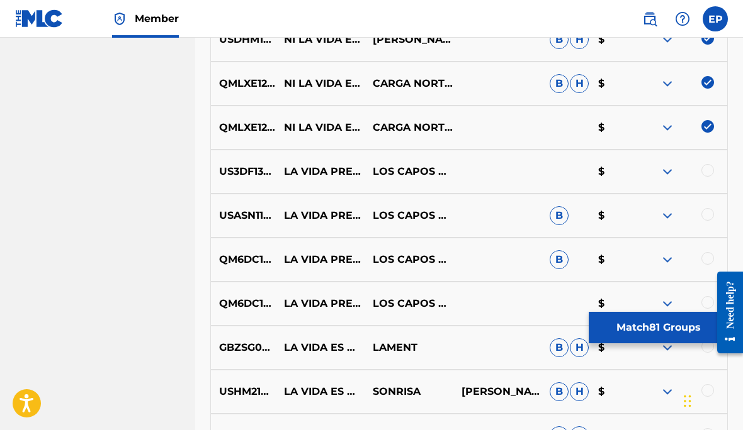
click at [661, 344] on button "Match 81 Groups" at bounding box center [657, 327] width 139 height 31
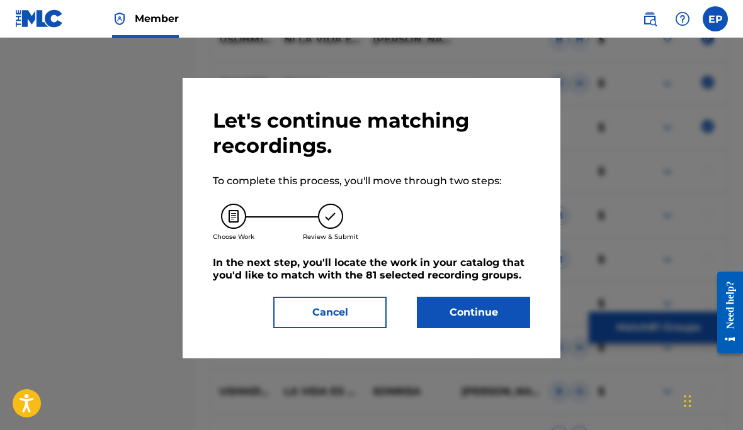
click at [474, 314] on button "Continue" at bounding box center [473, 312] width 113 height 31
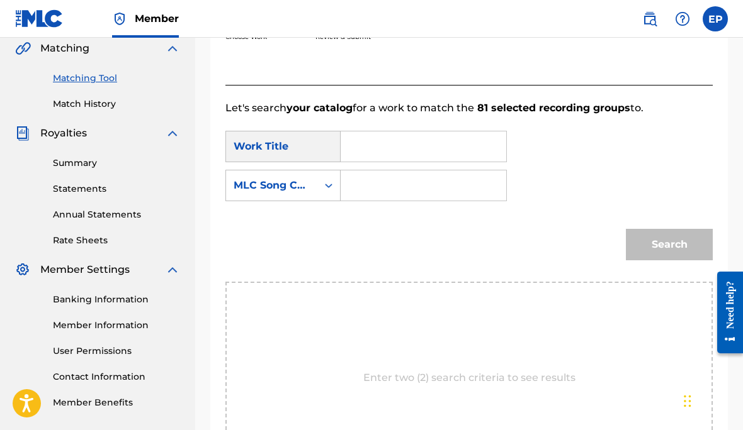
click at [405, 143] on input "Search Form" at bounding box center [423, 147] width 144 height 30
type input "Ni la Vida es mia"
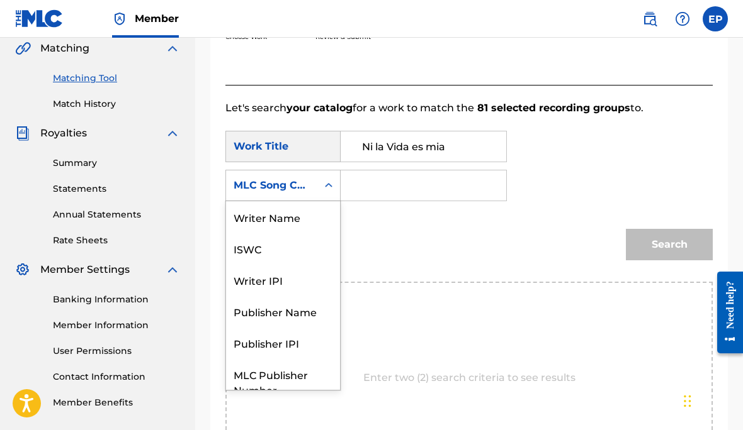
scroll to position [0, 0]
click at [284, 219] on div "Writer Name" at bounding box center [283, 216] width 114 height 31
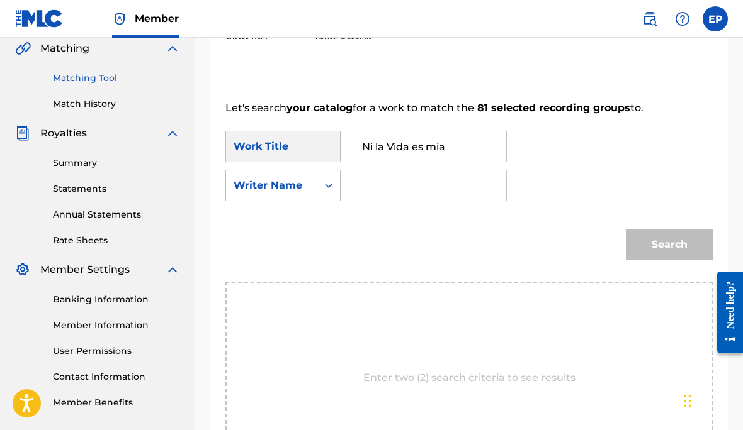
click at [374, 185] on input "Search Form" at bounding box center [423, 186] width 144 height 30
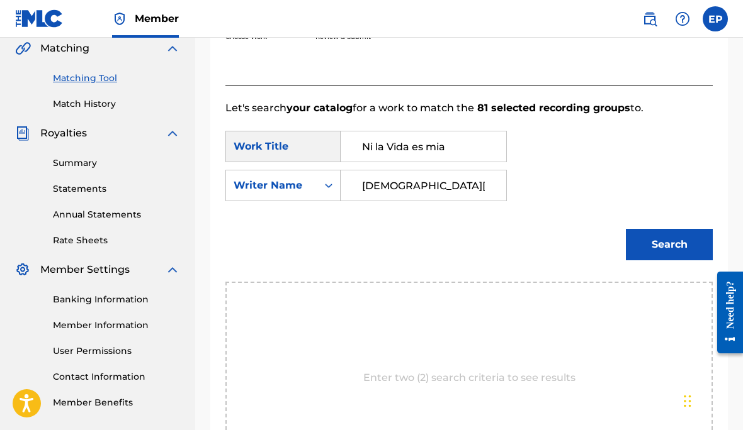
type input "[DEMOGRAPHIC_DATA][PERSON_NAME]"
click at [667, 238] on button "Search" at bounding box center [668, 244] width 87 height 31
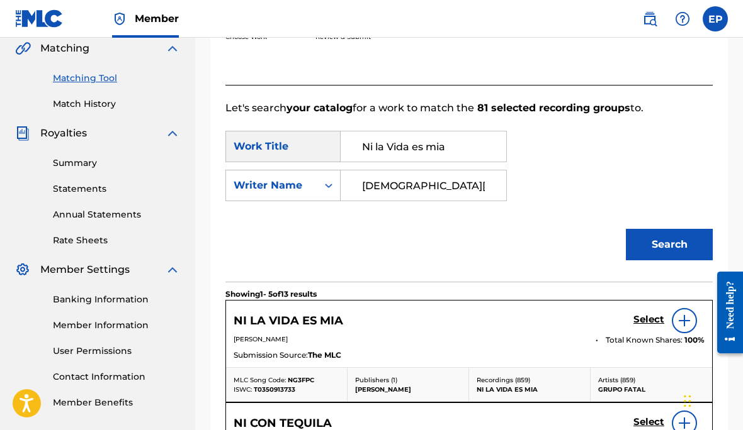
click at [637, 319] on h5 "Select" at bounding box center [648, 320] width 31 height 12
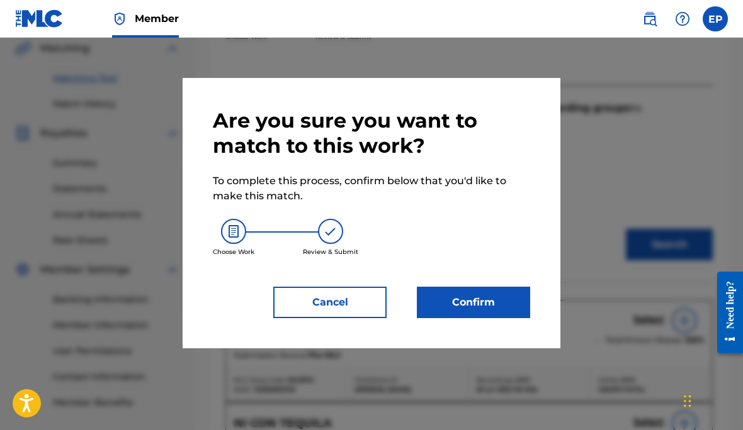
click at [496, 297] on button "Confirm" at bounding box center [473, 302] width 113 height 31
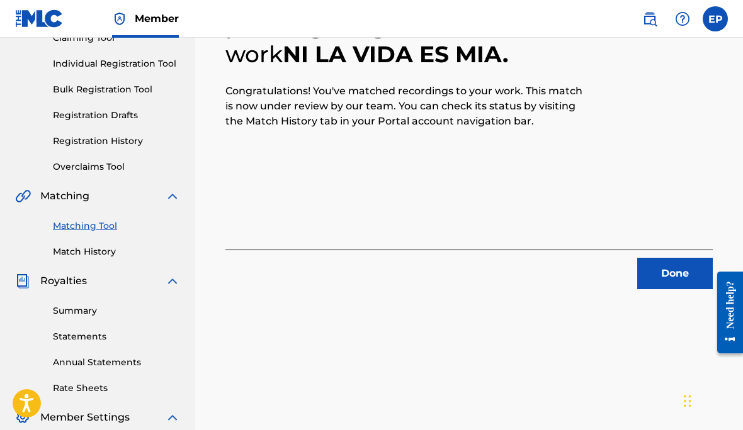
scroll to position [140, 0]
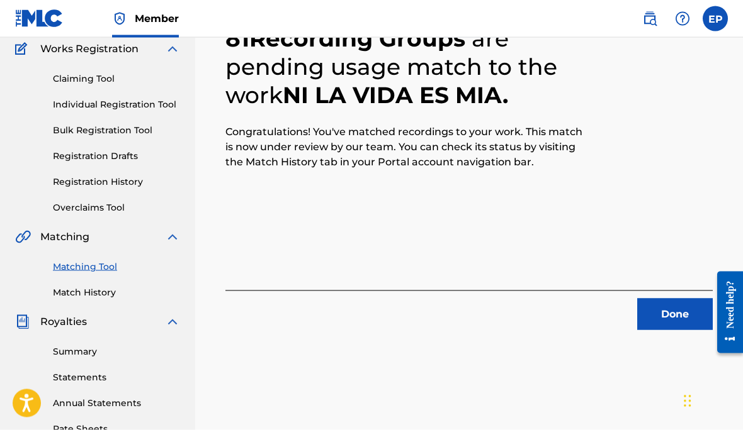
click at [670, 330] on button "Done" at bounding box center [675, 314] width 76 height 31
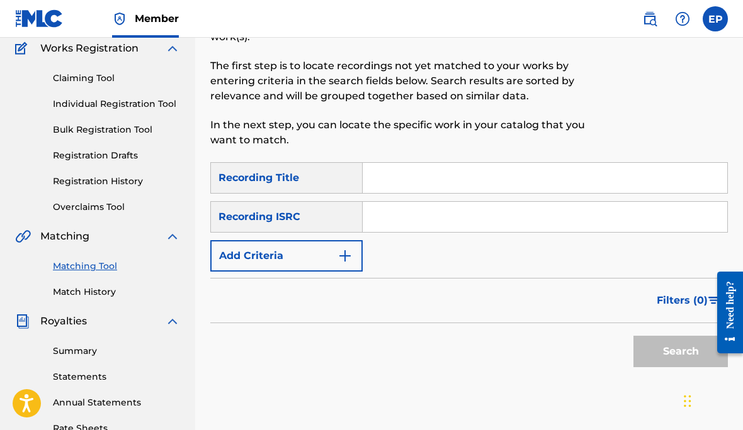
click at [82, 293] on link "Match History" at bounding box center [116, 292] width 127 height 13
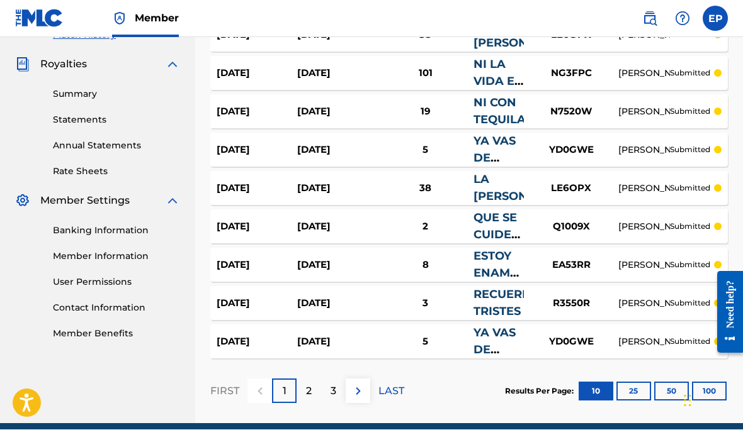
scroll to position [363, 0]
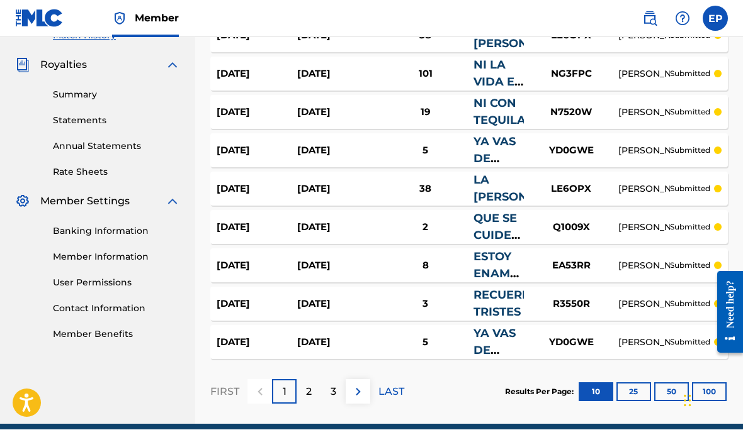
click at [307, 387] on p "2" at bounding box center [309, 392] width 6 height 15
click at [337, 391] on div "3" at bounding box center [333, 392] width 25 height 25
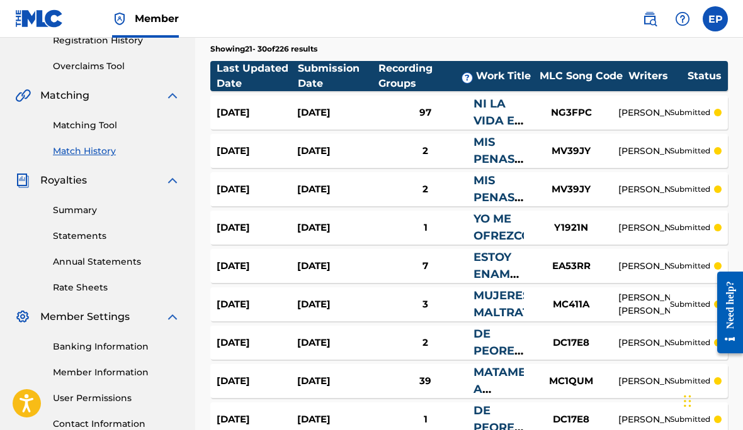
scroll to position [247, 0]
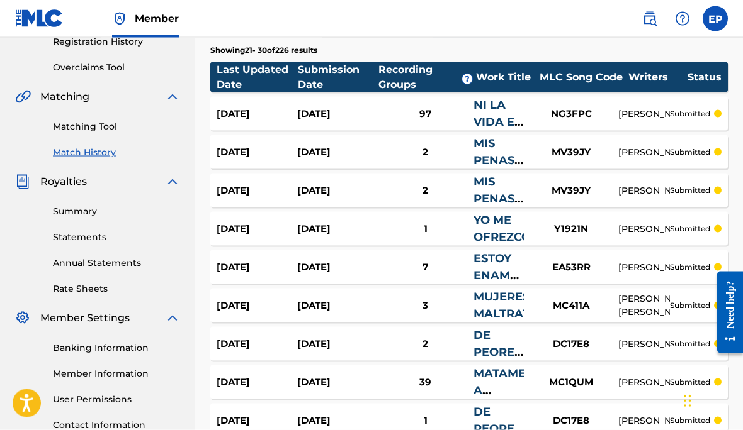
click at [85, 125] on link "Matching Tool" at bounding box center [116, 126] width 127 height 13
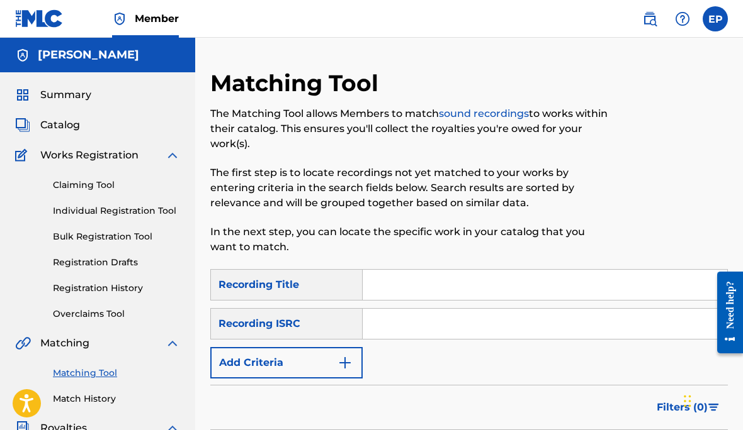
click at [413, 279] on input "Search Form" at bounding box center [544, 285] width 364 height 30
type input "Matame a besos"
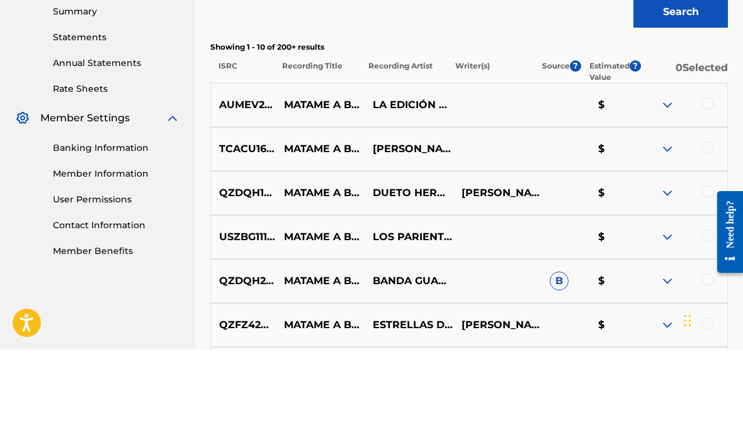
scroll to position [372, 0]
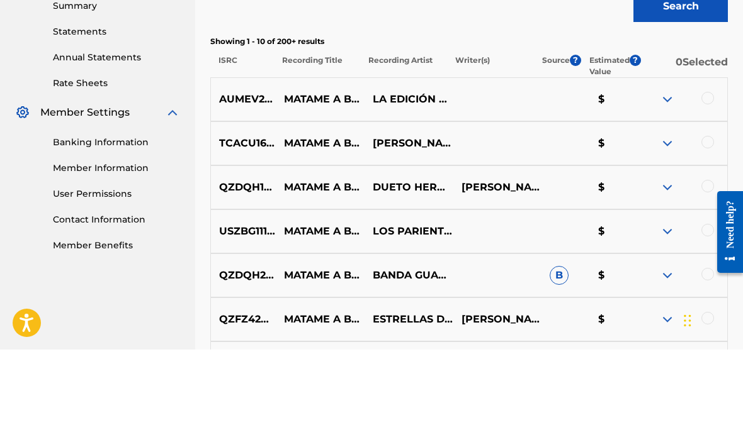
click at [705, 172] on div at bounding box center [707, 178] width 13 height 13
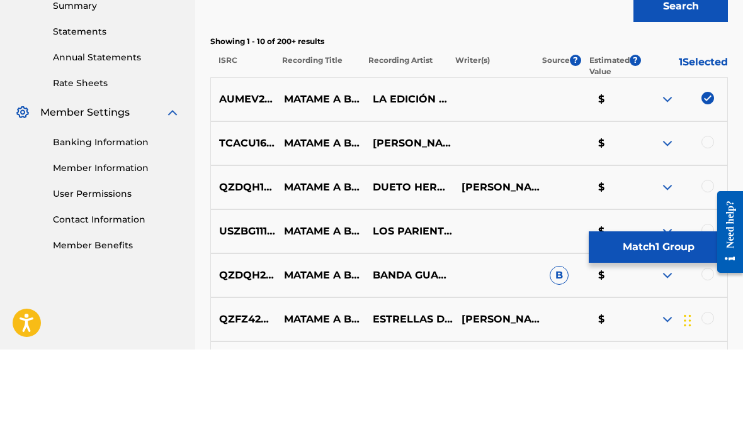
scroll to position [452, 0]
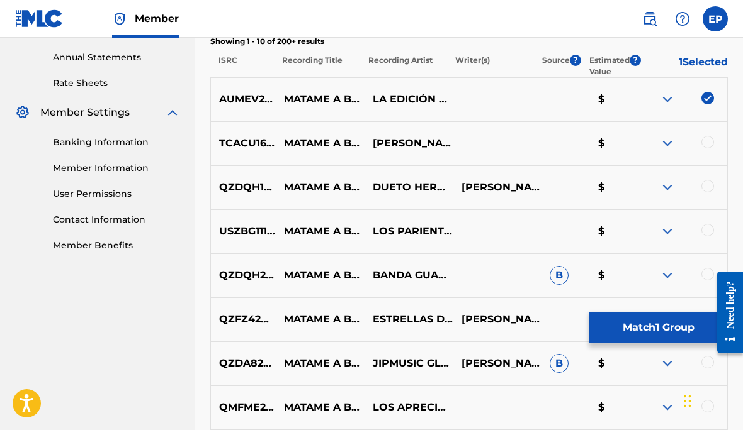
click at [710, 142] on div at bounding box center [707, 142] width 13 height 13
click at [704, 189] on div at bounding box center [707, 186] width 13 height 13
click at [707, 228] on div at bounding box center [707, 230] width 13 height 13
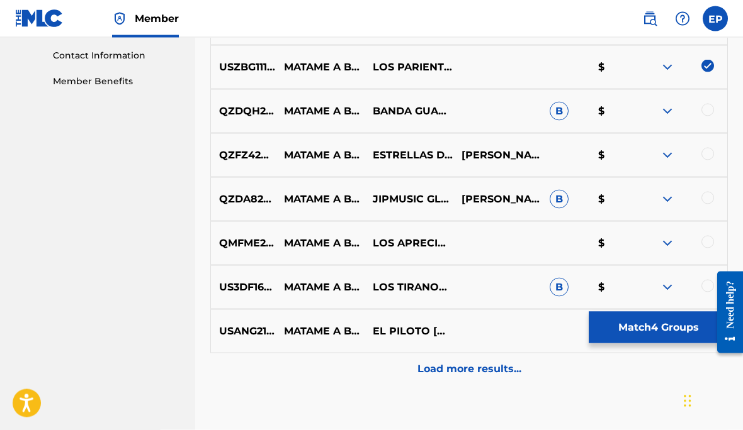
scroll to position [622, 0]
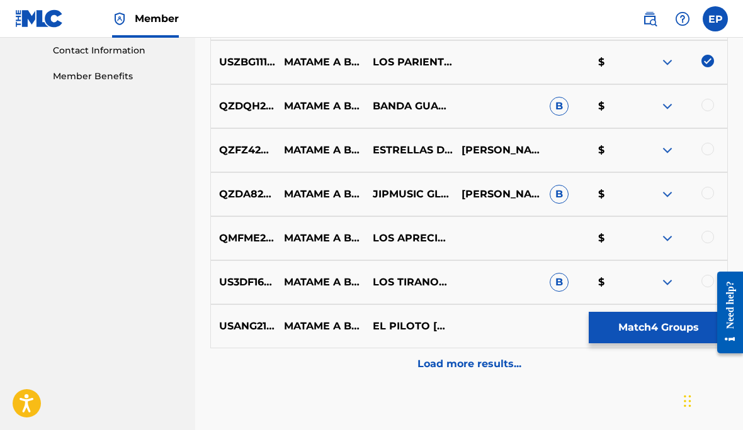
click at [705, 103] on div at bounding box center [707, 105] width 13 height 13
click at [708, 150] on div at bounding box center [707, 149] width 13 height 13
click at [703, 194] on div at bounding box center [707, 193] width 13 height 13
click at [705, 237] on div at bounding box center [707, 237] width 13 height 13
click at [704, 277] on div at bounding box center [707, 281] width 13 height 13
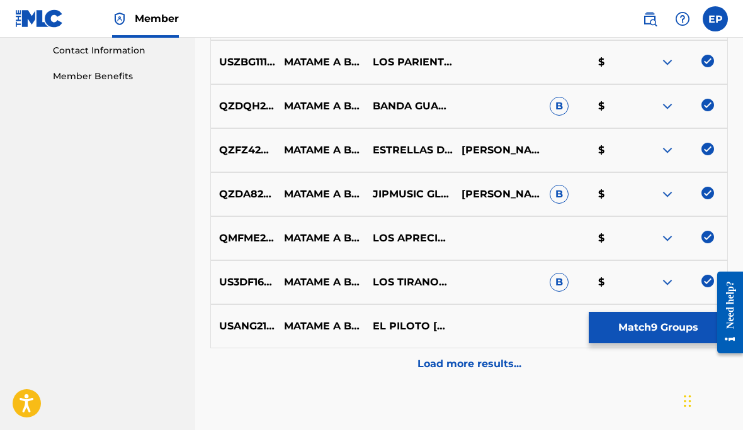
click at [696, 329] on div at bounding box center [682, 326] width 89 height 15
click at [472, 371] on p "Load more results..." at bounding box center [469, 364] width 104 height 15
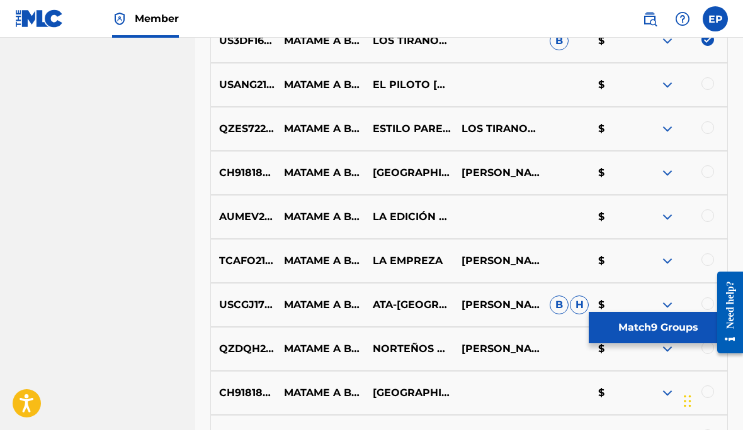
scroll to position [860, 0]
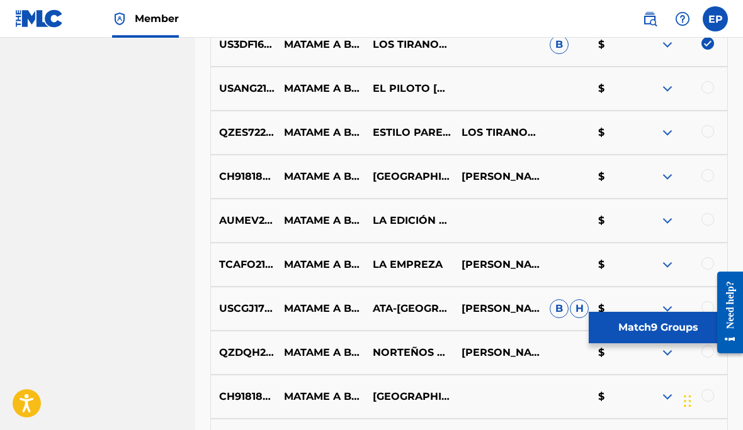
click at [707, 87] on div at bounding box center [707, 87] width 13 height 13
click at [702, 133] on div at bounding box center [707, 131] width 13 height 13
click at [704, 171] on div at bounding box center [707, 175] width 13 height 13
click at [702, 215] on div at bounding box center [707, 219] width 13 height 13
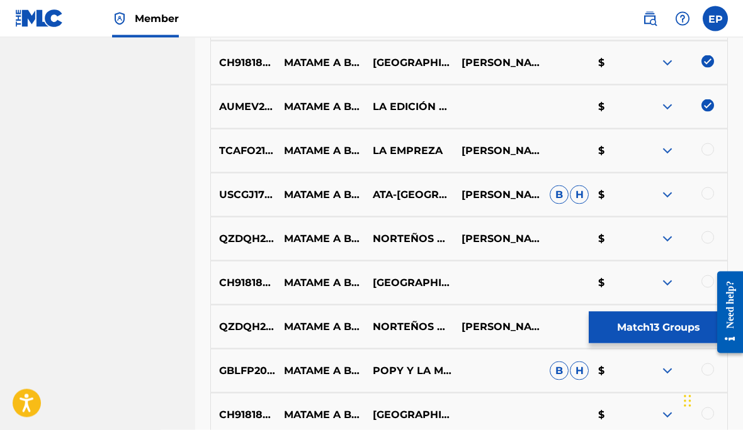
scroll to position [978, 0]
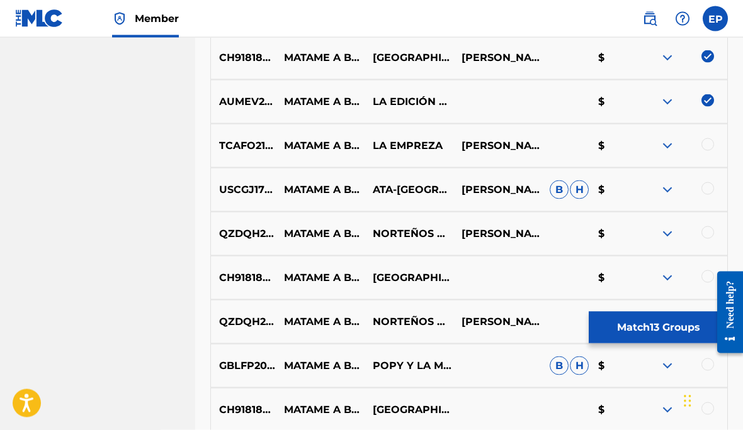
click at [702, 147] on div at bounding box center [707, 144] width 13 height 13
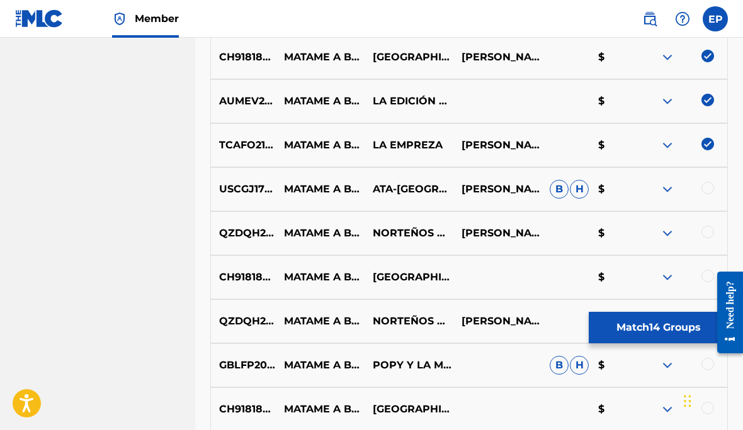
click at [708, 186] on div at bounding box center [707, 188] width 13 height 13
click at [705, 234] on div at bounding box center [707, 232] width 13 height 13
click at [702, 276] on div at bounding box center [707, 276] width 13 height 13
click at [703, 277] on img at bounding box center [707, 276] width 13 height 13
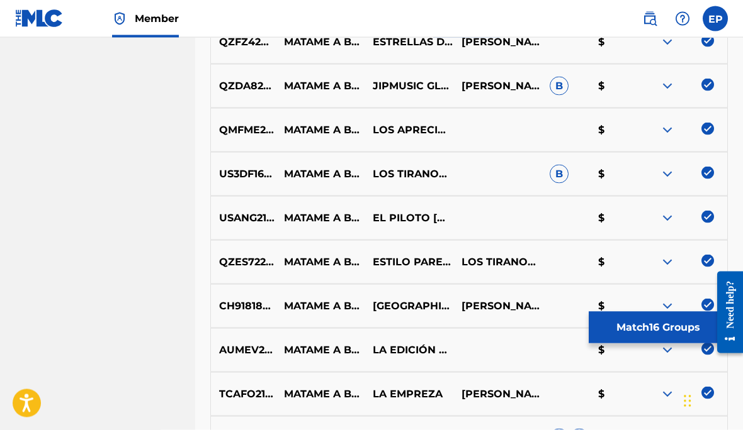
scroll to position [731, 0]
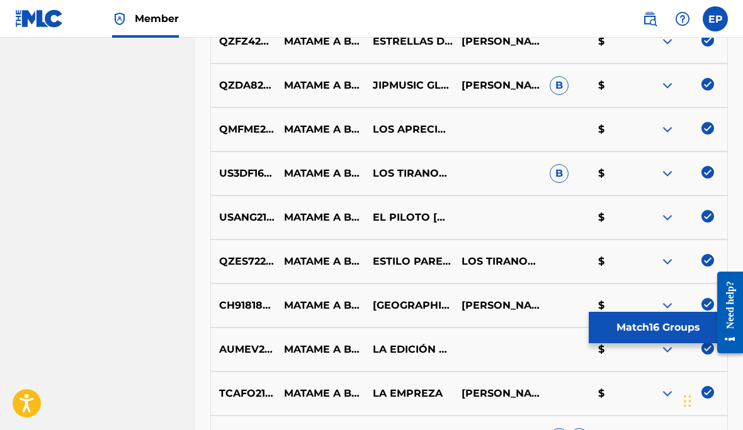
click at [669, 85] on img at bounding box center [666, 85] width 15 height 15
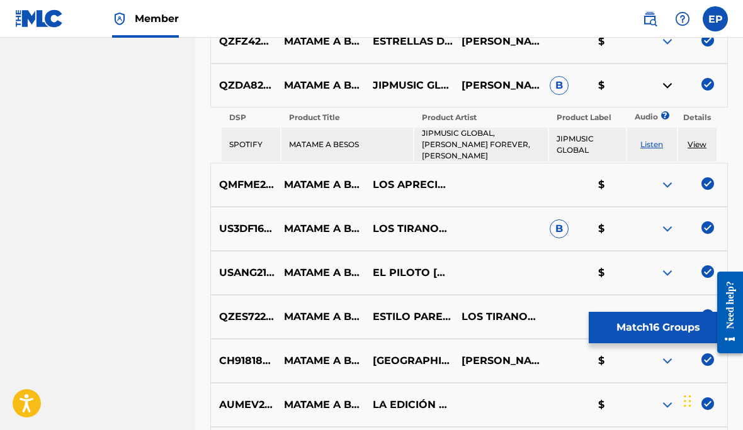
click at [653, 140] on link "Listen" at bounding box center [651, 144] width 23 height 9
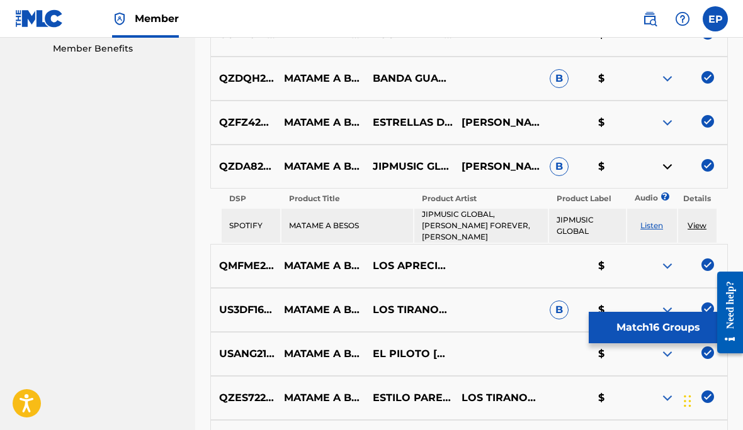
scroll to position [649, 0]
click at [665, 164] on img at bounding box center [666, 167] width 15 height 15
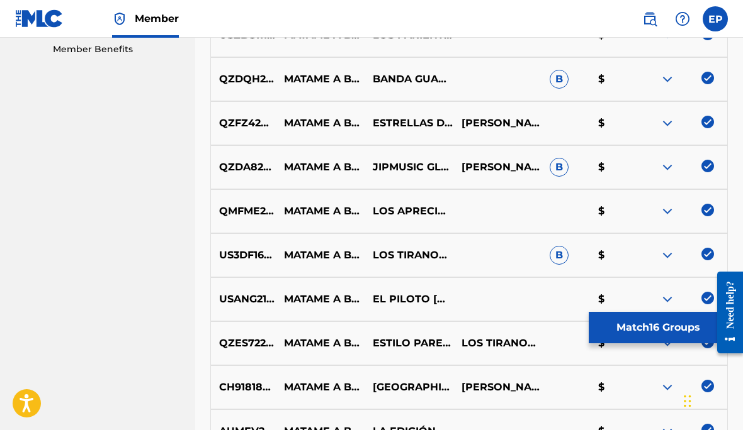
click at [705, 164] on img at bounding box center [707, 166] width 13 height 13
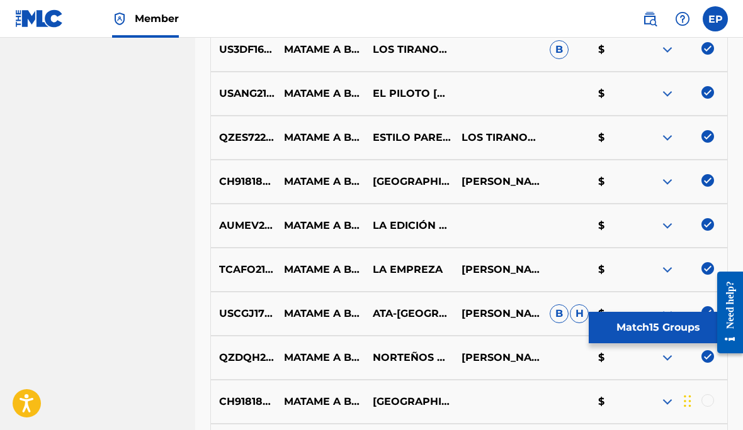
scroll to position [869, 0]
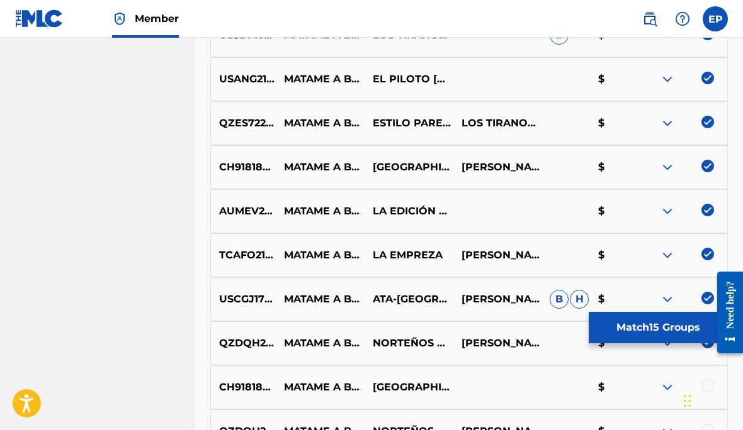
click at [705, 171] on img at bounding box center [707, 166] width 13 height 13
click at [670, 211] on img at bounding box center [666, 211] width 15 height 15
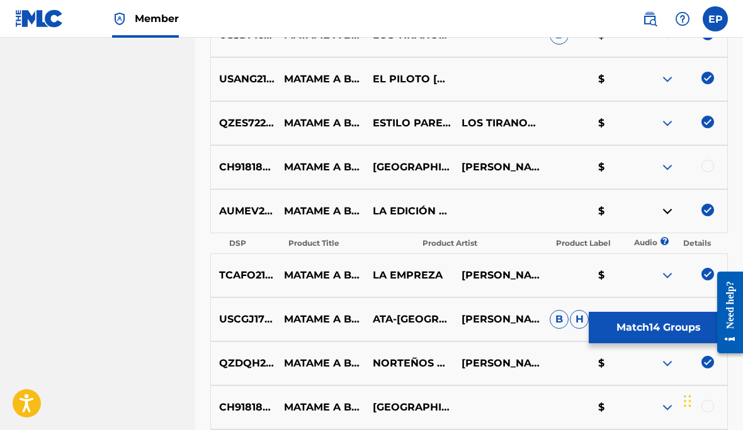
click at [668, 216] on img at bounding box center [666, 211] width 15 height 15
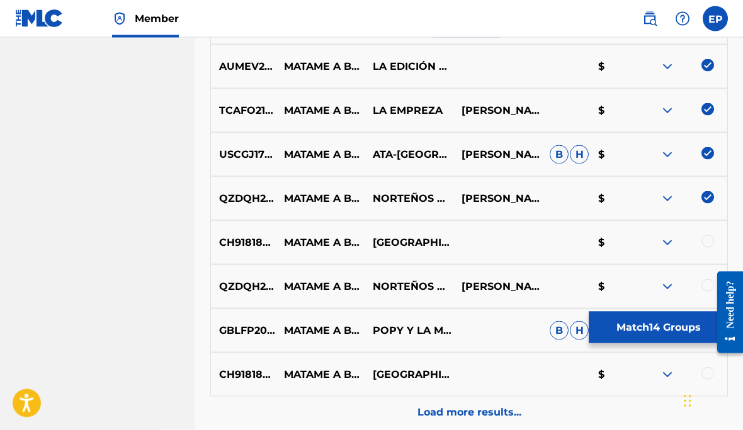
scroll to position [1017, 0]
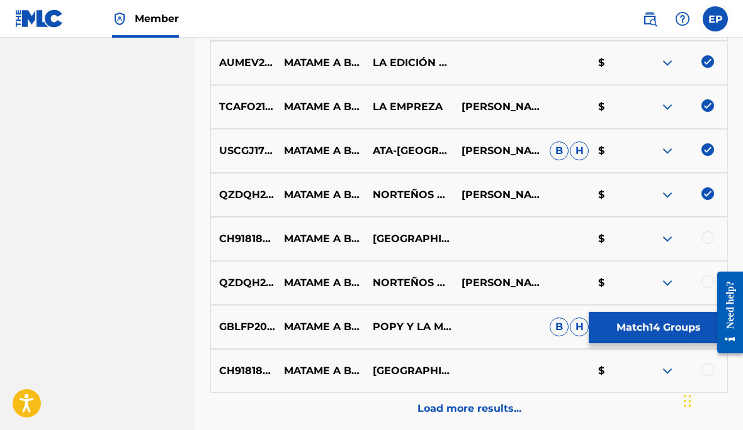
click at [704, 280] on div at bounding box center [707, 282] width 13 height 13
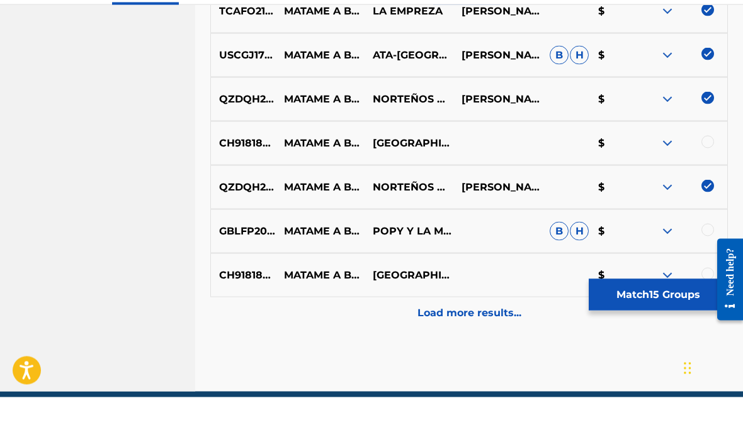
scroll to position [1080, 0]
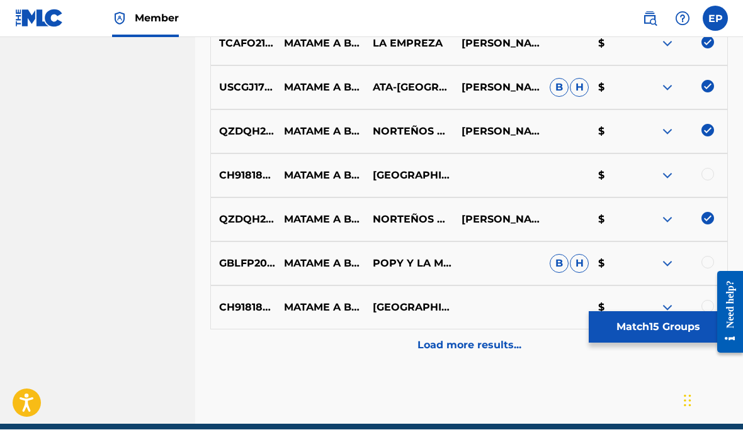
click at [481, 344] on p "Load more results..." at bounding box center [469, 346] width 104 height 15
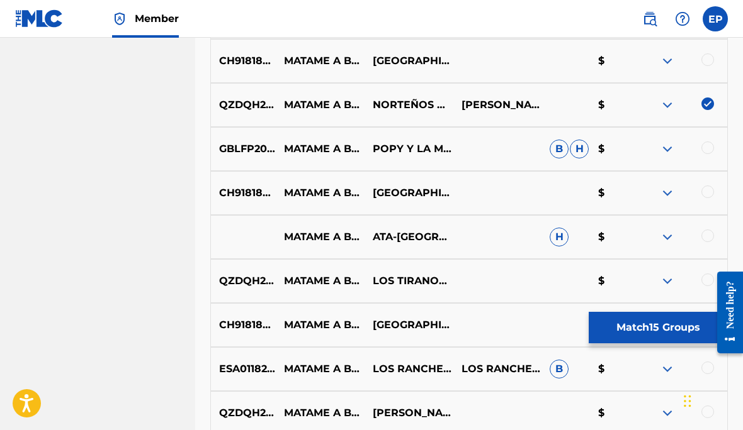
scroll to position [1197, 0]
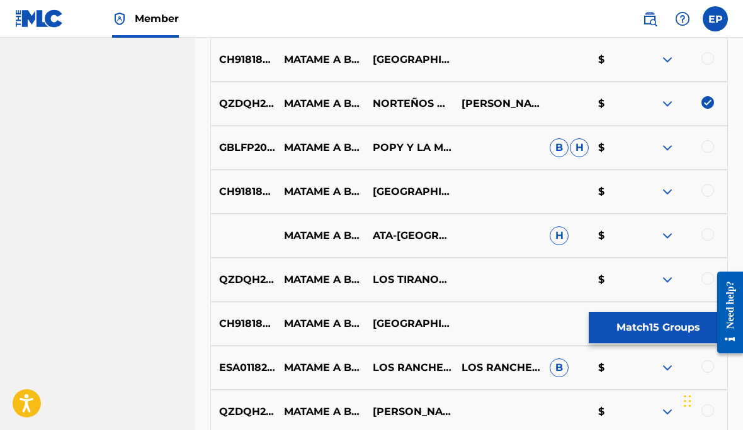
click at [709, 231] on div at bounding box center [707, 234] width 13 height 13
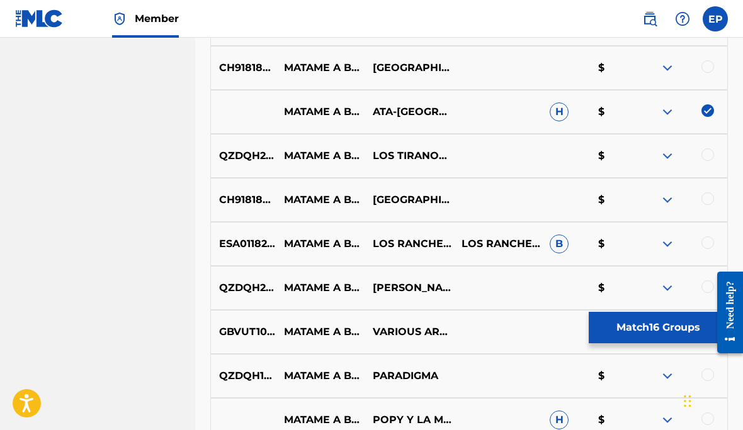
scroll to position [1323, 0]
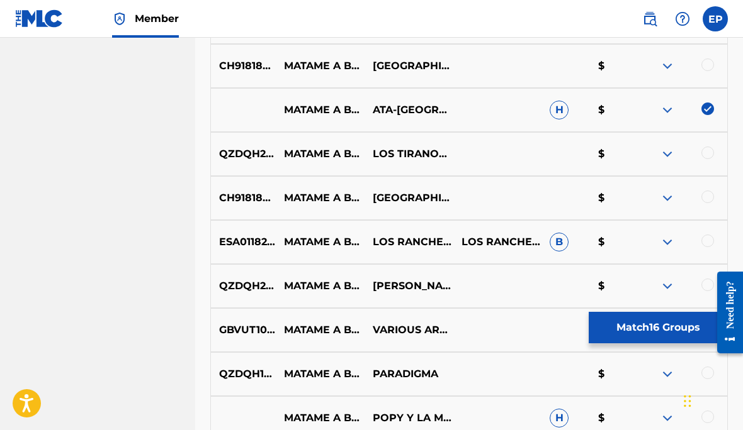
click at [704, 158] on div at bounding box center [707, 153] width 13 height 13
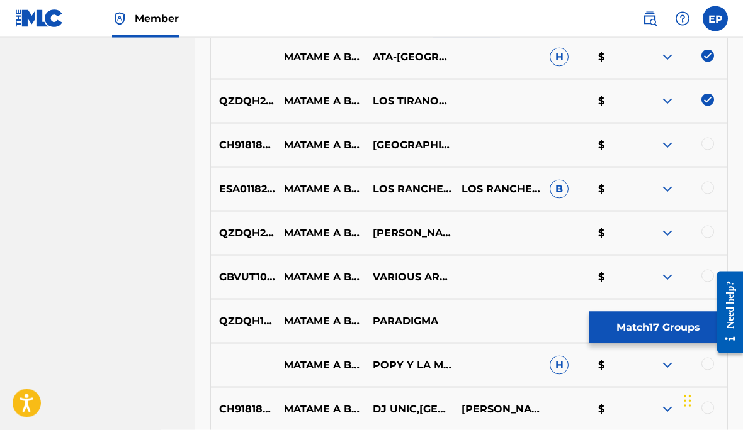
scroll to position [1376, 0]
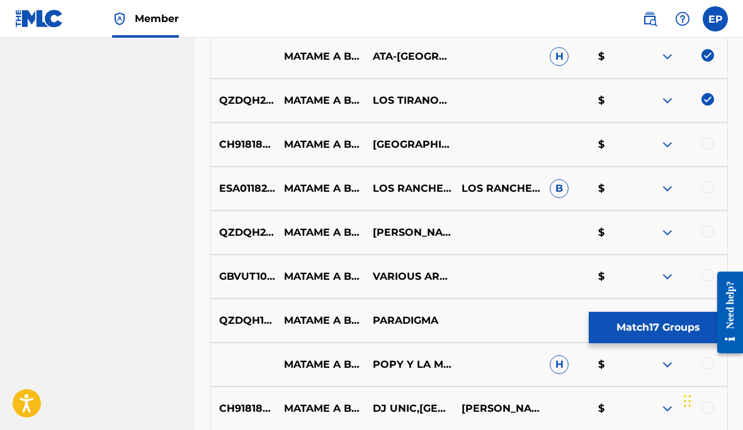
click at [705, 189] on div at bounding box center [707, 187] width 13 height 13
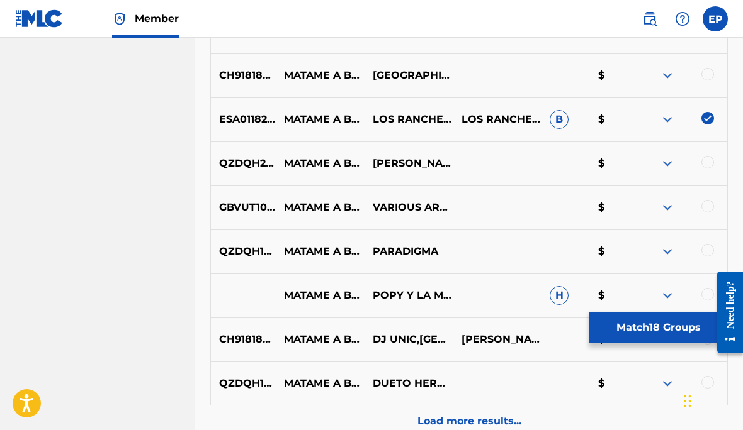
scroll to position [1447, 0]
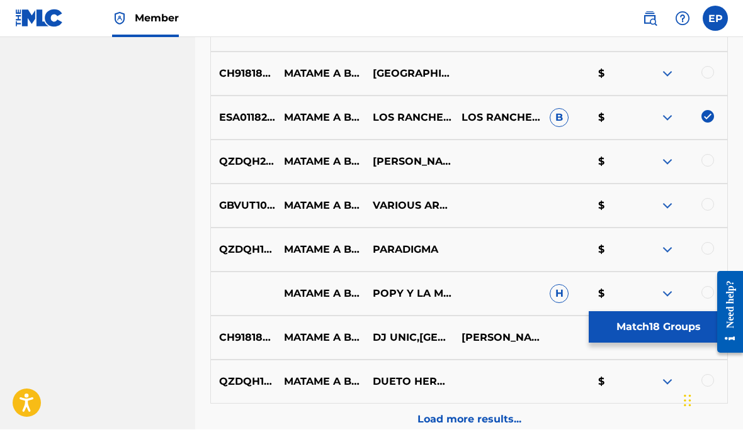
click at [702, 162] on div at bounding box center [707, 161] width 13 height 13
click at [709, 203] on div at bounding box center [707, 204] width 13 height 13
click at [664, 252] on img at bounding box center [666, 249] width 15 height 15
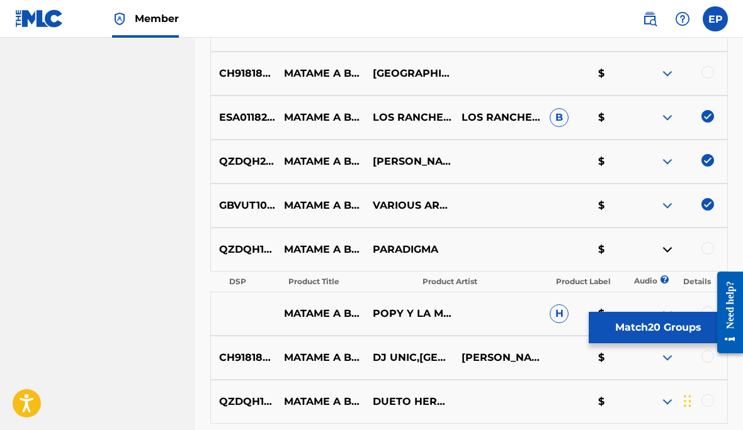
click at [666, 249] on img at bounding box center [666, 249] width 15 height 15
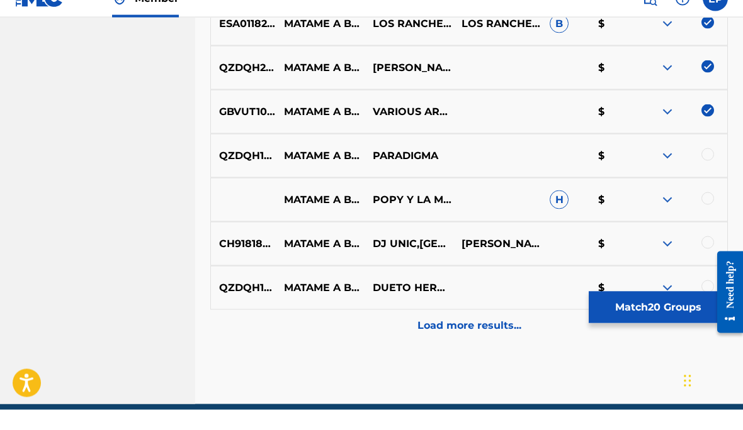
scroll to position [1521, 0]
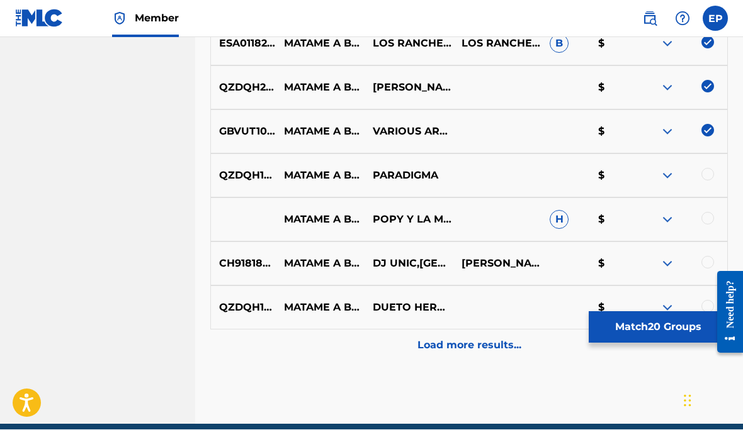
click at [704, 306] on div at bounding box center [707, 307] width 13 height 13
click at [484, 349] on p "Load more results..." at bounding box center [469, 346] width 104 height 15
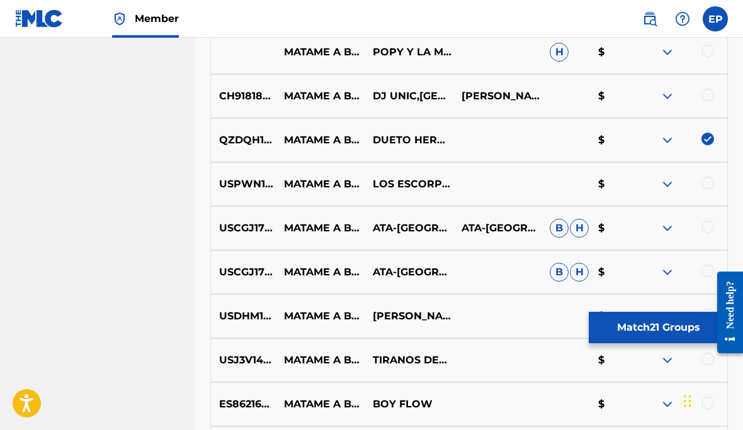
scroll to position [1700, 0]
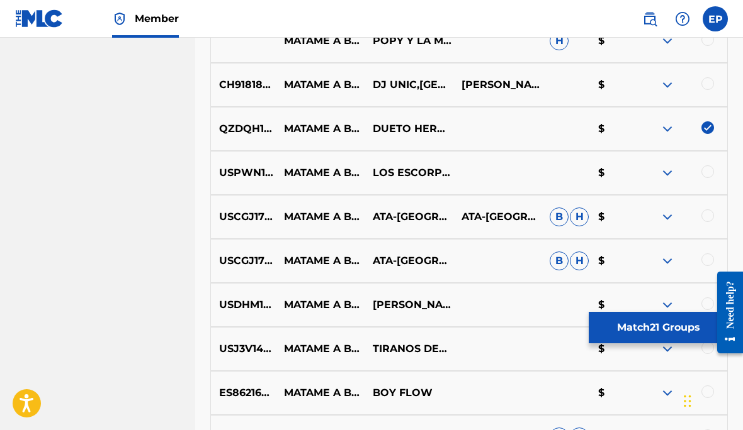
click at [707, 171] on div at bounding box center [707, 171] width 13 height 13
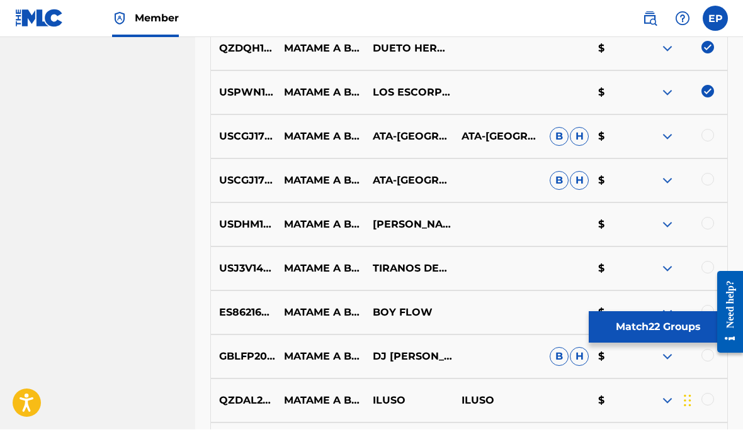
click at [708, 135] on div at bounding box center [707, 136] width 13 height 13
click at [703, 181] on div at bounding box center [707, 179] width 13 height 13
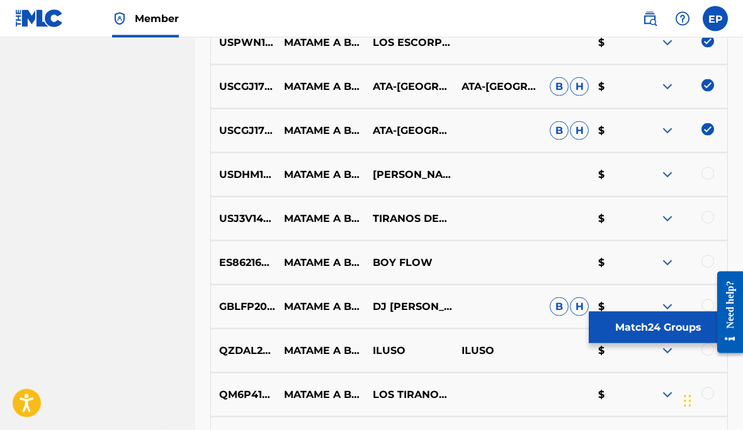
scroll to position [1832, 0]
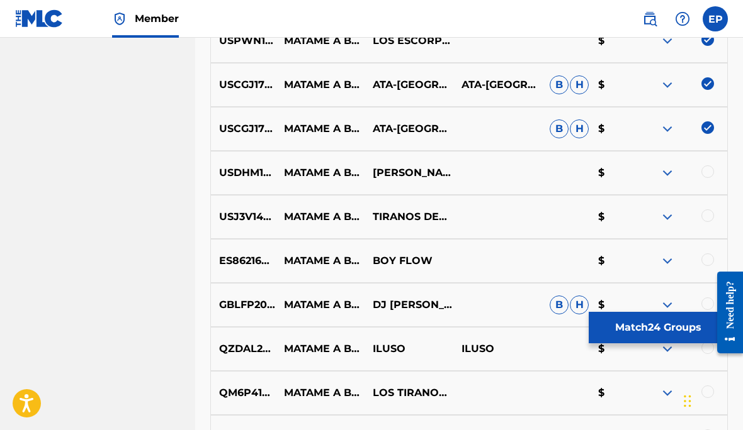
click at [667, 177] on img at bounding box center [666, 172] width 15 height 15
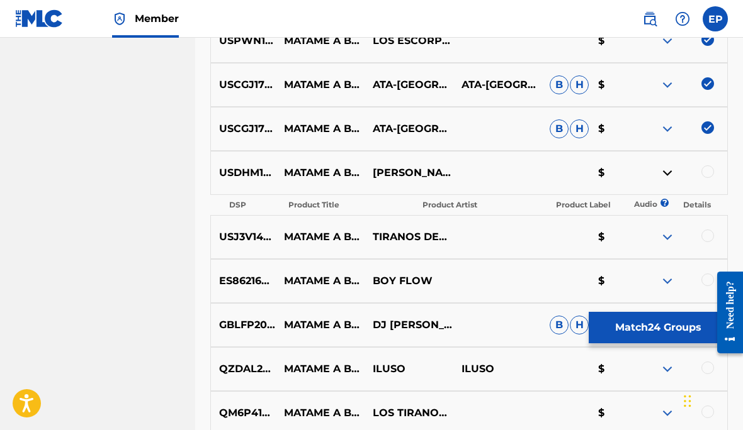
click at [664, 175] on img at bounding box center [666, 172] width 15 height 15
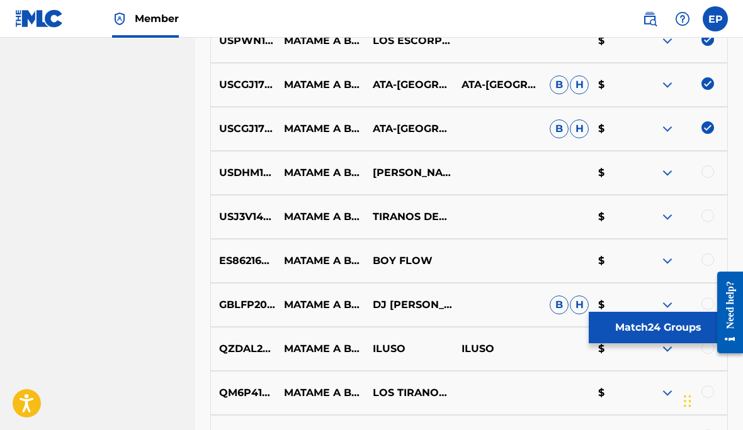
click at [708, 215] on div at bounding box center [707, 216] width 13 height 13
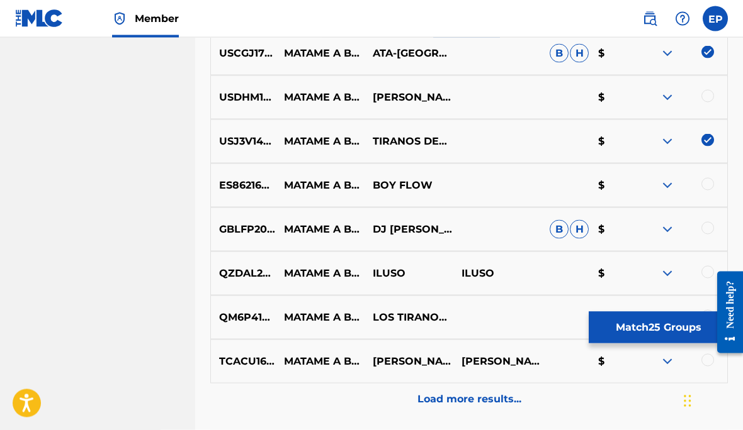
scroll to position [1912, 0]
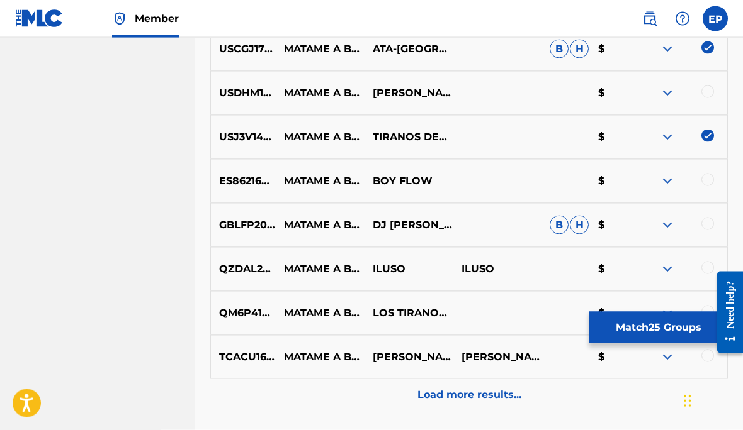
click at [707, 264] on div at bounding box center [707, 268] width 13 height 13
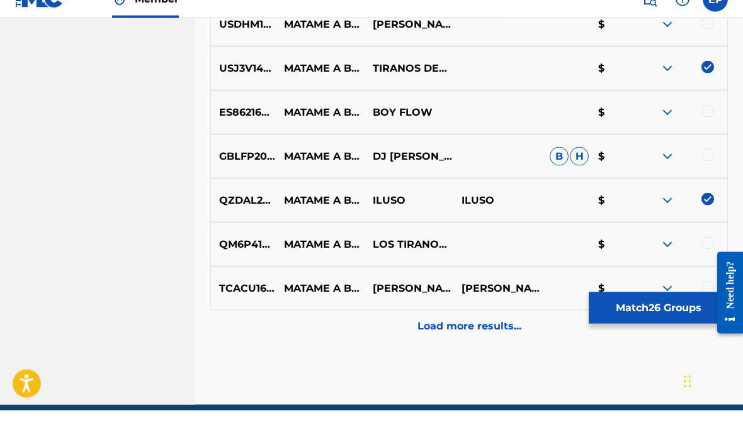
scroll to position [1961, 0]
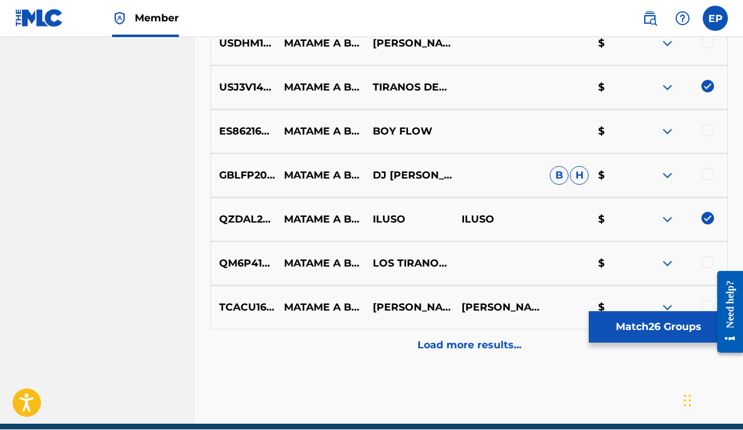
click at [704, 265] on div at bounding box center [707, 263] width 13 height 13
click at [702, 303] on div at bounding box center [707, 307] width 13 height 13
click at [488, 344] on p "Load more results..." at bounding box center [469, 346] width 104 height 15
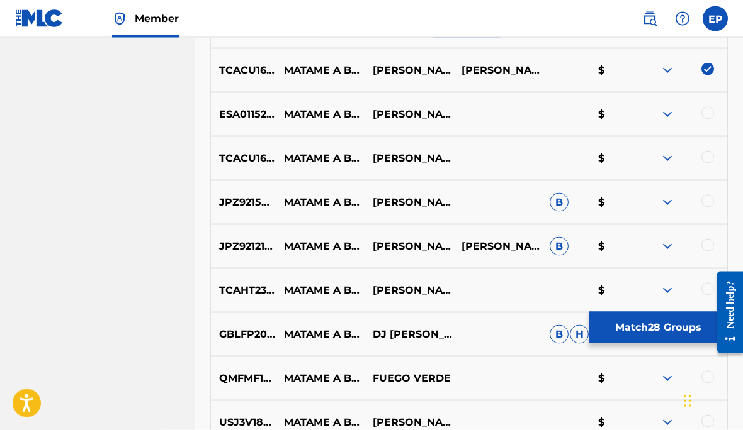
scroll to position [2204, 0]
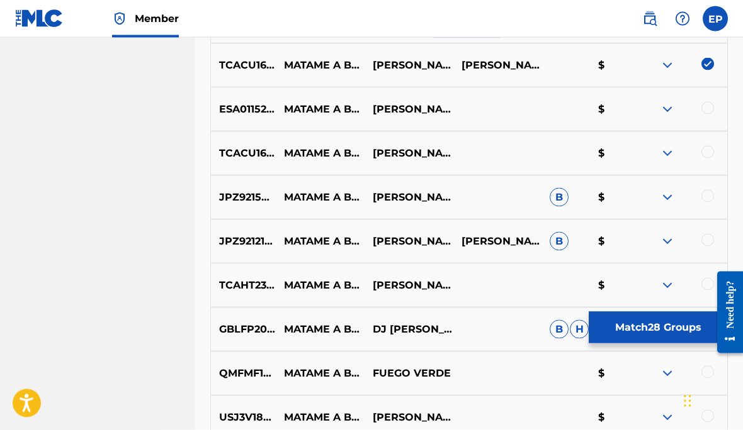
click at [702, 108] on div at bounding box center [707, 108] width 13 height 13
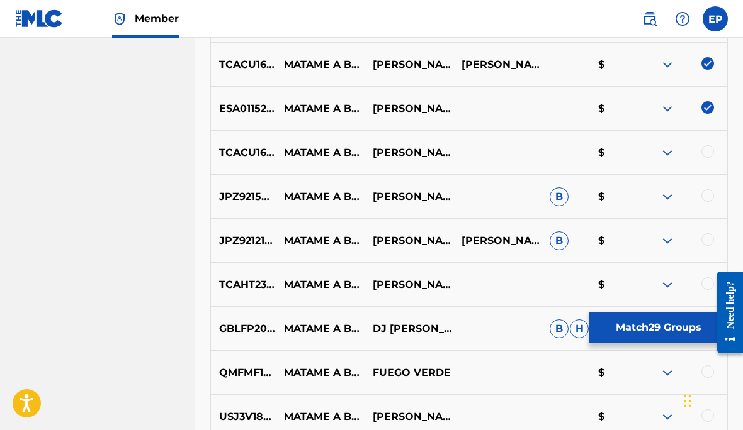
click at [704, 151] on div at bounding box center [707, 151] width 13 height 13
click at [707, 281] on div at bounding box center [707, 283] width 13 height 13
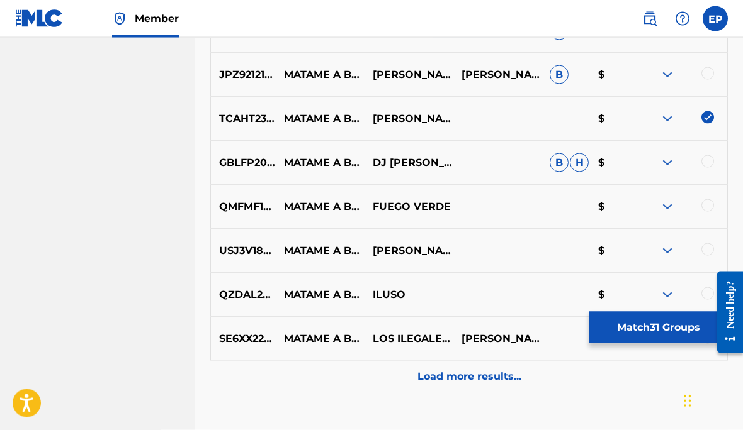
scroll to position [2373, 0]
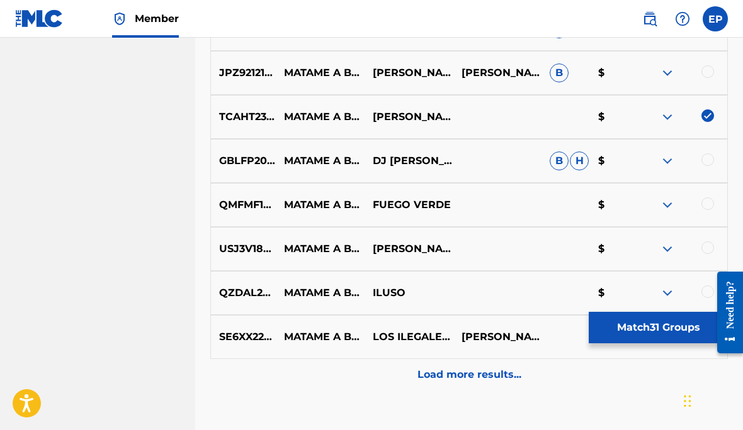
click at [666, 164] on img at bounding box center [666, 161] width 15 height 15
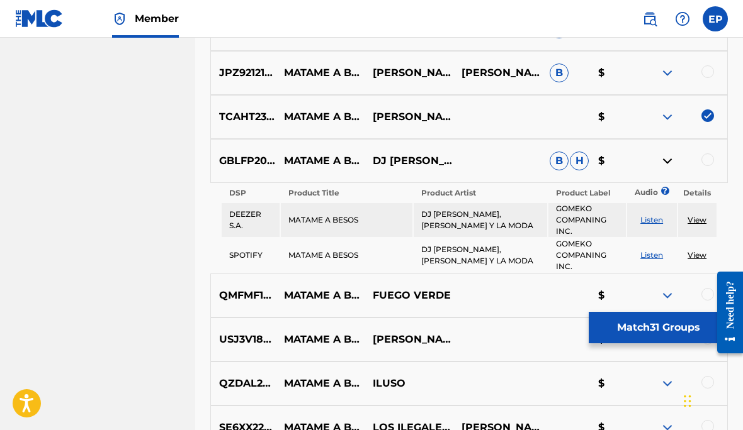
click at [663, 161] on img at bounding box center [666, 161] width 15 height 15
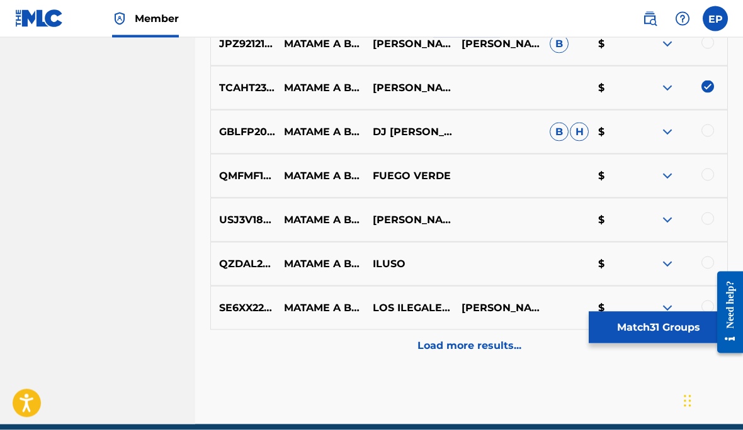
click at [668, 173] on img at bounding box center [666, 176] width 15 height 15
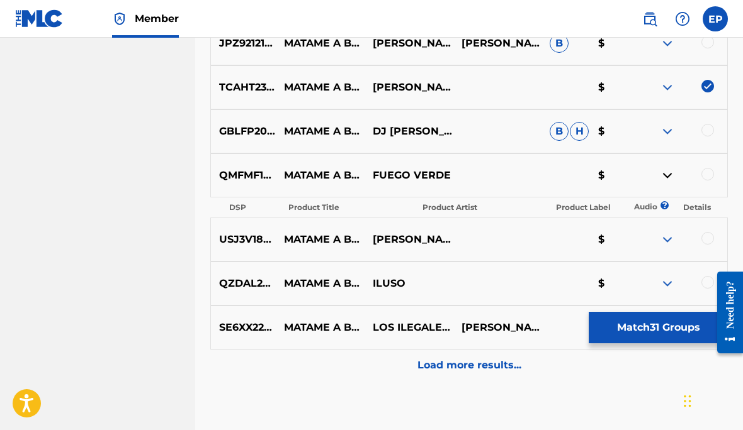
click at [665, 175] on img at bounding box center [666, 175] width 15 height 15
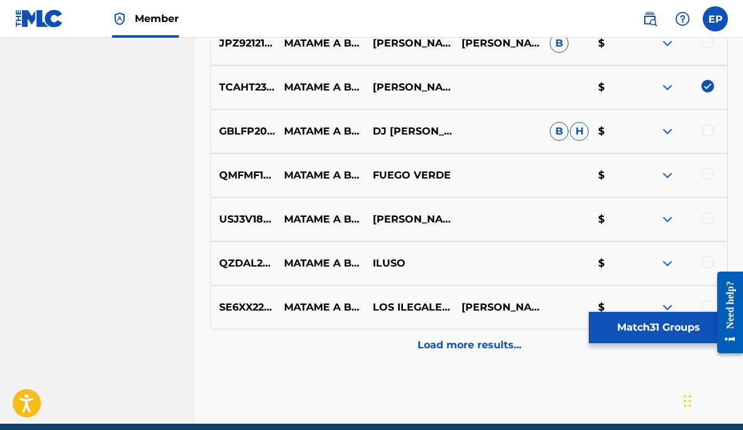
scroll to position [2402, 0]
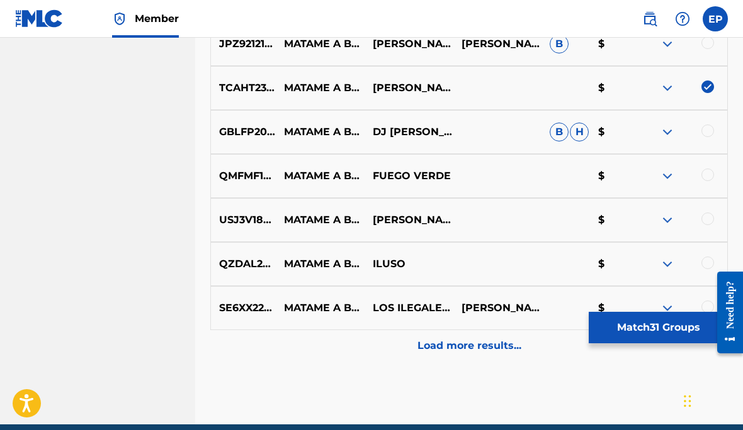
click at [710, 174] on div at bounding box center [707, 175] width 13 height 13
click at [700, 224] on div at bounding box center [682, 220] width 89 height 15
click at [709, 216] on div at bounding box center [707, 219] width 13 height 13
click at [667, 262] on img at bounding box center [666, 264] width 15 height 15
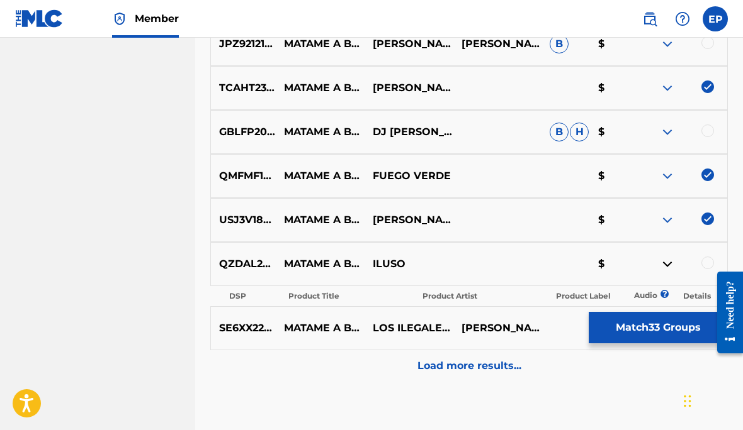
click at [669, 264] on img at bounding box center [666, 264] width 15 height 15
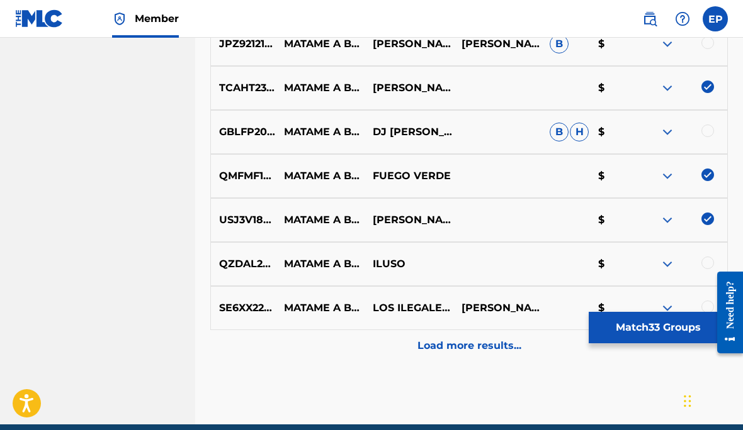
click at [697, 311] on div at bounding box center [682, 308] width 89 height 15
click at [701, 304] on div at bounding box center [707, 307] width 13 height 13
click at [707, 261] on div at bounding box center [707, 263] width 13 height 13
click at [490, 347] on p "Load more results..." at bounding box center [469, 346] width 104 height 15
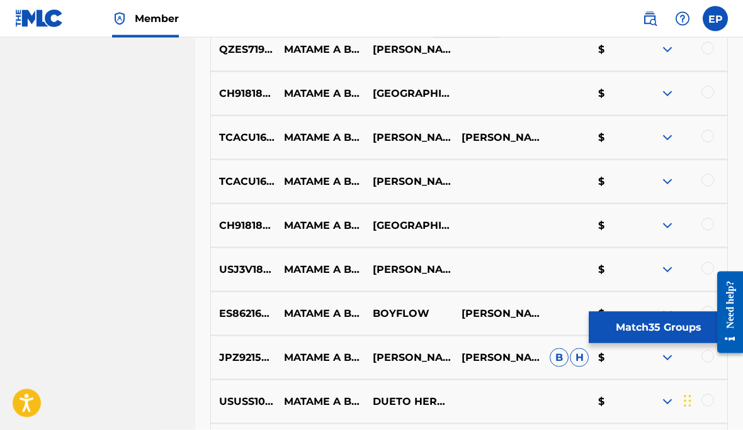
scroll to position [2706, 0]
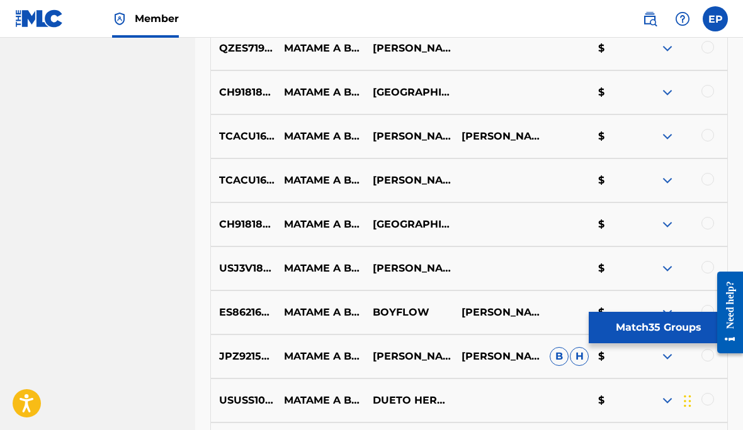
click at [665, 136] on img at bounding box center [666, 136] width 15 height 15
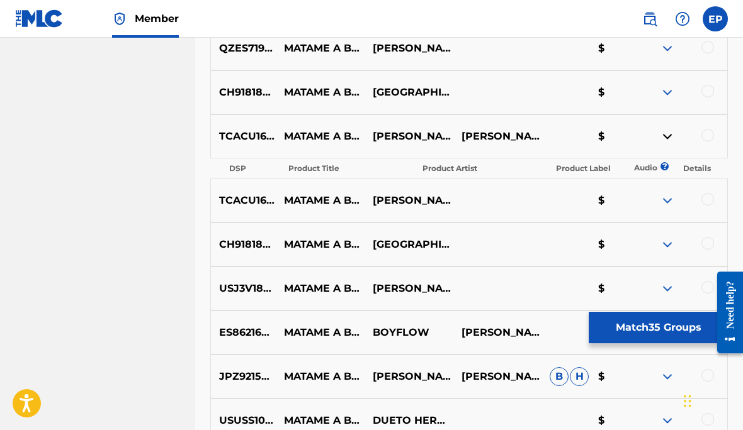
click at [662, 138] on img at bounding box center [666, 136] width 15 height 15
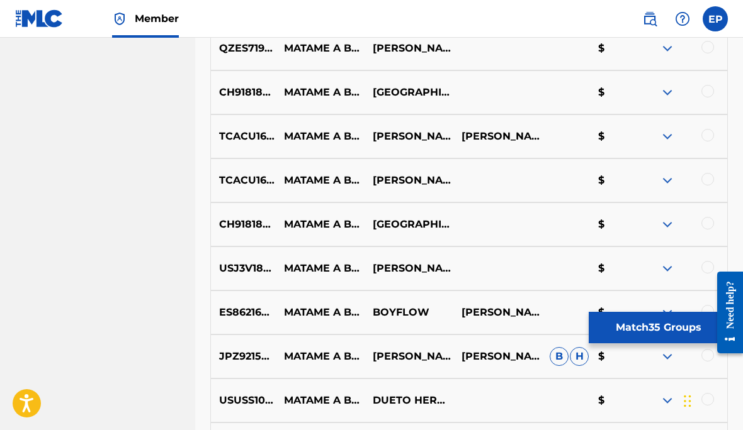
click at [665, 179] on img at bounding box center [666, 180] width 15 height 15
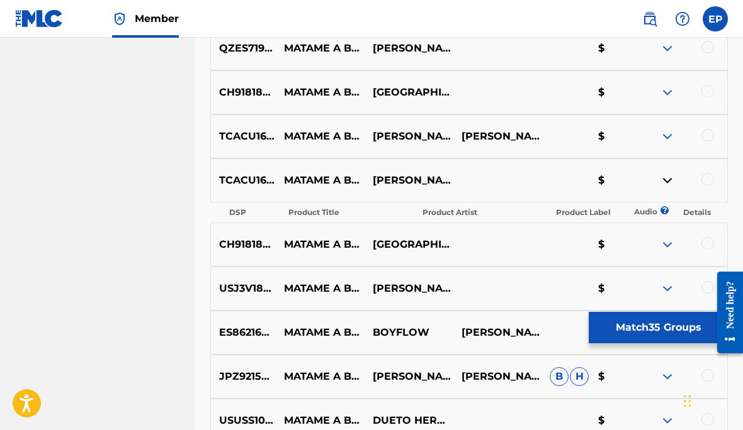
click at [663, 179] on img at bounding box center [666, 180] width 15 height 15
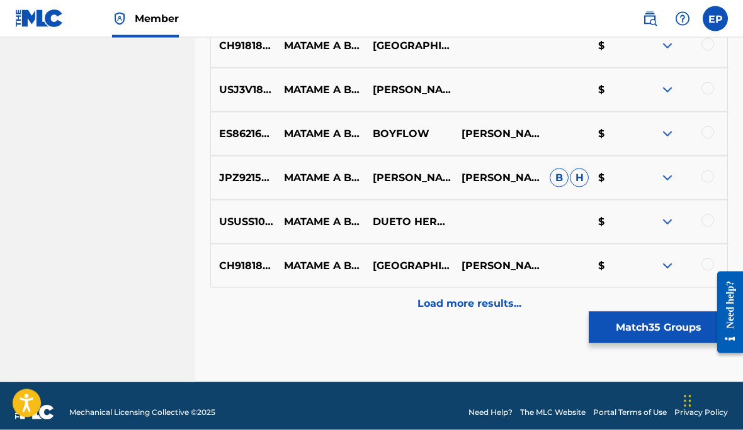
scroll to position [2884, 0]
click at [668, 87] on img at bounding box center [666, 89] width 15 height 15
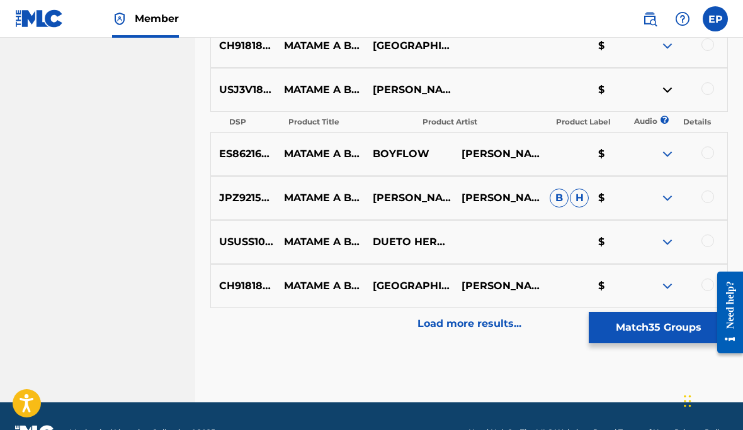
click at [664, 92] on img at bounding box center [666, 89] width 15 height 15
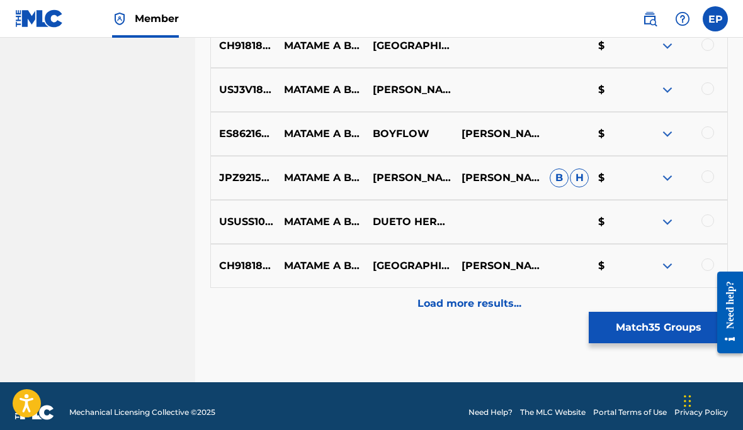
click at [706, 220] on div at bounding box center [707, 221] width 13 height 13
click at [655, 325] on button "Match 36 Groups" at bounding box center [657, 327] width 139 height 31
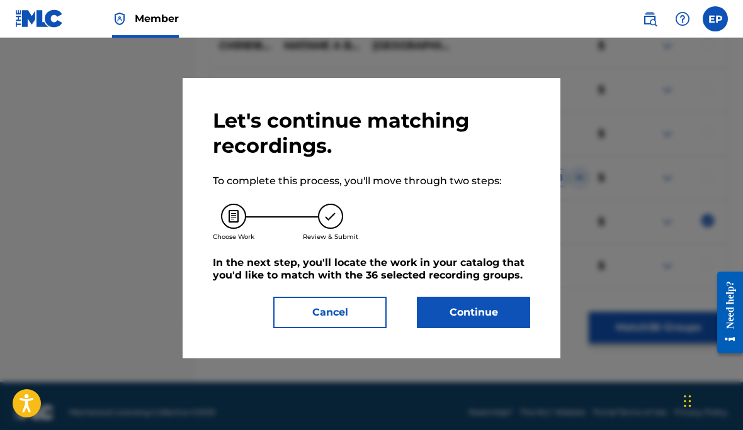
click at [481, 317] on button "Continue" at bounding box center [473, 312] width 113 height 31
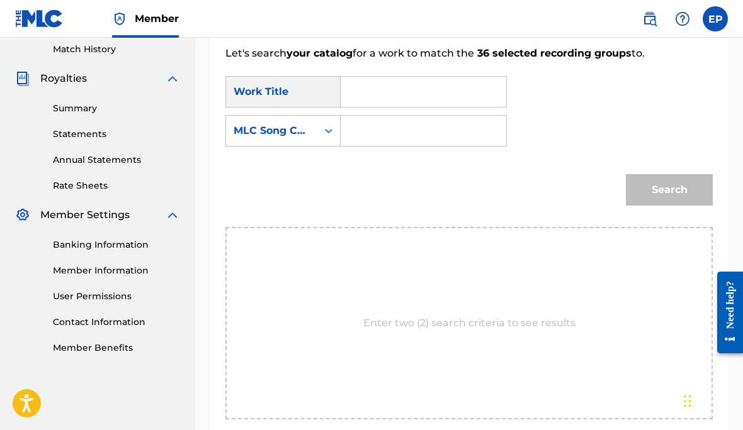
click at [424, 102] on input "Search Form" at bounding box center [423, 92] width 144 height 30
type input "Matame a besos"
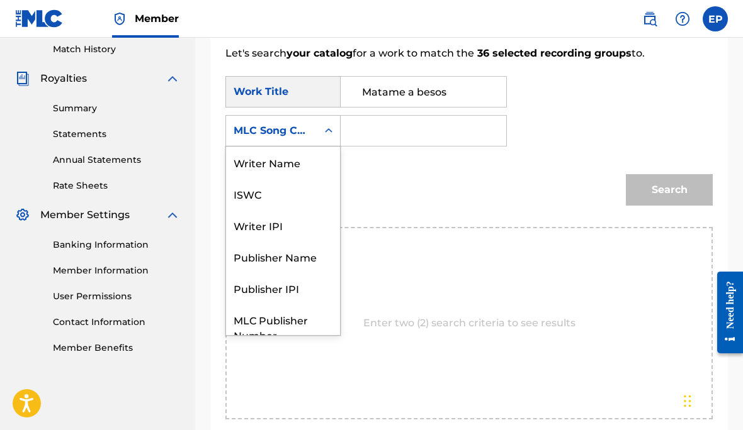
scroll to position [0, 0]
click at [288, 164] on div "Writer Name" at bounding box center [283, 162] width 114 height 31
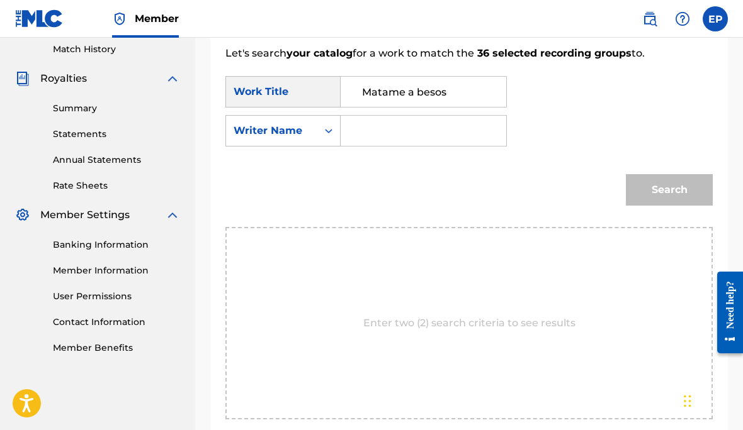
click at [401, 127] on input "Search Form" at bounding box center [423, 131] width 144 height 30
click at [186, 172] on div "Summary Catalog Works Registration Claiming Tool Individual Registration Tool B…" at bounding box center [97, 46] width 195 height 647
click at [405, 127] on input "E" at bounding box center [423, 131] width 144 height 30
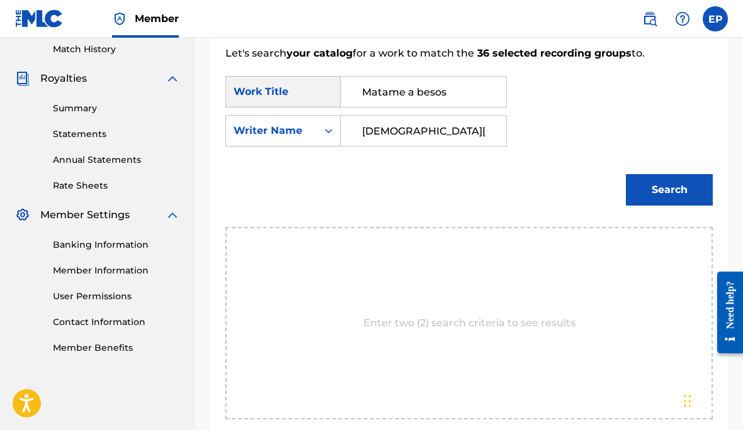
type input "[DEMOGRAPHIC_DATA][PERSON_NAME]"
click at [673, 198] on button "Search" at bounding box center [668, 189] width 87 height 31
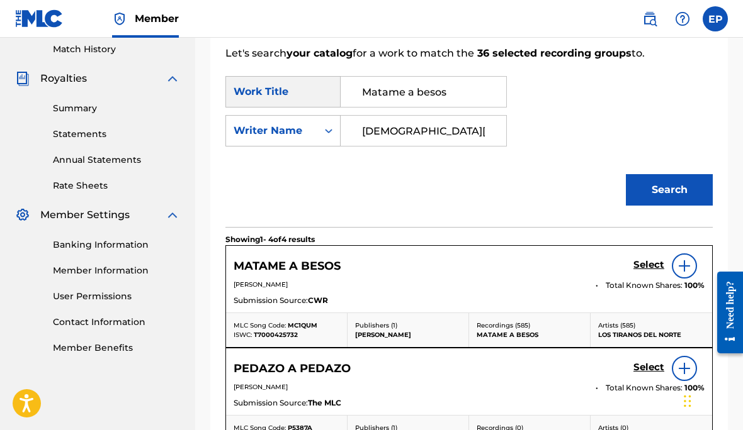
click at [642, 264] on h5 "Select" at bounding box center [648, 265] width 31 height 12
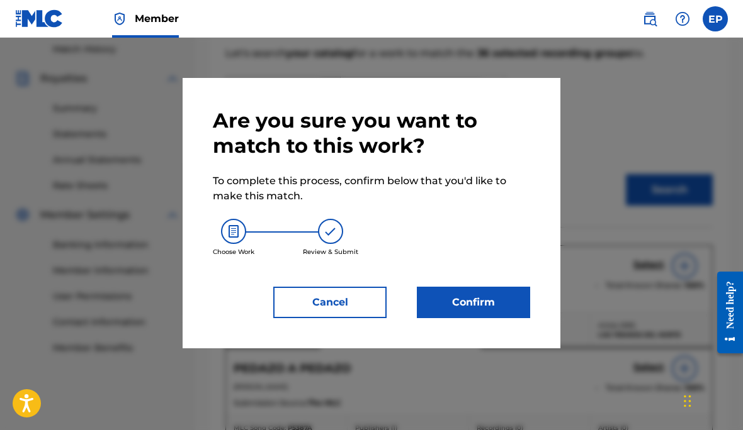
click at [473, 301] on button "Confirm" at bounding box center [473, 302] width 113 height 31
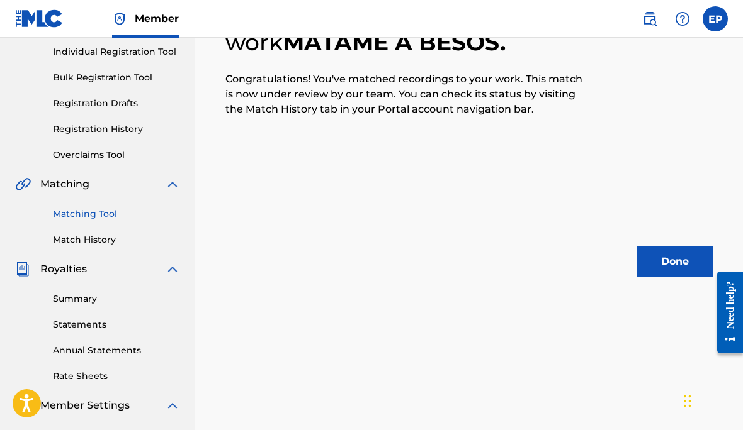
scroll to position [179, 0]
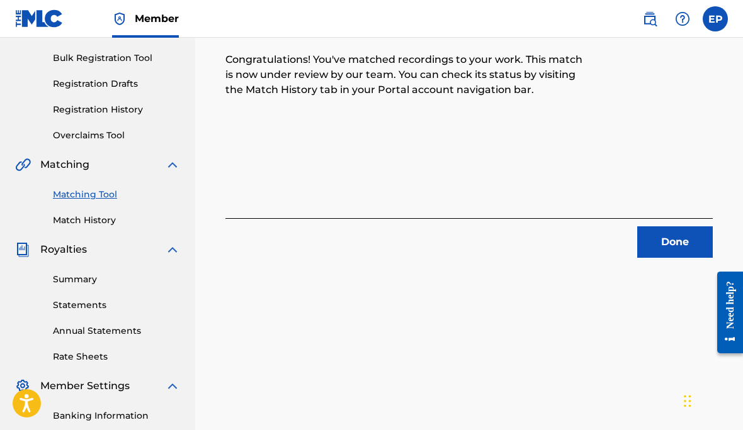
click at [671, 258] on button "Done" at bounding box center [675, 242] width 76 height 31
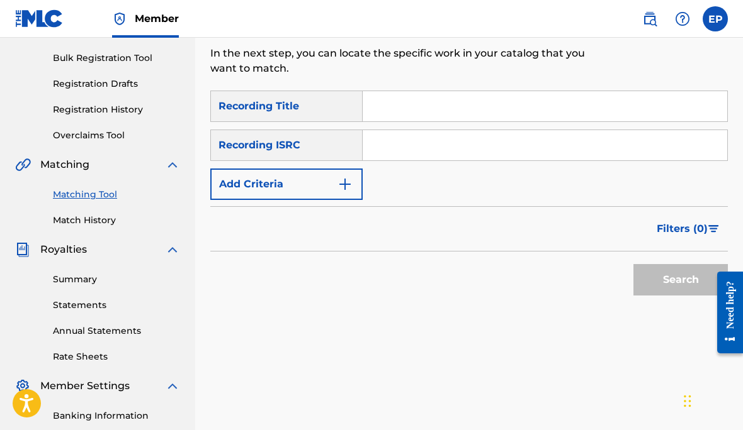
click at [403, 105] on input "Search Form" at bounding box center [544, 106] width 364 height 30
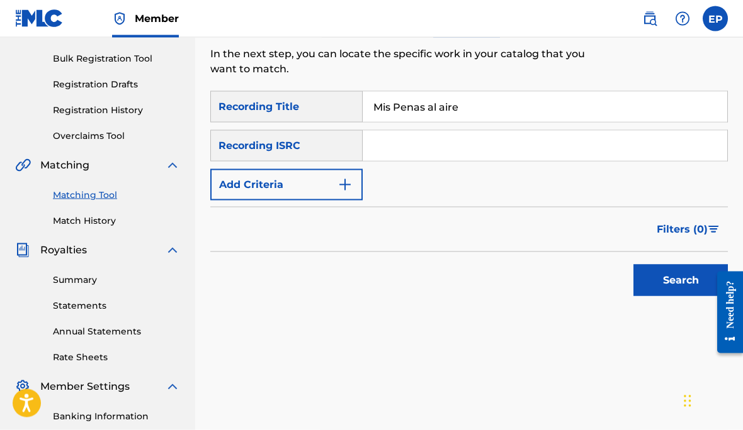
type input "Mis Penas al aire"
click at [670, 281] on button "Search" at bounding box center [680, 280] width 94 height 31
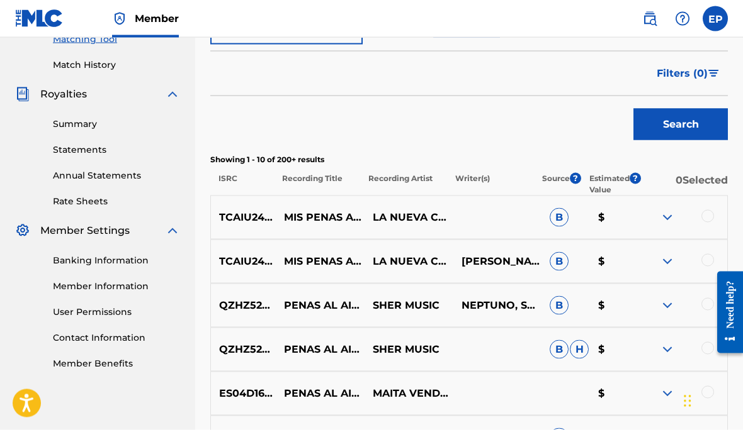
scroll to position [337, 0]
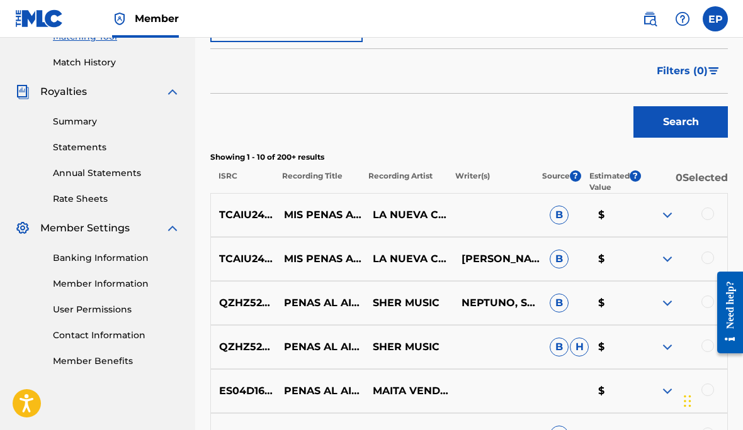
click at [701, 216] on div at bounding box center [707, 214] width 13 height 13
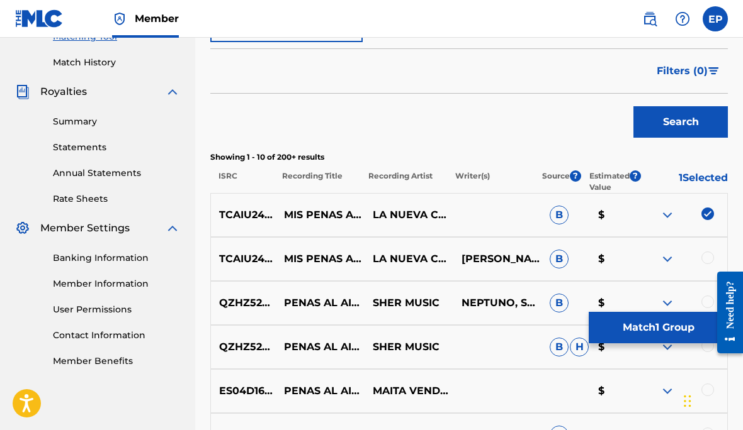
click at [706, 256] on div at bounding box center [707, 258] width 13 height 13
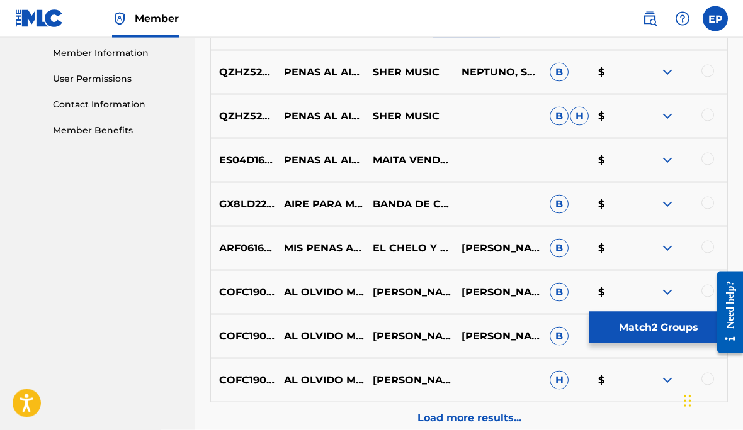
scroll to position [568, 0]
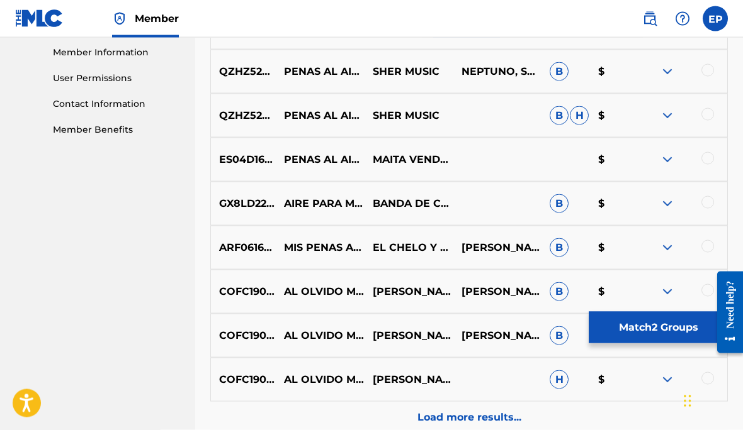
click at [666, 248] on img at bounding box center [666, 247] width 15 height 15
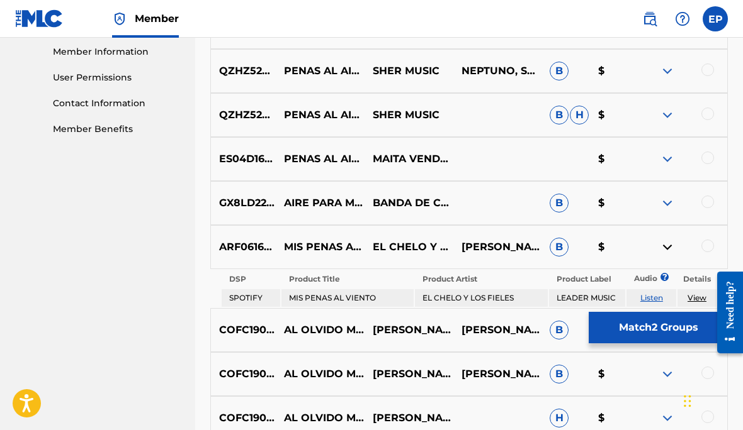
click at [664, 246] on img at bounding box center [666, 247] width 15 height 15
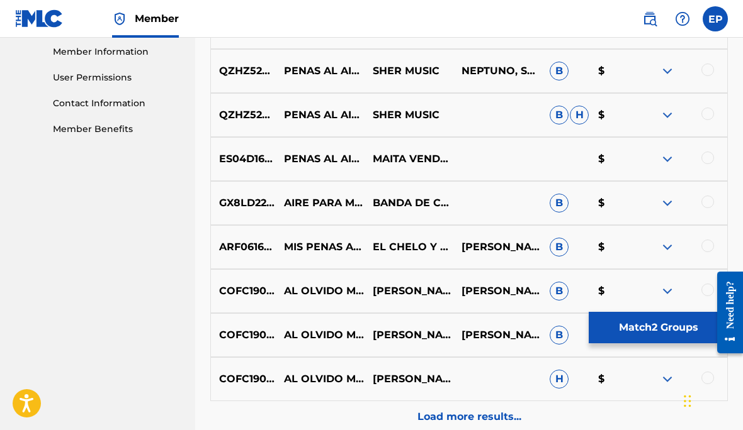
click at [657, 344] on button "Match 2 Groups" at bounding box center [657, 327] width 139 height 31
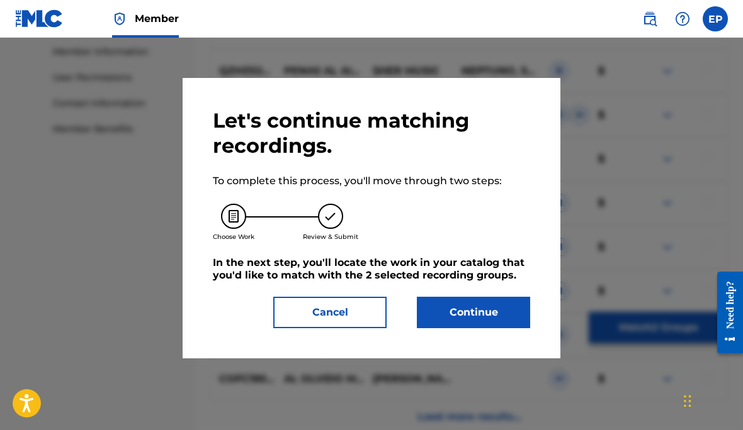
click at [480, 303] on button "Continue" at bounding box center [473, 312] width 113 height 31
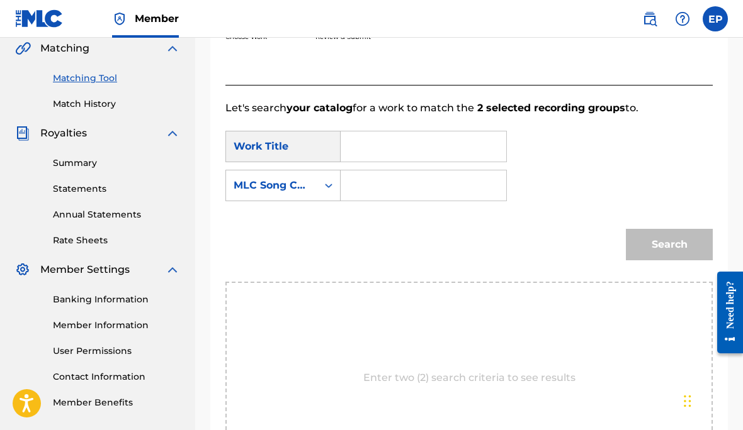
click at [429, 138] on input "Search Form" at bounding box center [423, 147] width 144 height 30
type input "MIs Penas al aire"
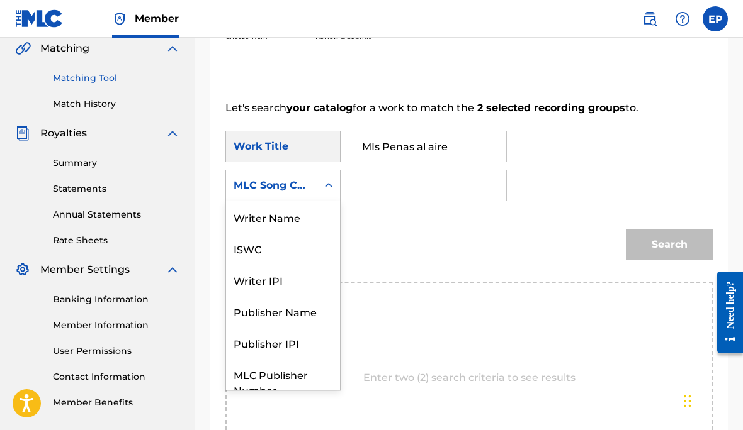
scroll to position [0, 0]
click at [289, 218] on div "Writer Name" at bounding box center [283, 216] width 114 height 31
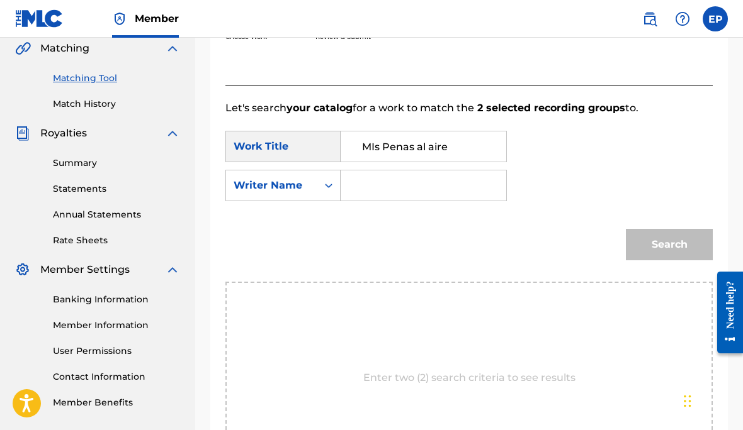
click at [388, 182] on input "Search Form" at bounding box center [423, 186] width 144 height 30
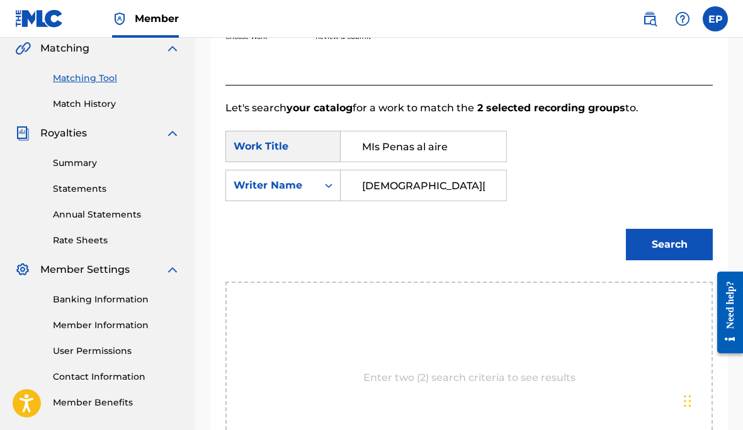
type input "[DEMOGRAPHIC_DATA][PERSON_NAME]"
click at [670, 253] on button "Search" at bounding box center [668, 244] width 87 height 31
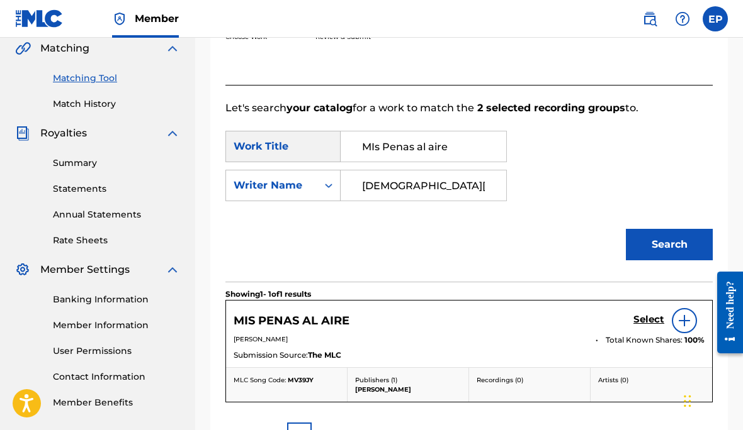
click at [646, 317] on h5 "Select" at bounding box center [648, 320] width 31 height 12
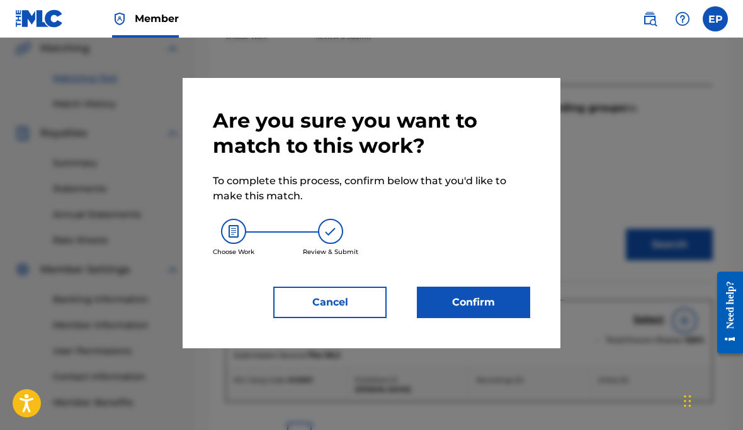
click at [483, 296] on button "Confirm" at bounding box center [473, 302] width 113 height 31
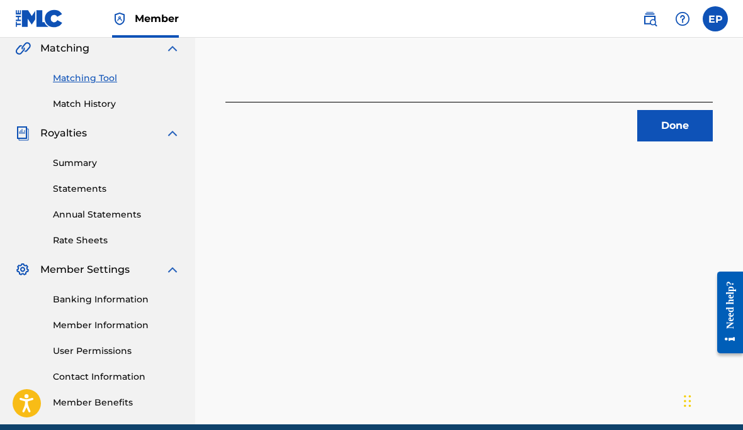
click at [670, 142] on button "Done" at bounding box center [675, 125] width 76 height 31
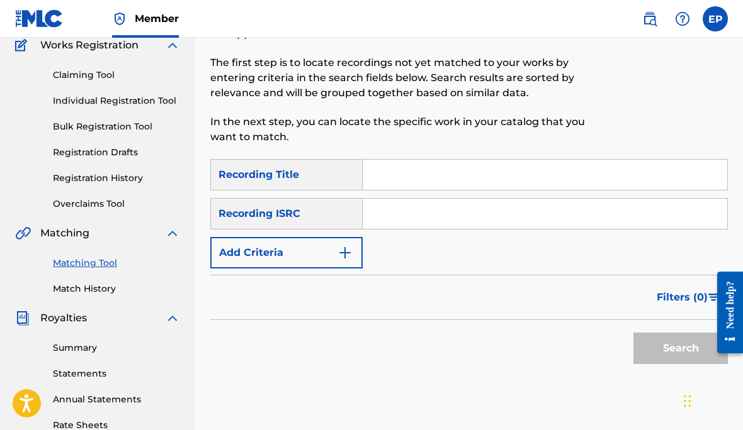
scroll to position [123, 0]
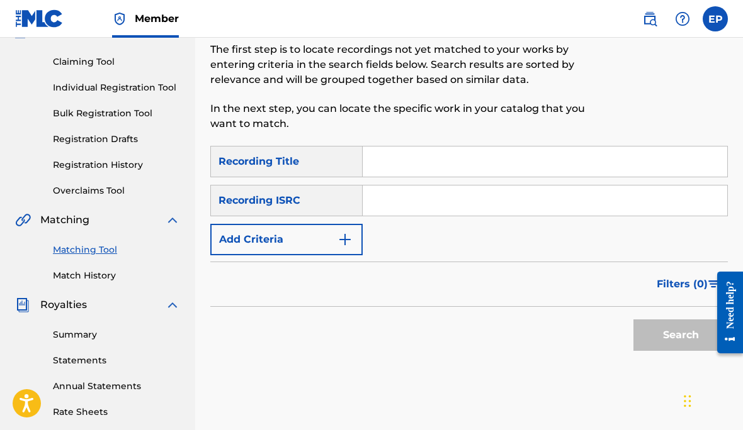
click at [83, 279] on link "Match History" at bounding box center [116, 275] width 127 height 13
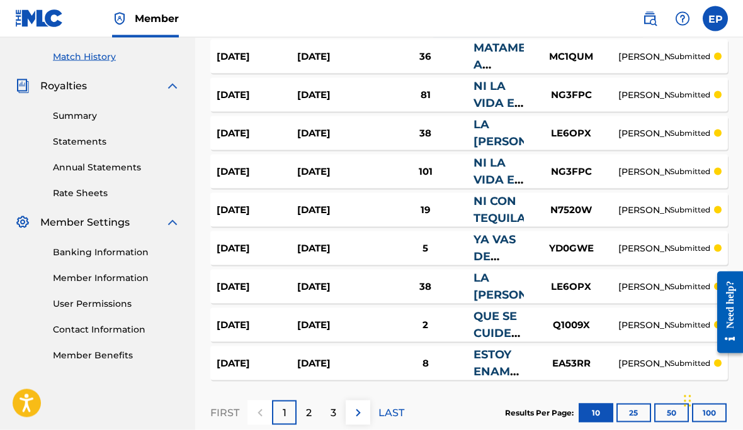
scroll to position [344, 0]
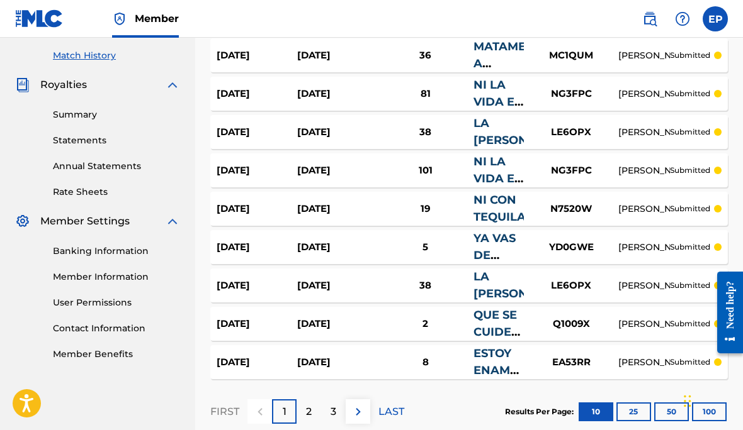
click at [337, 412] on div "3" at bounding box center [333, 412] width 25 height 25
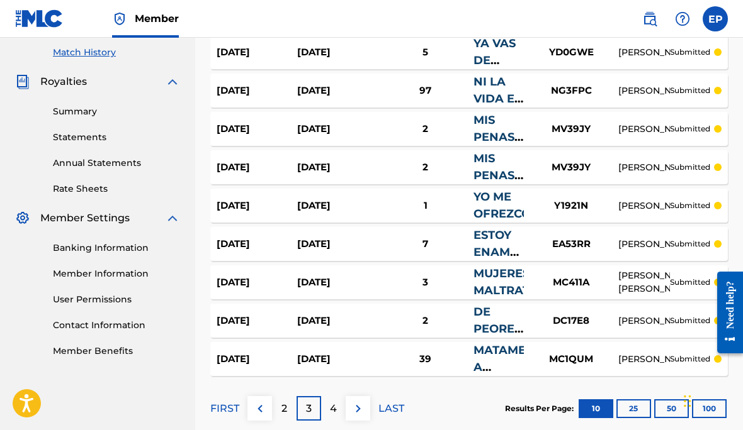
scroll to position [363, 0]
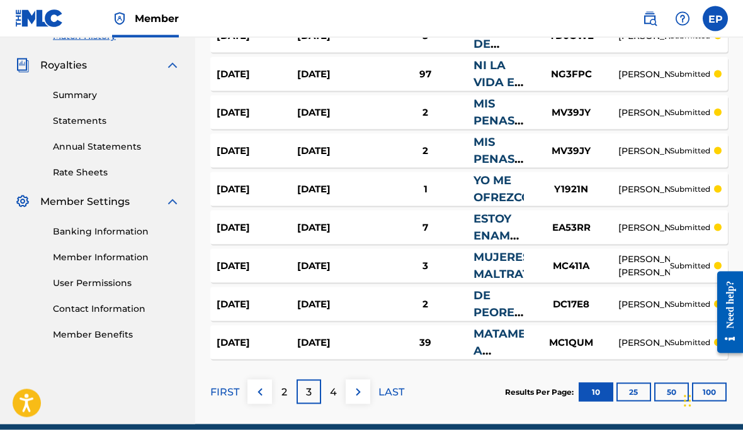
click at [335, 396] on p "4" at bounding box center [333, 392] width 7 height 15
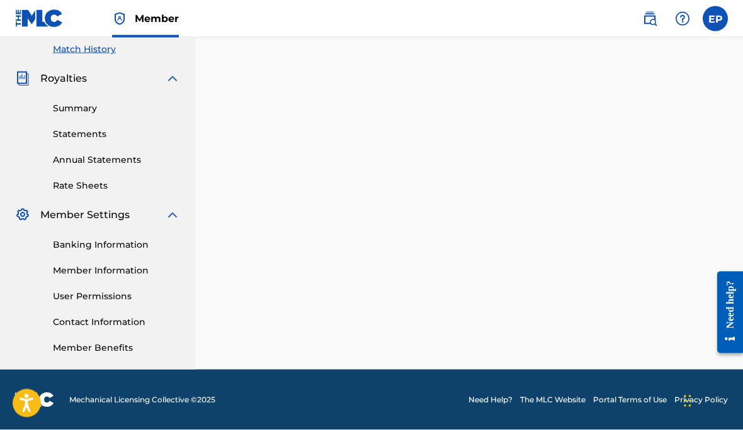
scroll to position [295, 0]
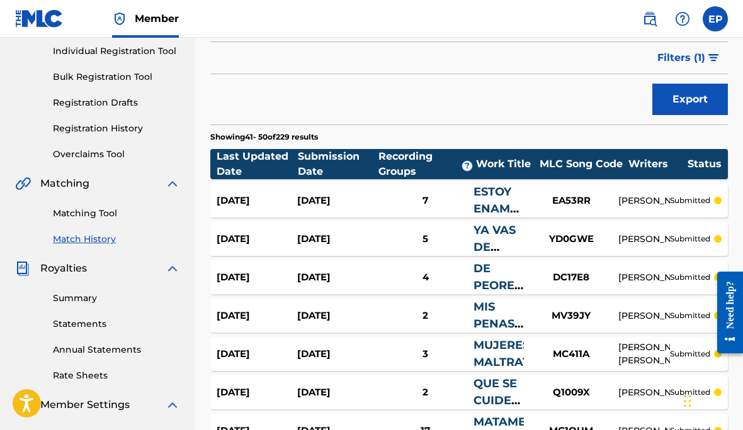
scroll to position [152, 0]
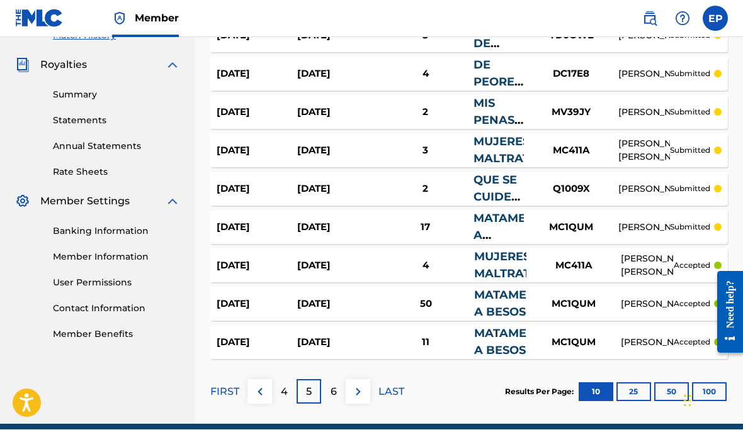
click at [391, 395] on p "LAST" at bounding box center [391, 392] width 26 height 15
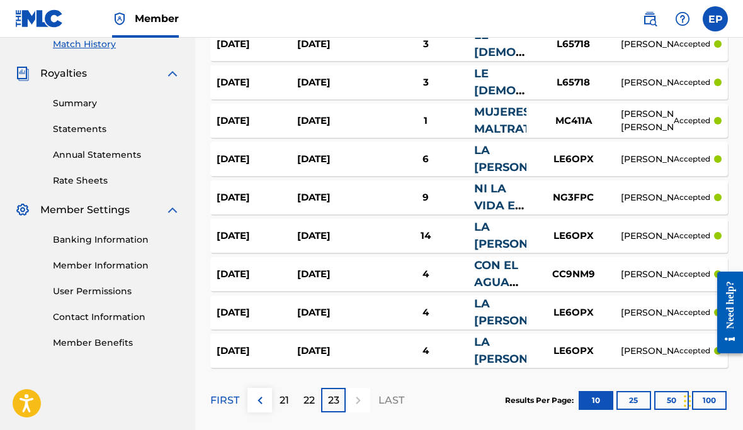
scroll to position [355, 0]
click at [306, 395] on p "22" at bounding box center [308, 400] width 11 height 15
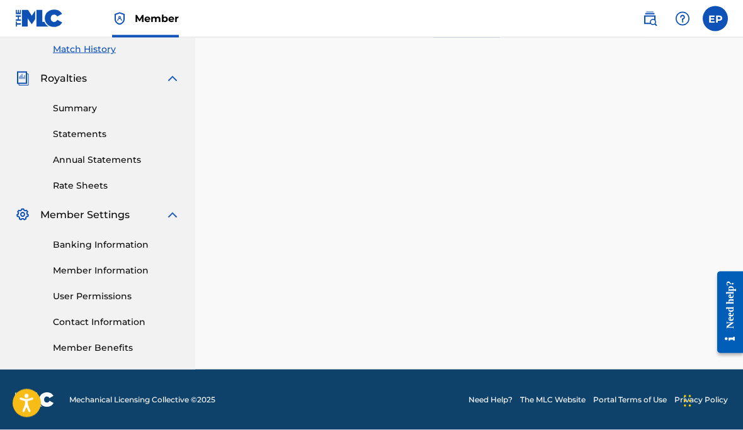
scroll to position [295, 0]
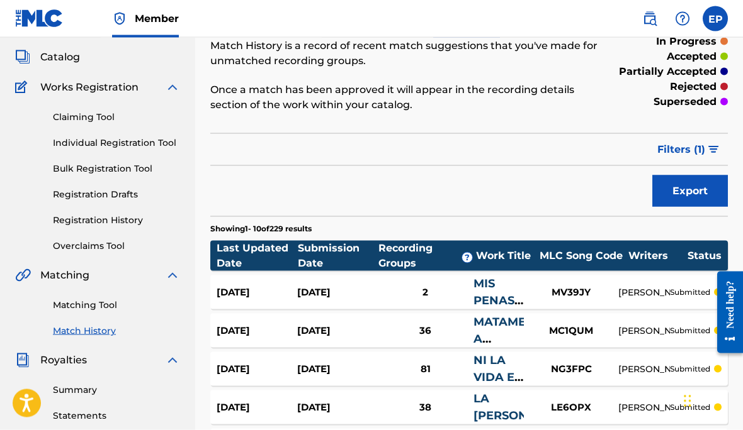
scroll to position [69, 0]
click at [87, 308] on link "Matching Tool" at bounding box center [116, 304] width 127 height 13
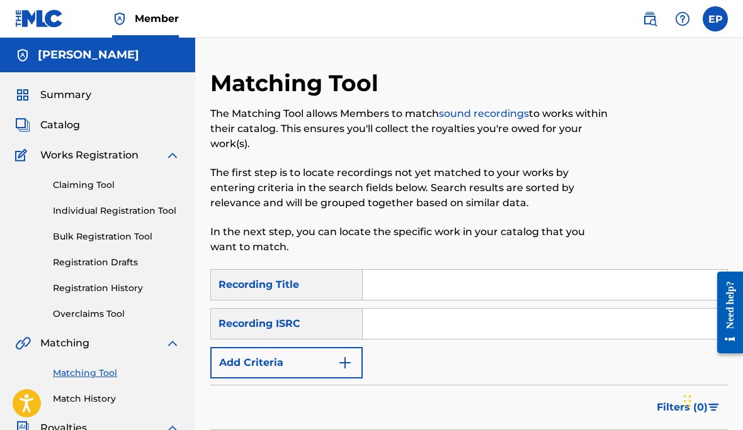
click at [430, 284] on input "Search Form" at bounding box center [544, 285] width 364 height 30
type input "Ni con tequila"
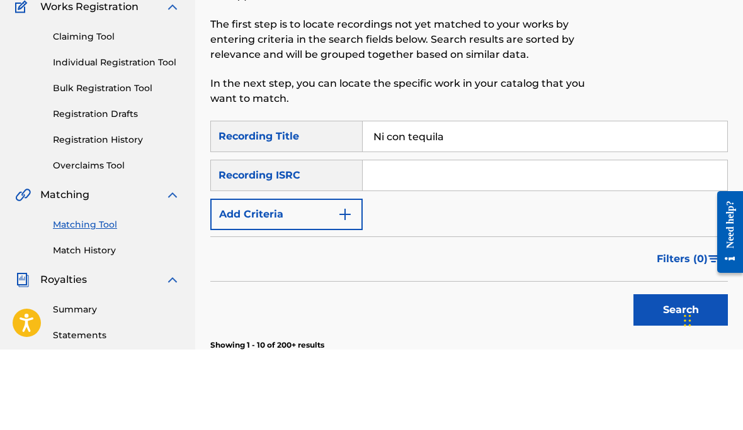
scroll to position [79, 0]
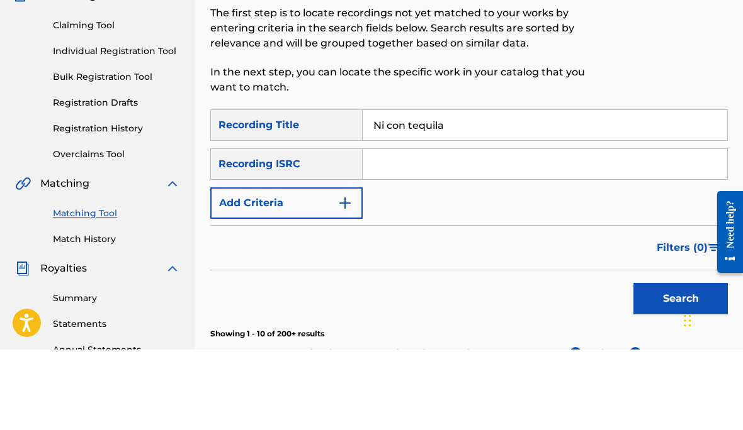
click at [663, 364] on button "Search" at bounding box center [680, 379] width 94 height 31
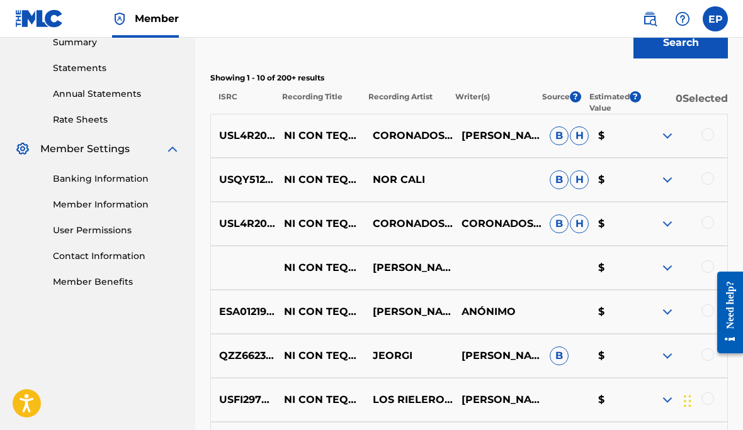
scroll to position [424, 0]
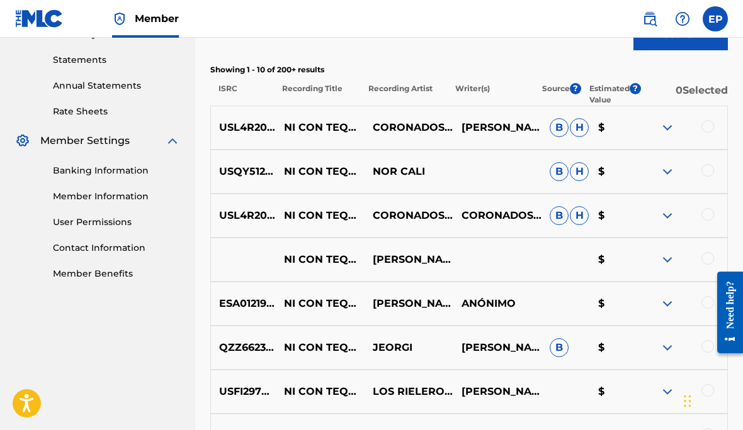
click at [707, 123] on div at bounding box center [707, 126] width 13 height 13
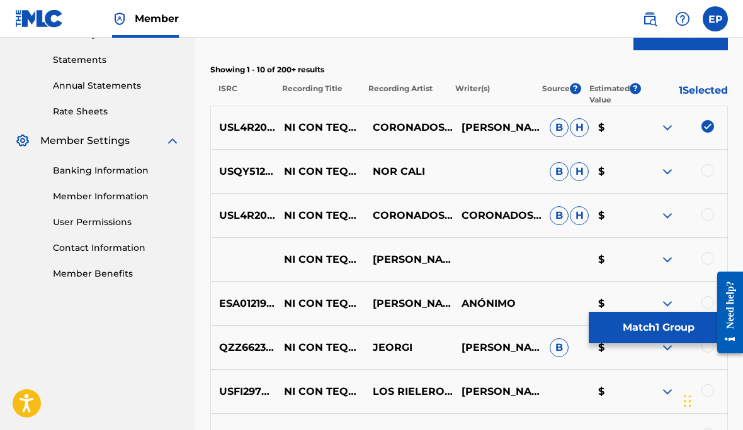
click at [709, 215] on div at bounding box center [707, 214] width 13 height 13
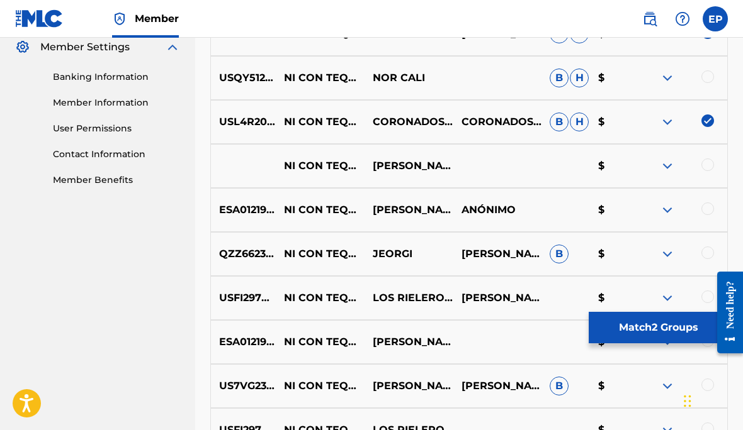
scroll to position [520, 0]
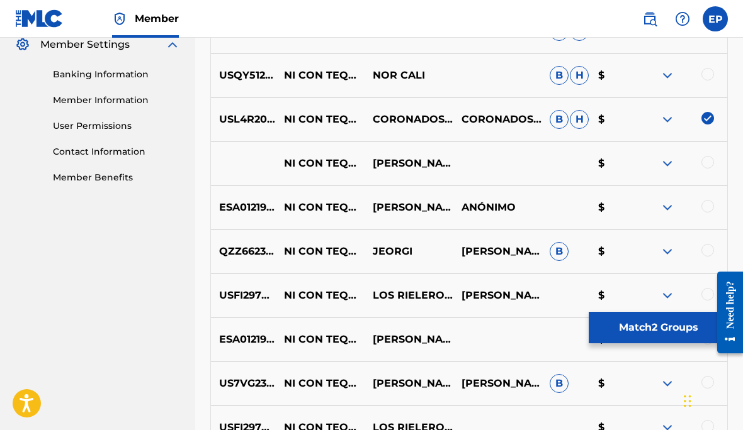
click at [667, 161] on img at bounding box center [666, 163] width 15 height 15
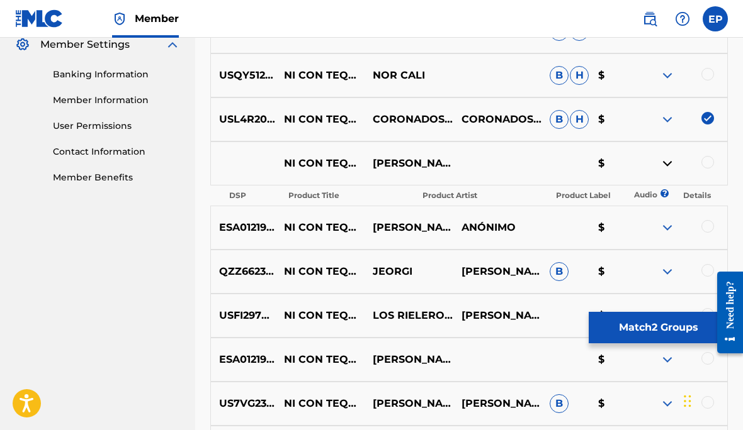
click at [670, 163] on img at bounding box center [666, 163] width 15 height 15
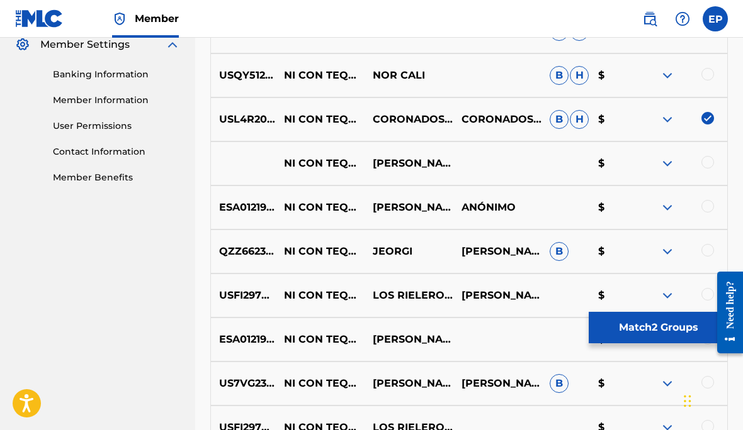
click at [669, 206] on img at bounding box center [666, 207] width 15 height 15
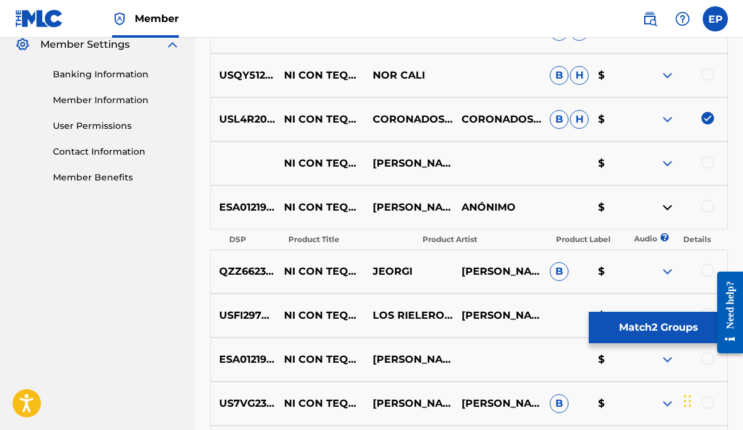
click at [665, 210] on img at bounding box center [666, 207] width 15 height 15
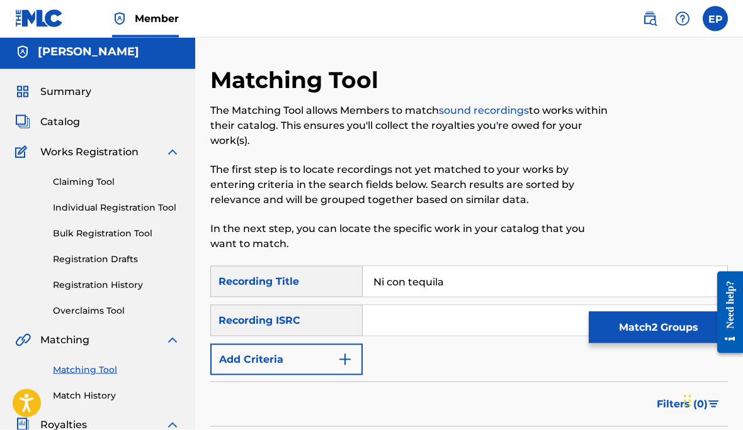
scroll to position [0, 0]
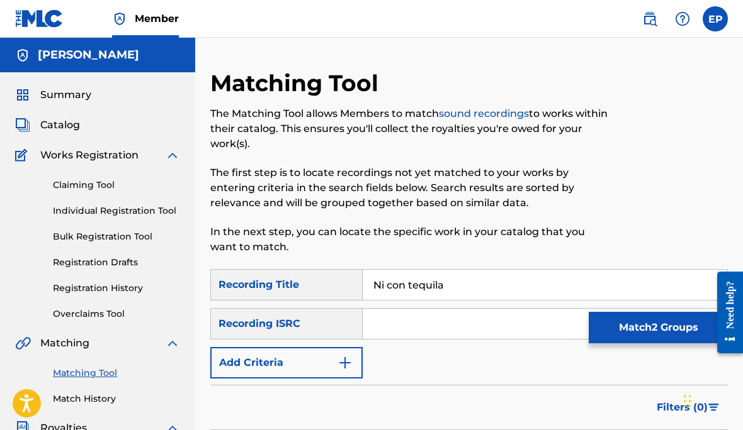
click at [712, 23] on label at bounding box center [714, 18] width 25 height 25
click at [715, 19] on input "EP [PERSON_NAME] [EMAIL_ADDRESS][DOMAIN_NAME] Notification Preferences Profile …" at bounding box center [715, 19] width 0 height 0
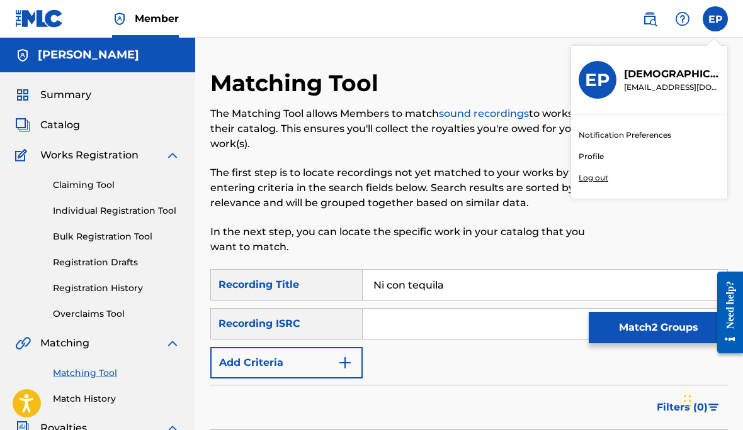
click at [598, 177] on p "Log out" at bounding box center [593, 177] width 30 height 11
click at [715, 19] on input "EP [PERSON_NAME] [EMAIL_ADDRESS][DOMAIN_NAME] Notification Preferences Profile …" at bounding box center [715, 19] width 0 height 0
